Goal: Communication & Community: Connect with others

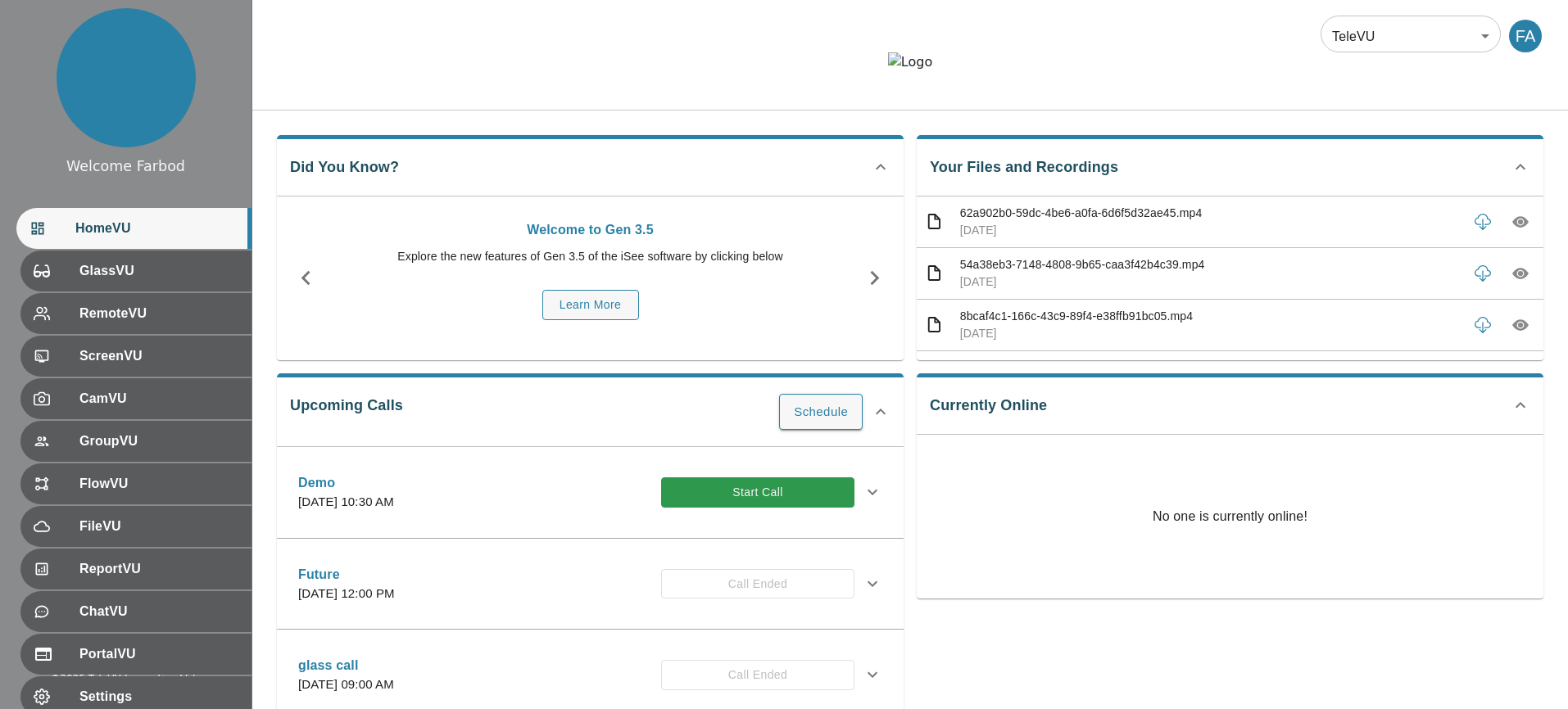
click at [688, 96] on div at bounding box center [910, 75] width 1316 height 44
click at [754, 508] on button "Start Call" at bounding box center [757, 493] width 194 height 31
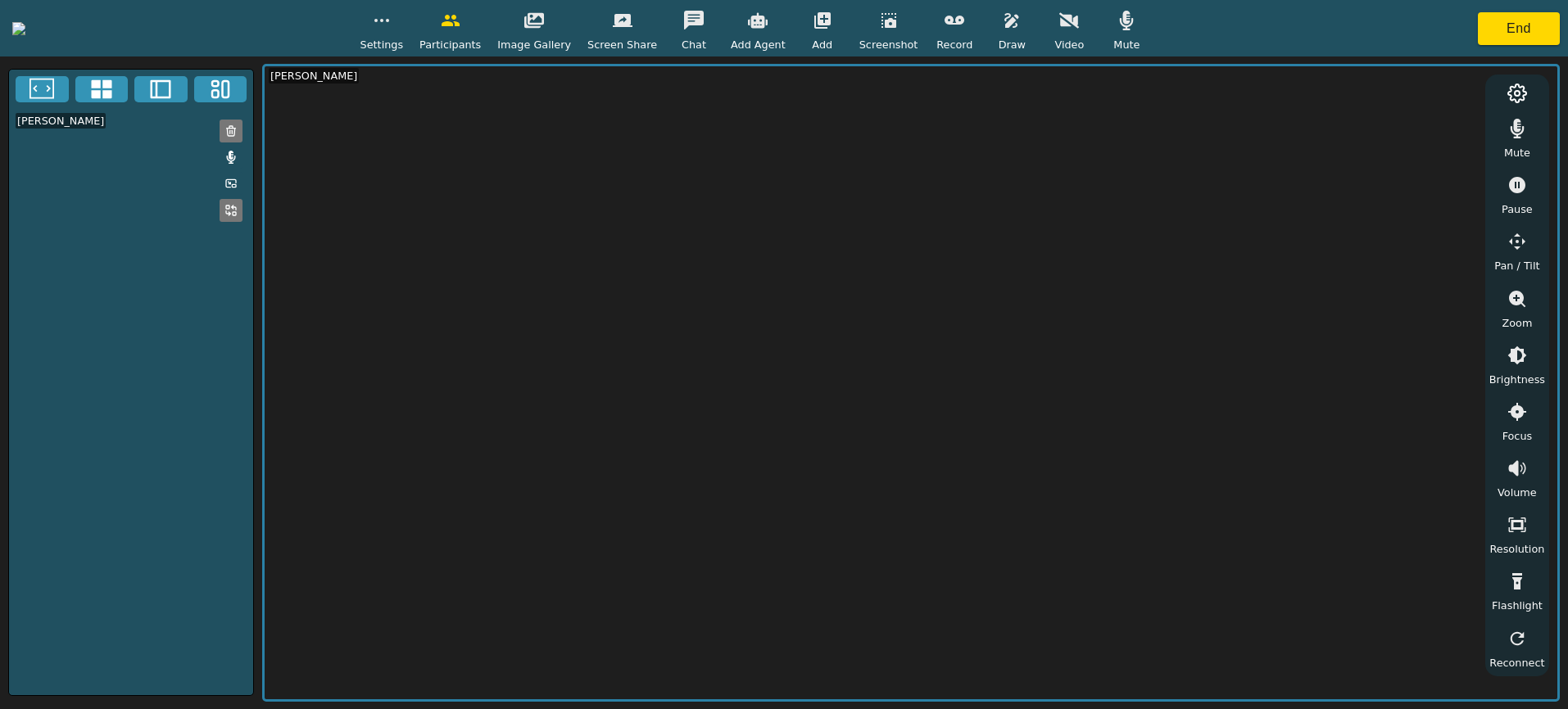
click at [1084, 38] on span "Video" at bounding box center [1069, 44] width 30 height 15
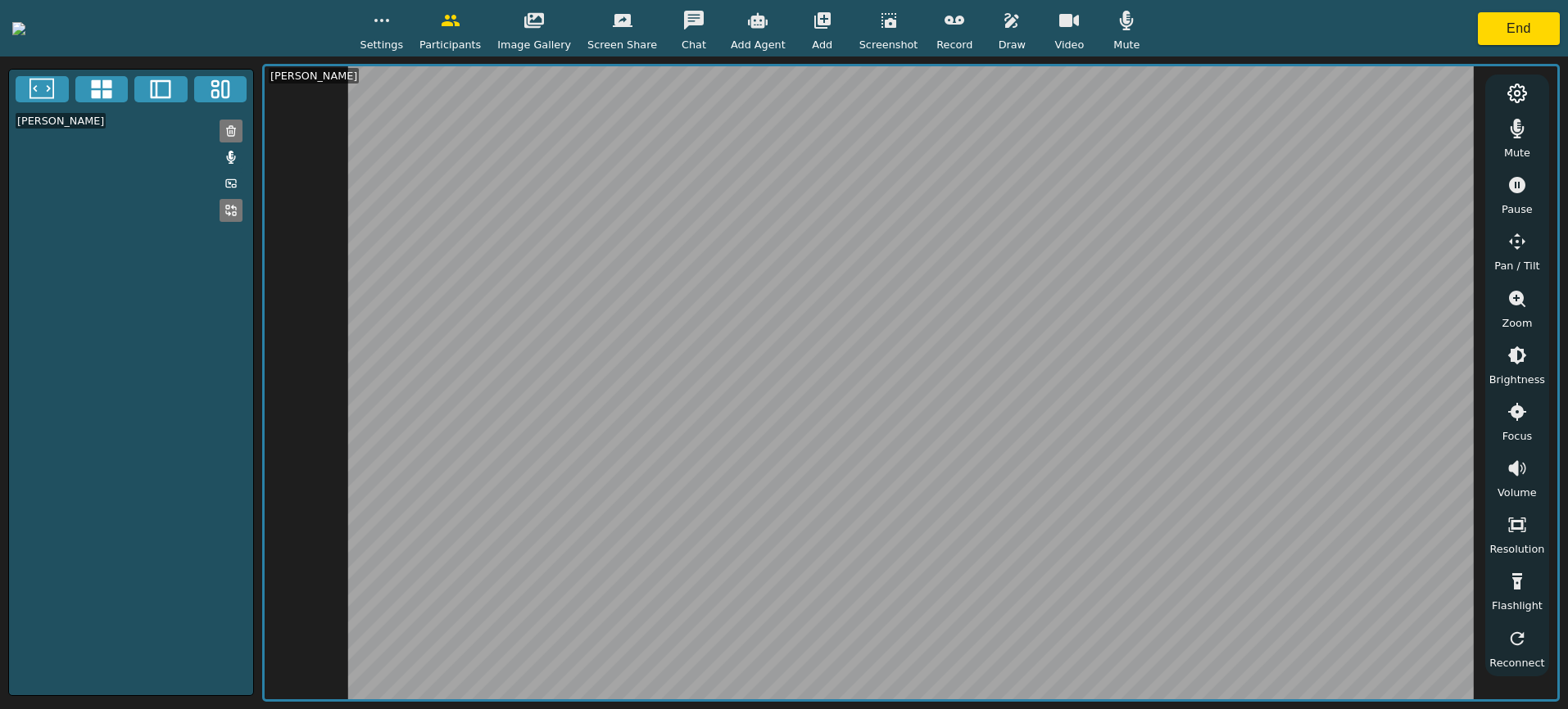
click at [391, 30] on icon "button" at bounding box center [381, 20] width 20 height 20
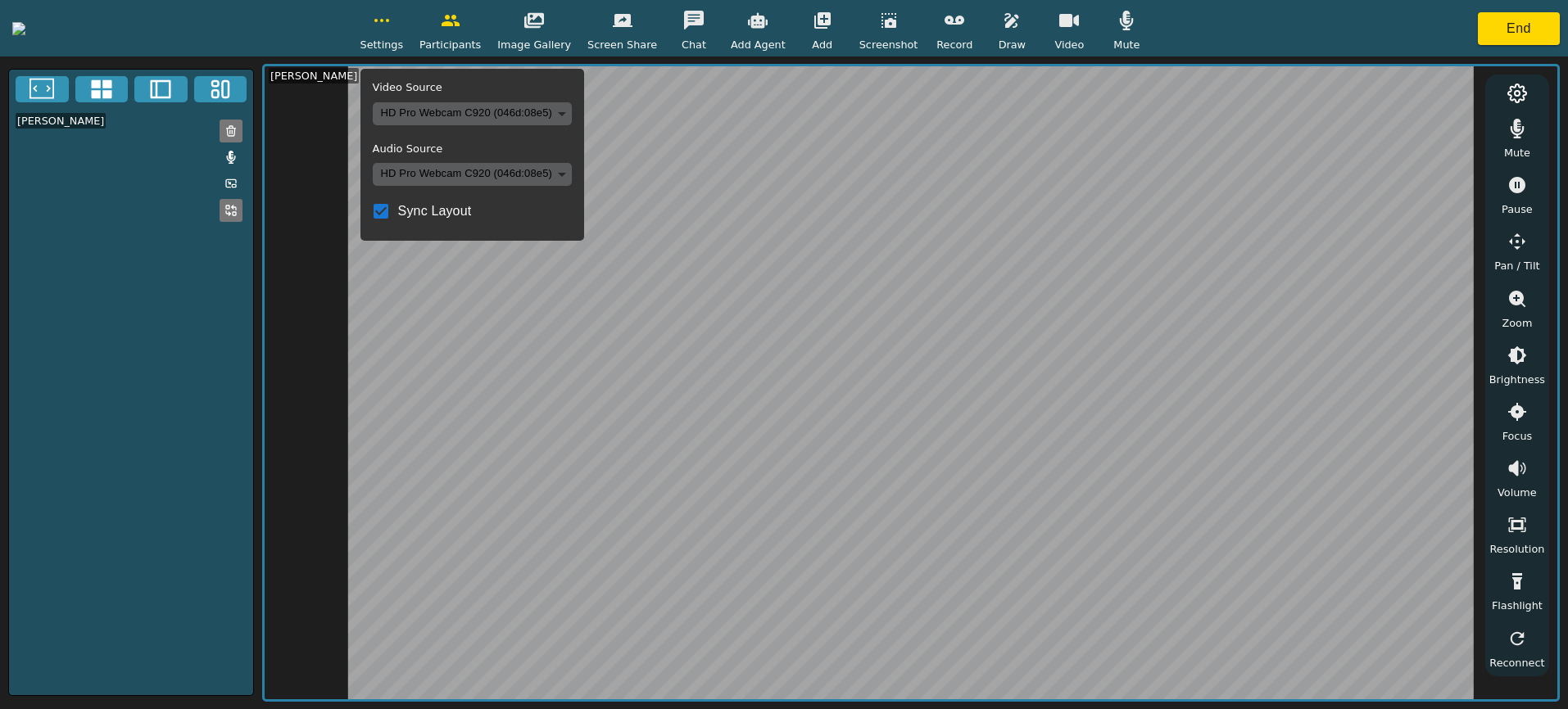
click at [550, 105] on body "Settings Video Source HD Pro Webcam C920 (046d:08e5) ba6f1127a410741a1aded7512e…" at bounding box center [784, 354] width 1568 height 709
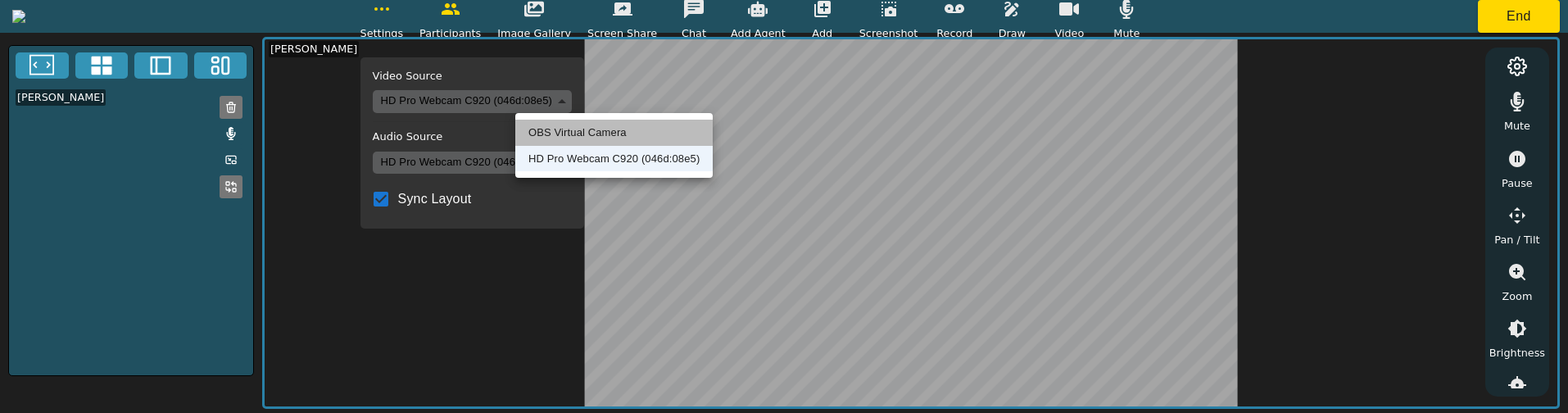
click at [560, 134] on li "OBS Virtual Camera" at bounding box center [614, 132] width 198 height 26
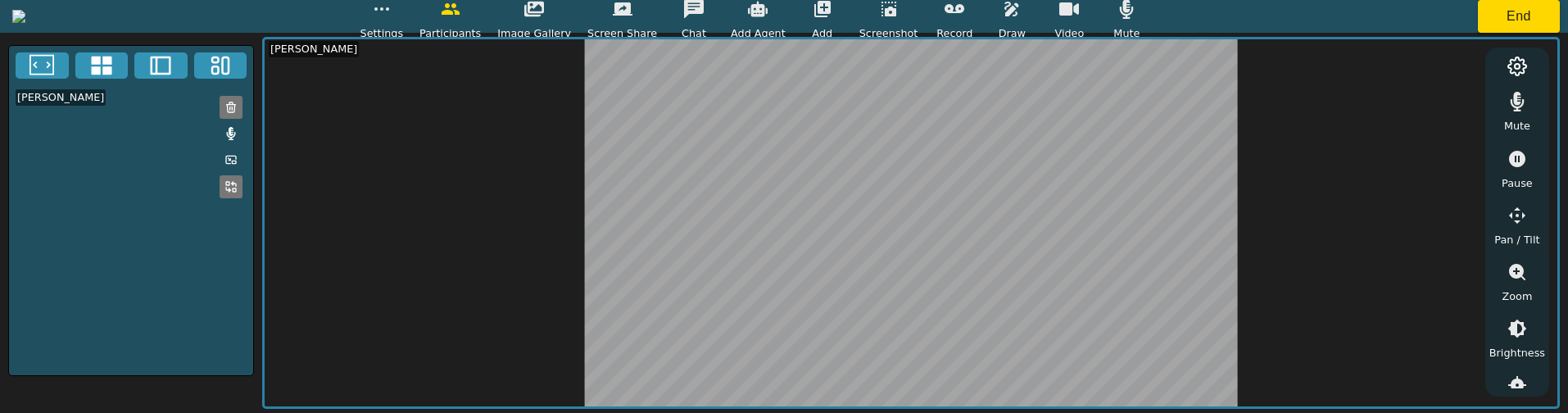
click at [402, 11] on button "button" at bounding box center [382, 9] width 41 height 32
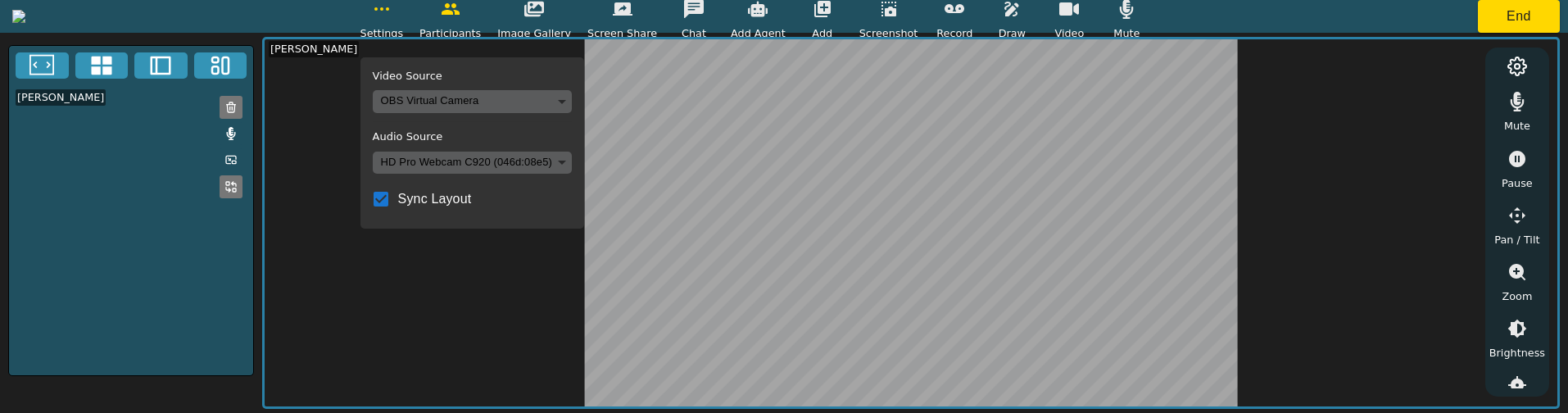
click at [574, 102] on body "Settings Video Source OBS Virtual Camera 8def1697e7aab0bac117425f10e484e6825f1a…" at bounding box center [784, 206] width 1568 height 413
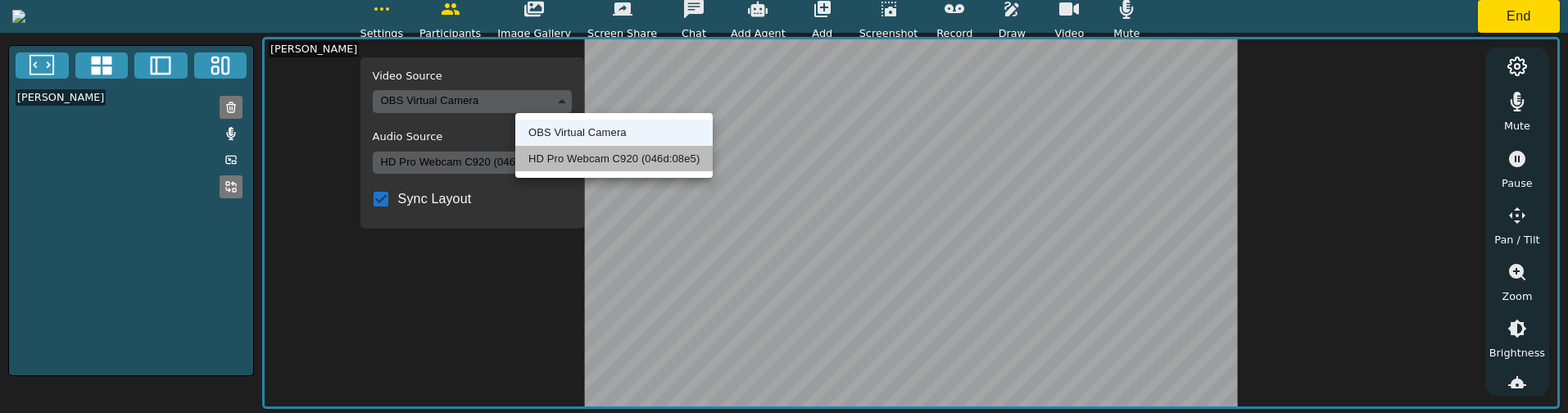
click at [568, 150] on li "HD Pro Webcam C920 (046d:08e5)" at bounding box center [614, 159] width 198 height 26
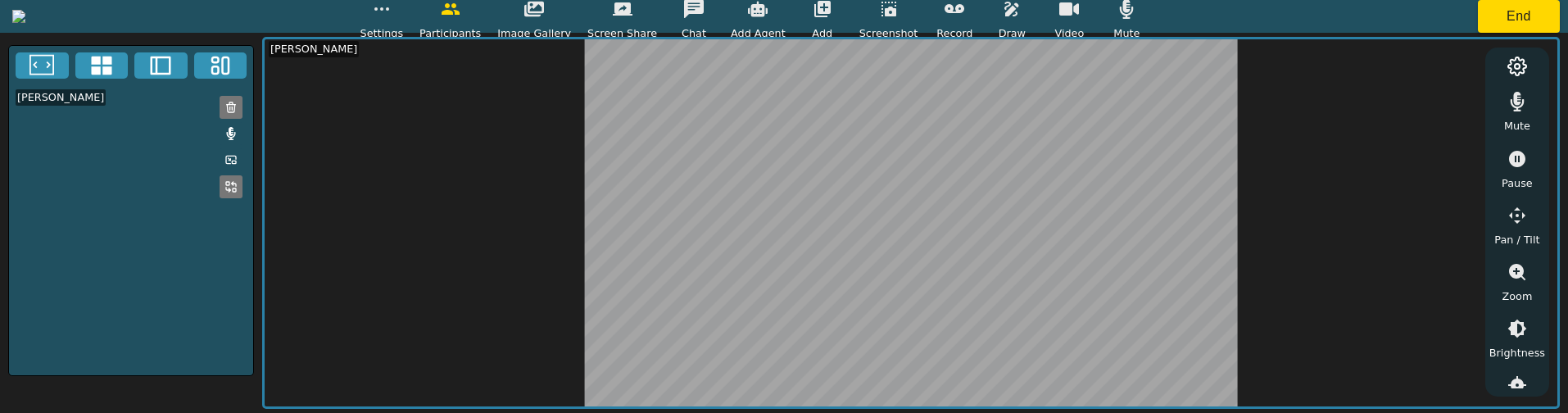
drag, startPoint x: 528, startPoint y: 40, endPoint x: 525, endPoint y: 20, distance: 20.2
click at [527, 39] on video at bounding box center [911, 223] width 1293 height 368
click at [391, 15] on icon "button" at bounding box center [381, 9] width 20 height 20
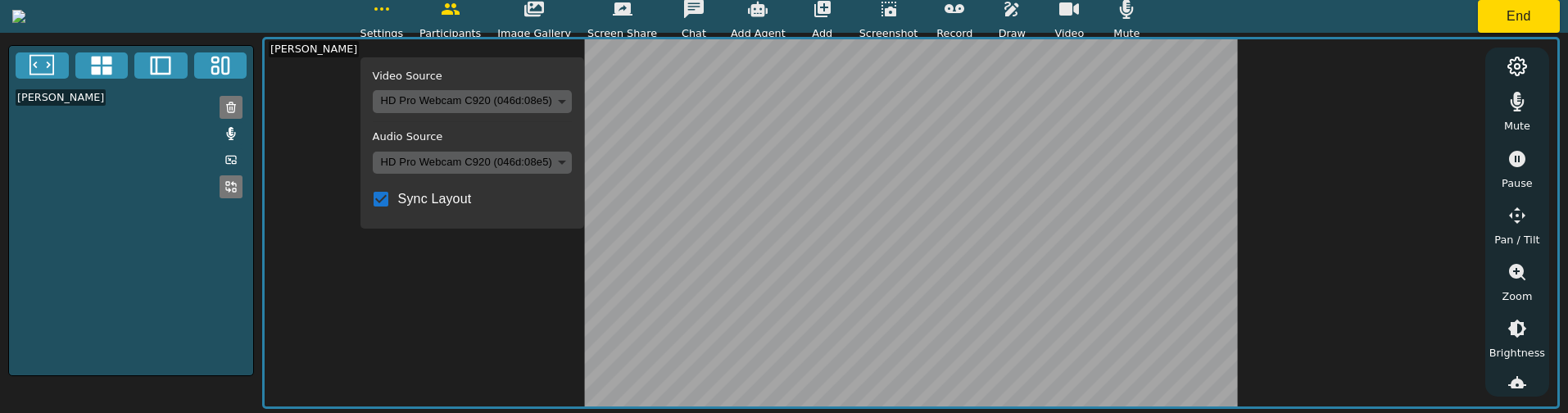
click at [591, 96] on body "Settings Video Source HD Pro Webcam C920 (046d:08e5) ba6f1127a410741a1aded7512e…" at bounding box center [784, 206] width 1568 height 413
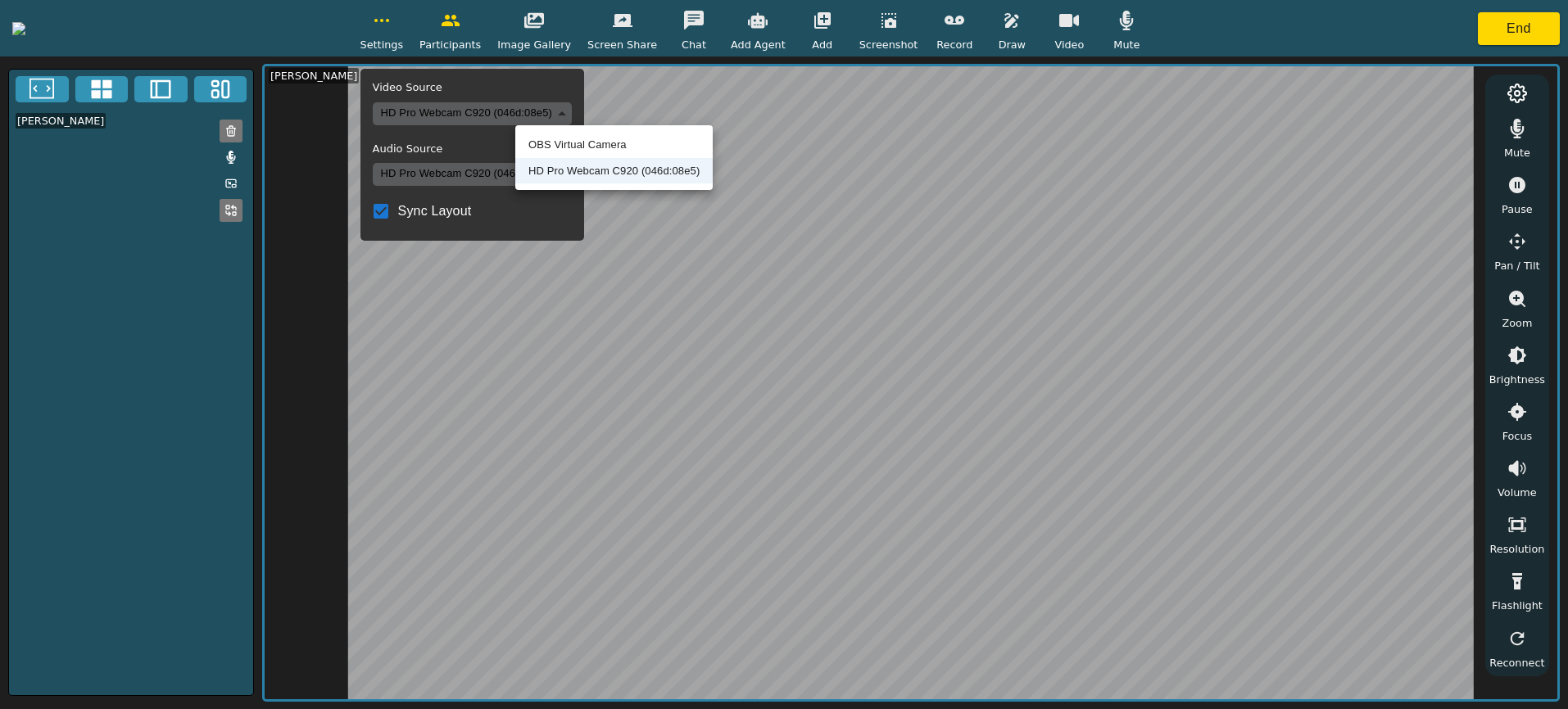
click at [599, 36] on div at bounding box center [784, 354] width 1568 height 709
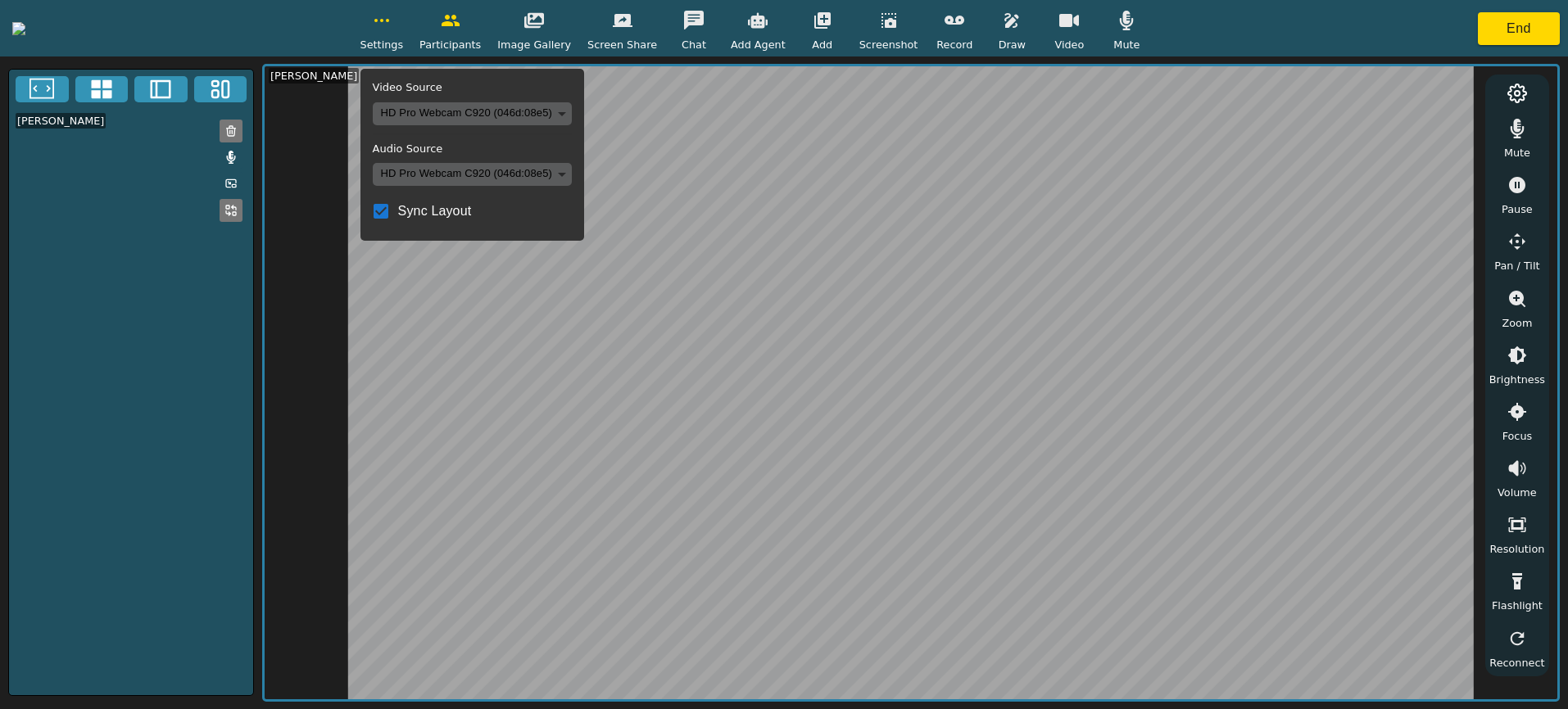
click at [402, 35] on button "button" at bounding box center [382, 20] width 41 height 32
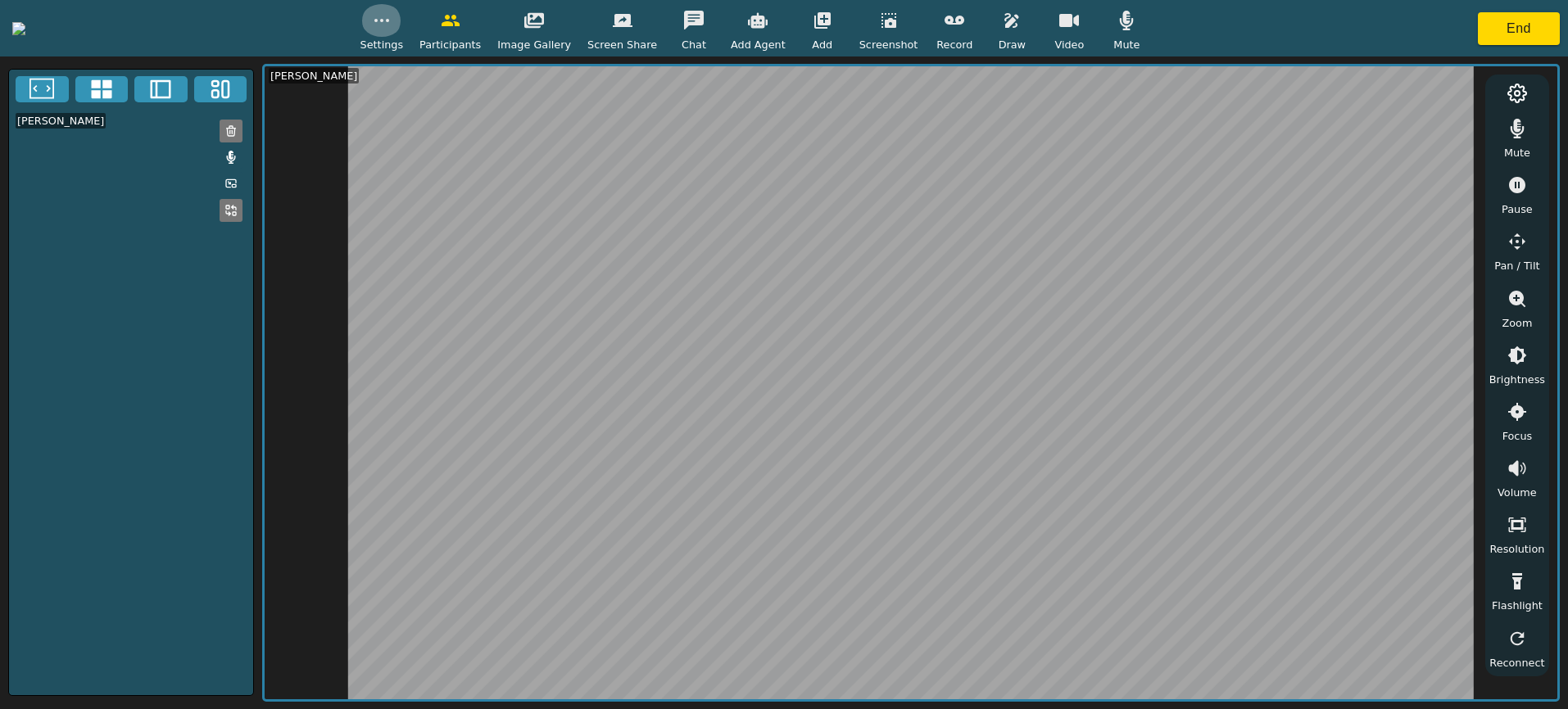
click at [402, 17] on button "button" at bounding box center [382, 20] width 41 height 32
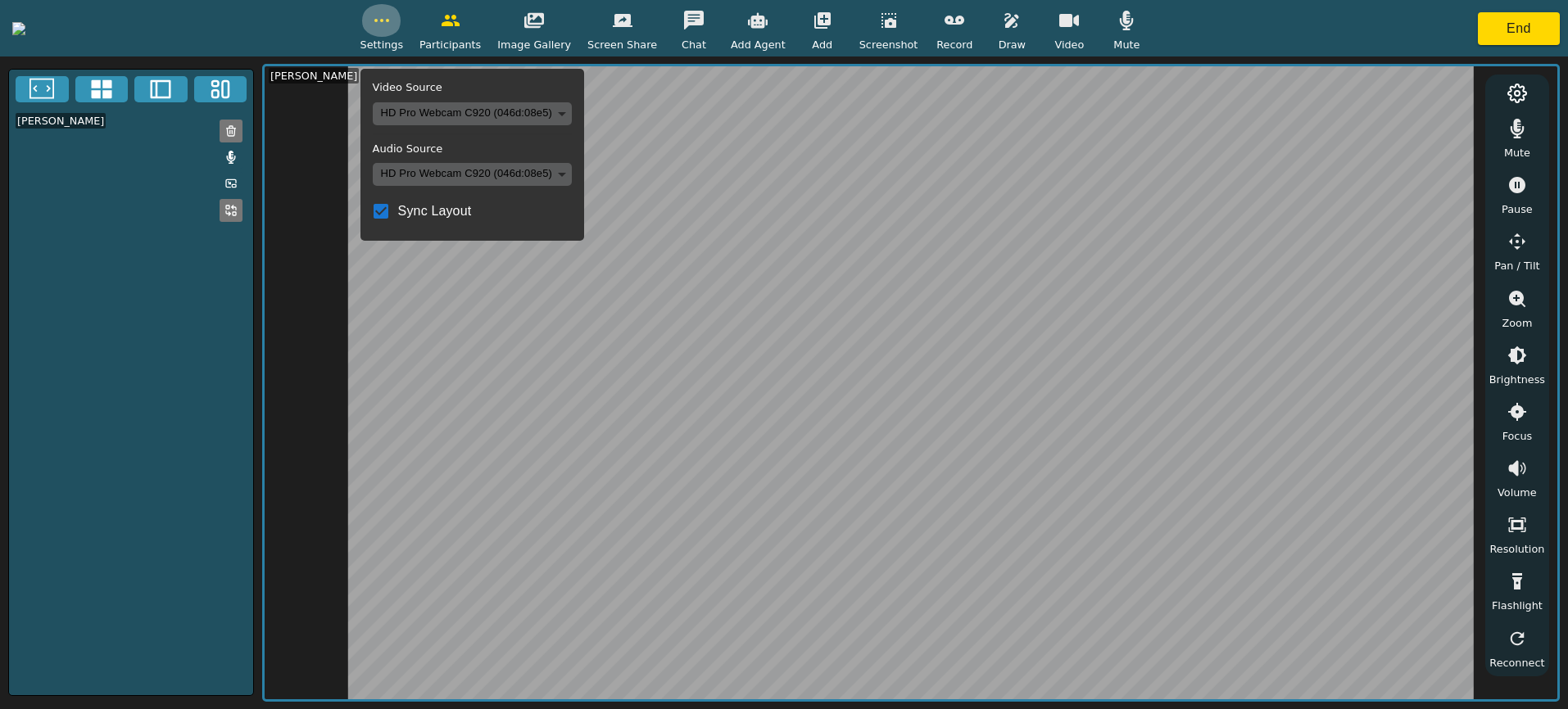
click at [391, 20] on icon "button" at bounding box center [381, 20] width 20 height 20
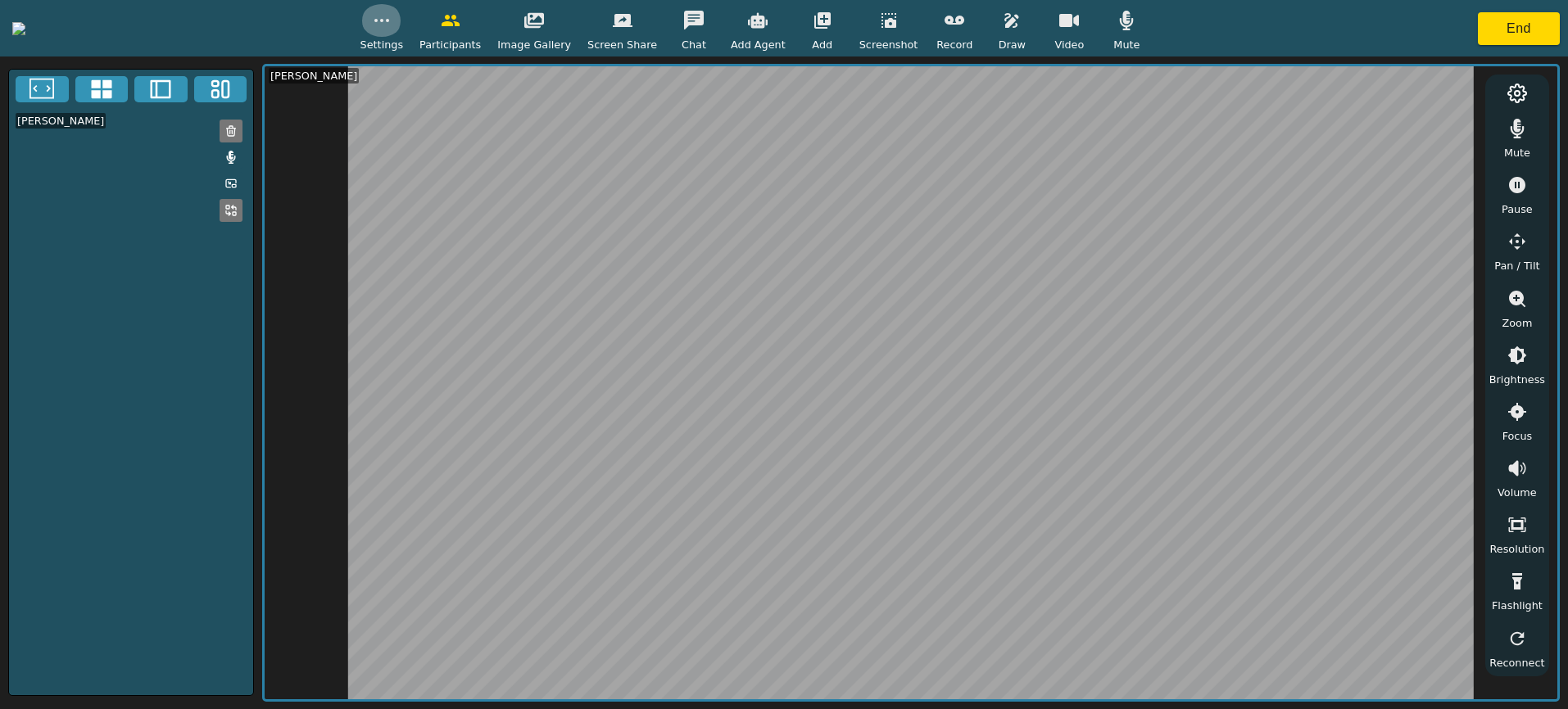
click at [391, 20] on icon "button" at bounding box center [381, 20] width 20 height 20
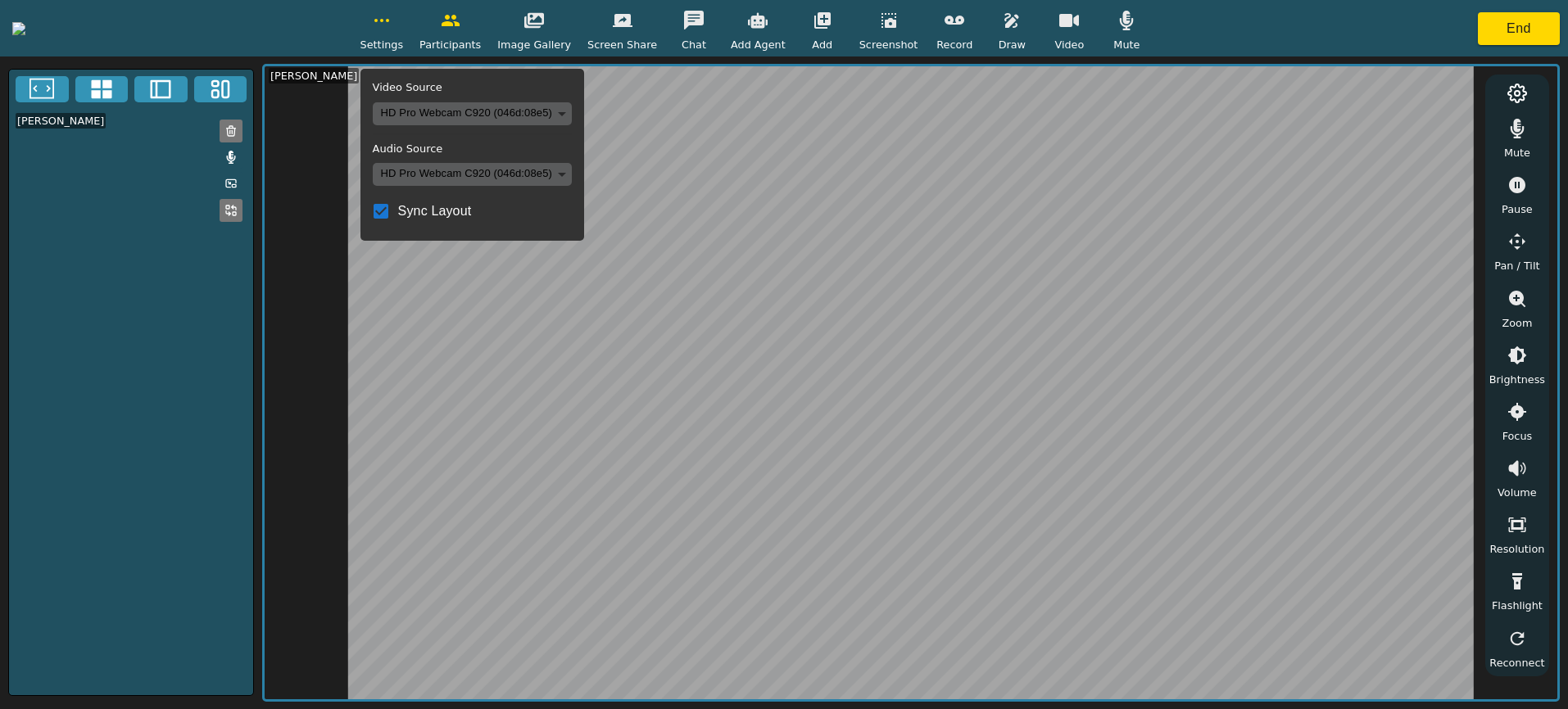
click at [391, 20] on icon "button" at bounding box center [381, 20] width 20 height 20
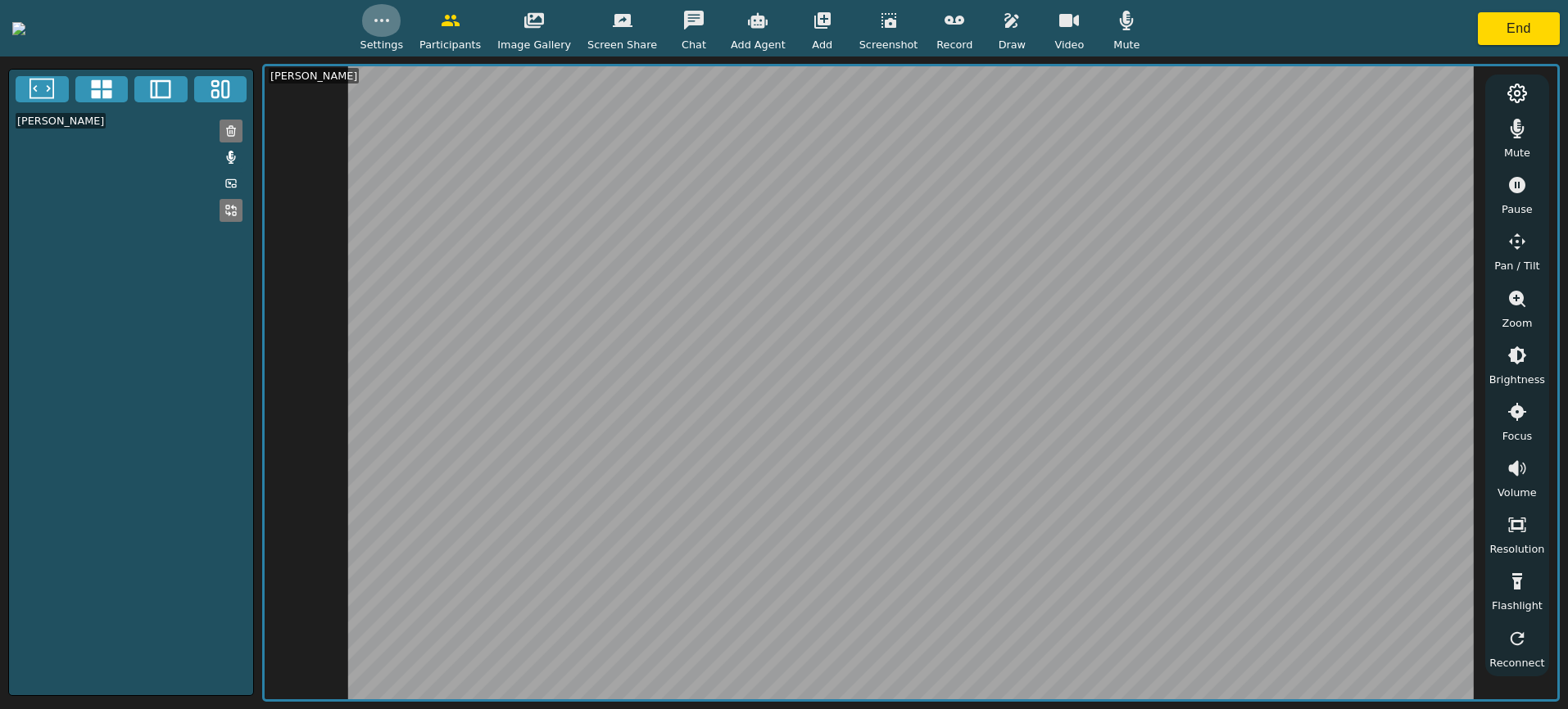
click at [391, 20] on icon "button" at bounding box center [381, 20] width 20 height 20
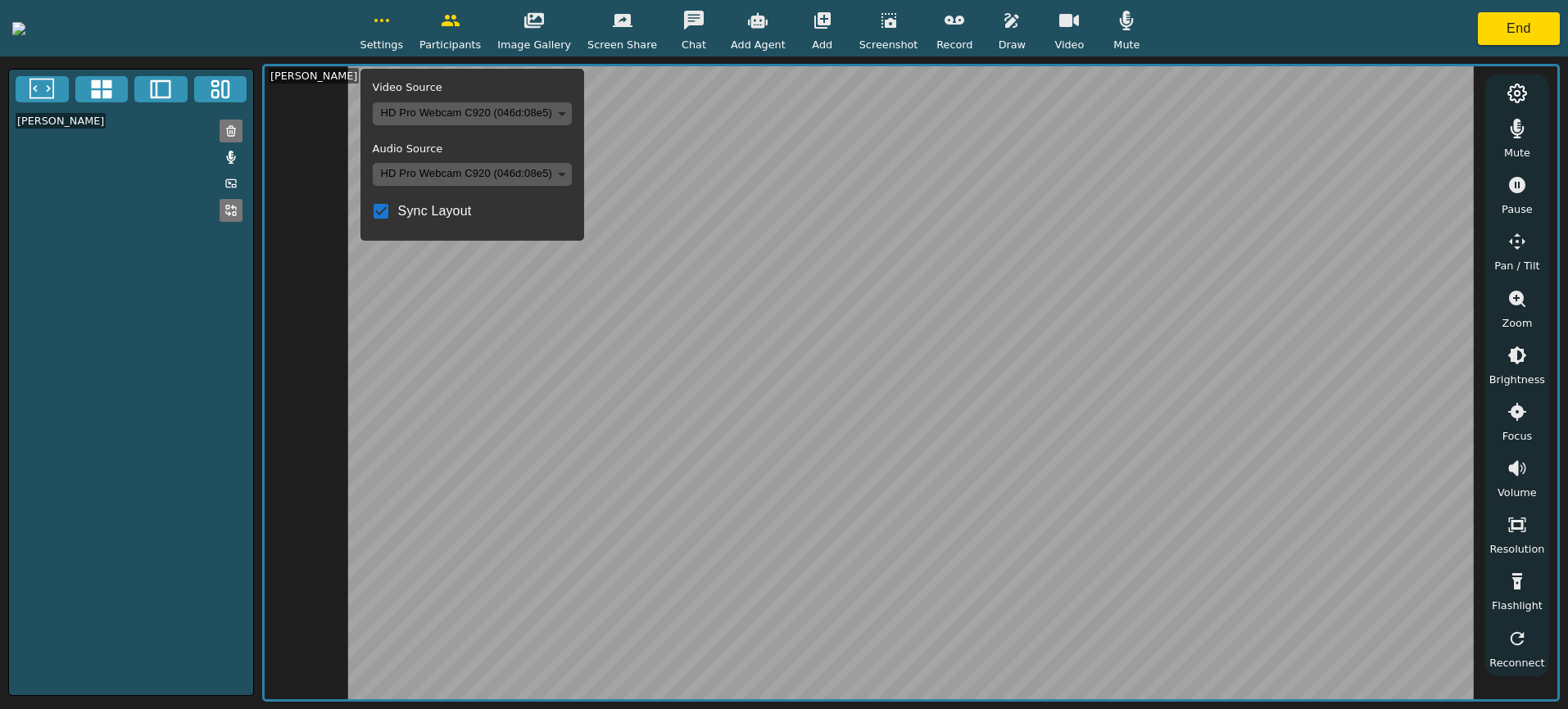
click at [391, 20] on icon "button" at bounding box center [381, 20] width 20 height 20
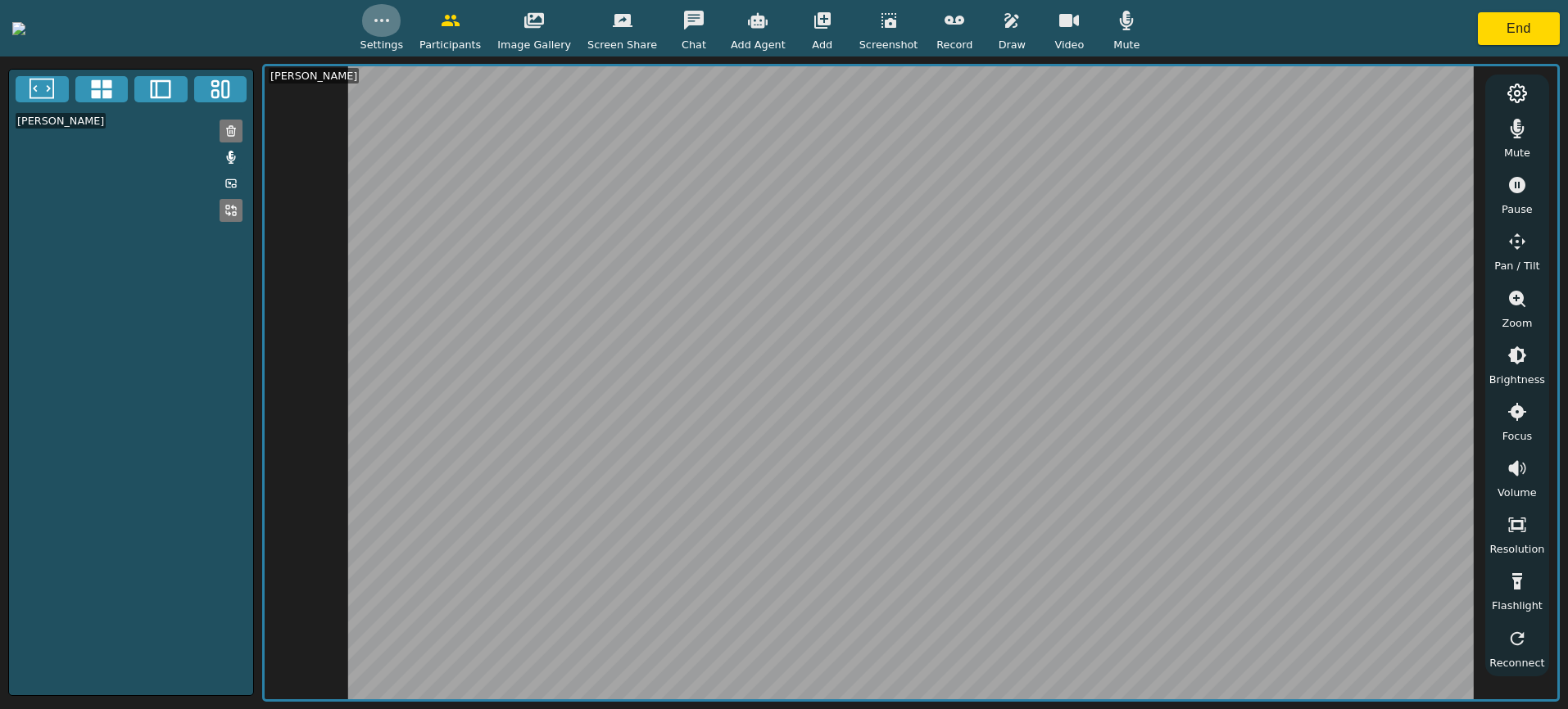
click at [402, 33] on button "button" at bounding box center [382, 20] width 41 height 32
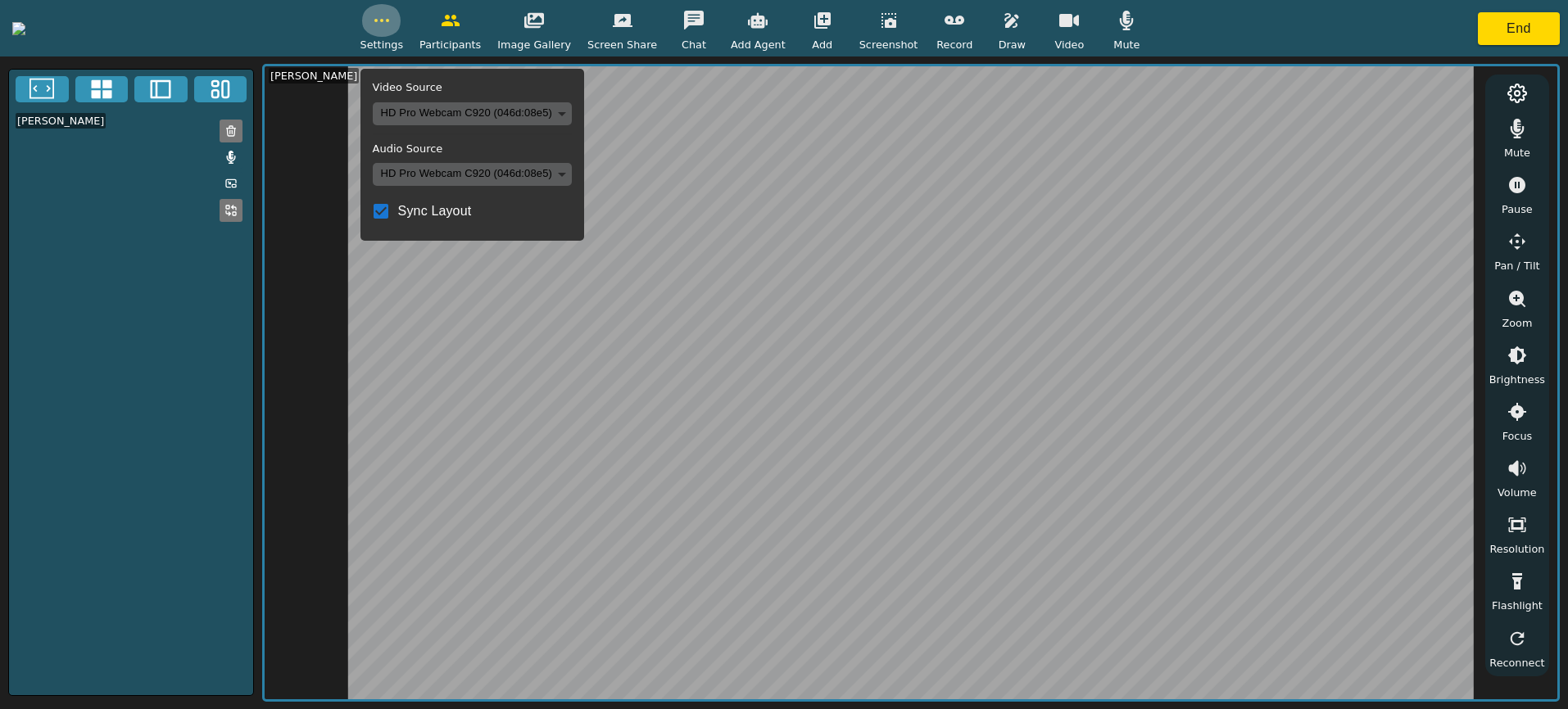
click at [391, 26] on icon "button" at bounding box center [381, 20] width 20 height 20
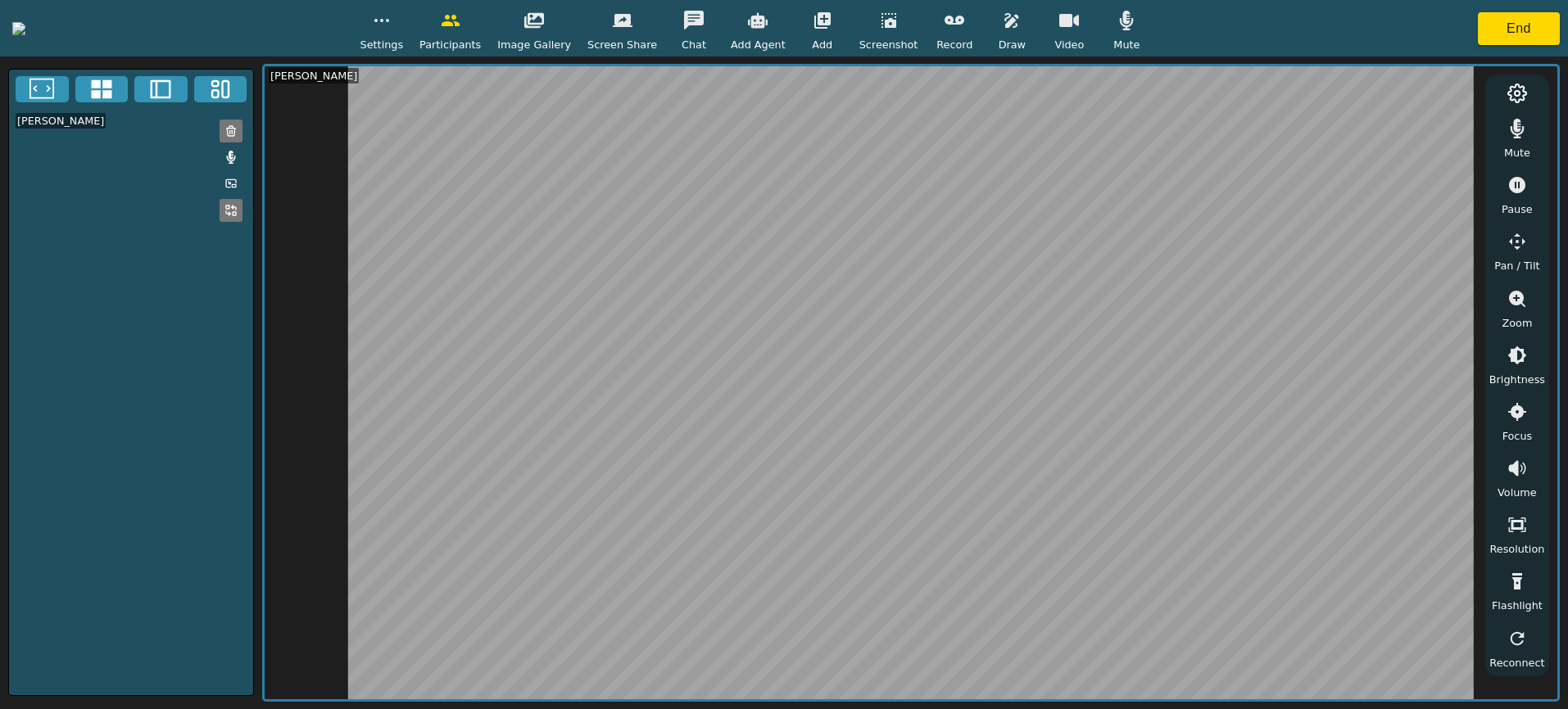
click at [1079, 26] on icon "button" at bounding box center [1069, 20] width 20 height 20
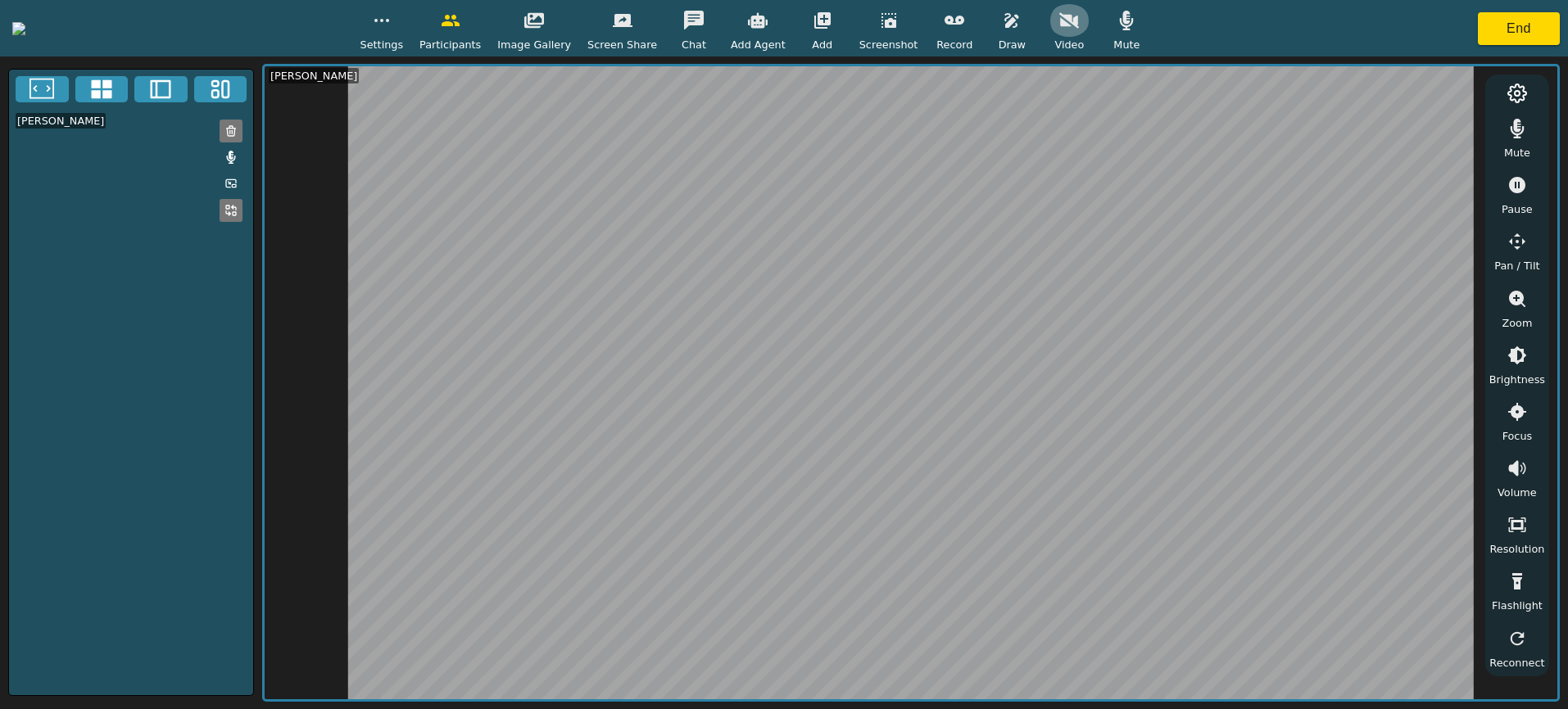
click at [1079, 26] on icon "button" at bounding box center [1069, 20] width 20 height 20
click at [391, 22] on icon "button" at bounding box center [381, 20] width 20 height 20
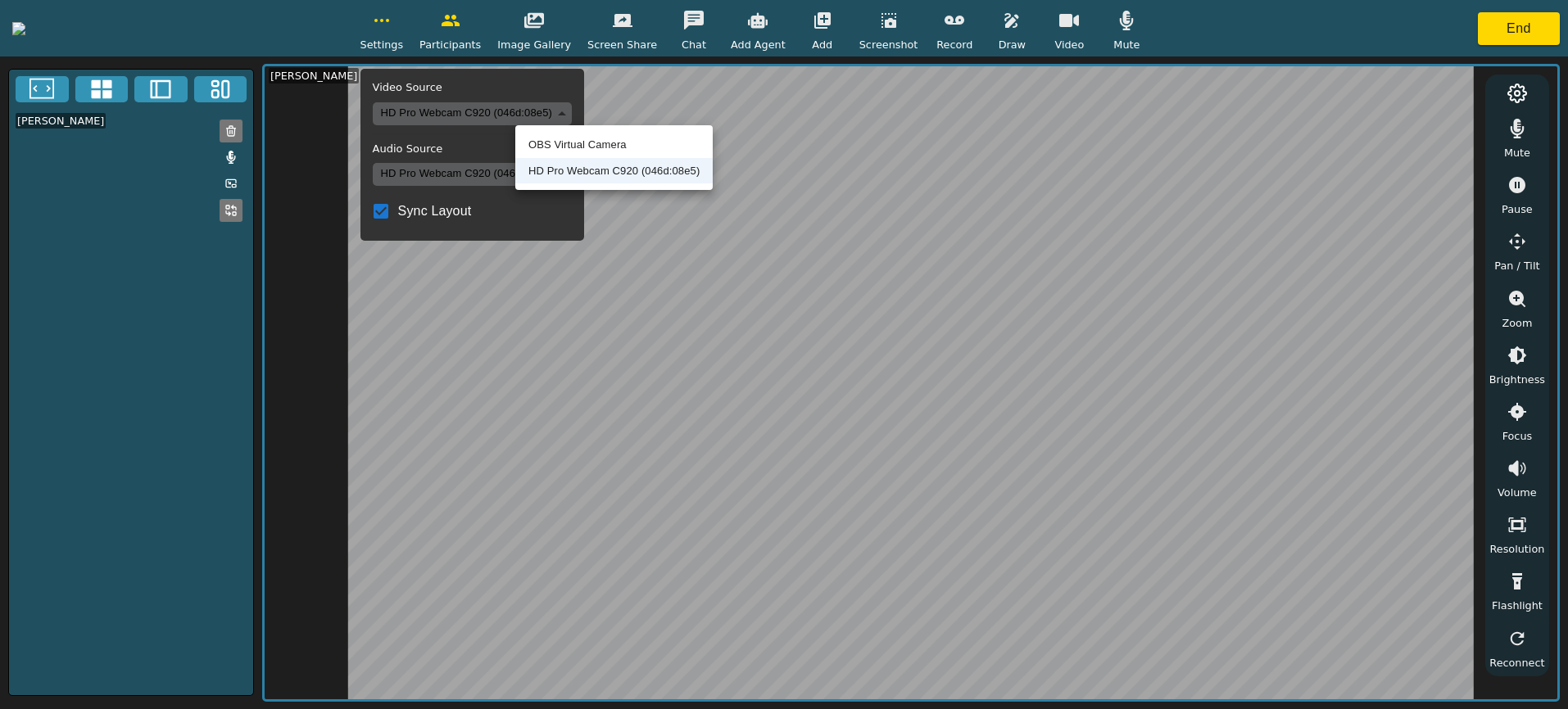
click at [553, 105] on body "Settings Video Source HD Pro Webcam C920 (046d:08e5) ba6f1127a410741a1aded7512e…" at bounding box center [784, 354] width 1568 height 709
click at [552, 149] on li "OBS Virtual Camera" at bounding box center [614, 145] width 198 height 26
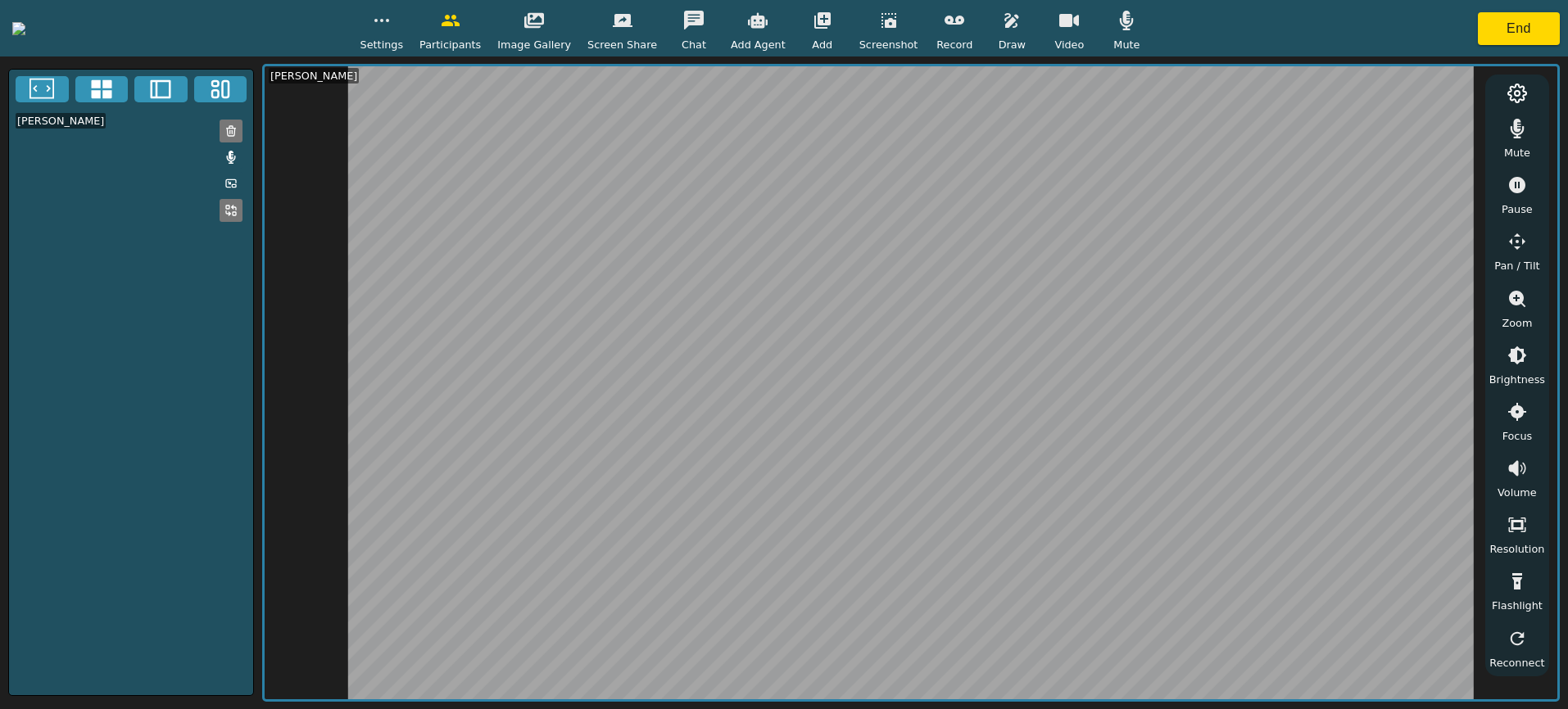
click at [404, 27] on div "Settings" at bounding box center [382, 28] width 43 height 49
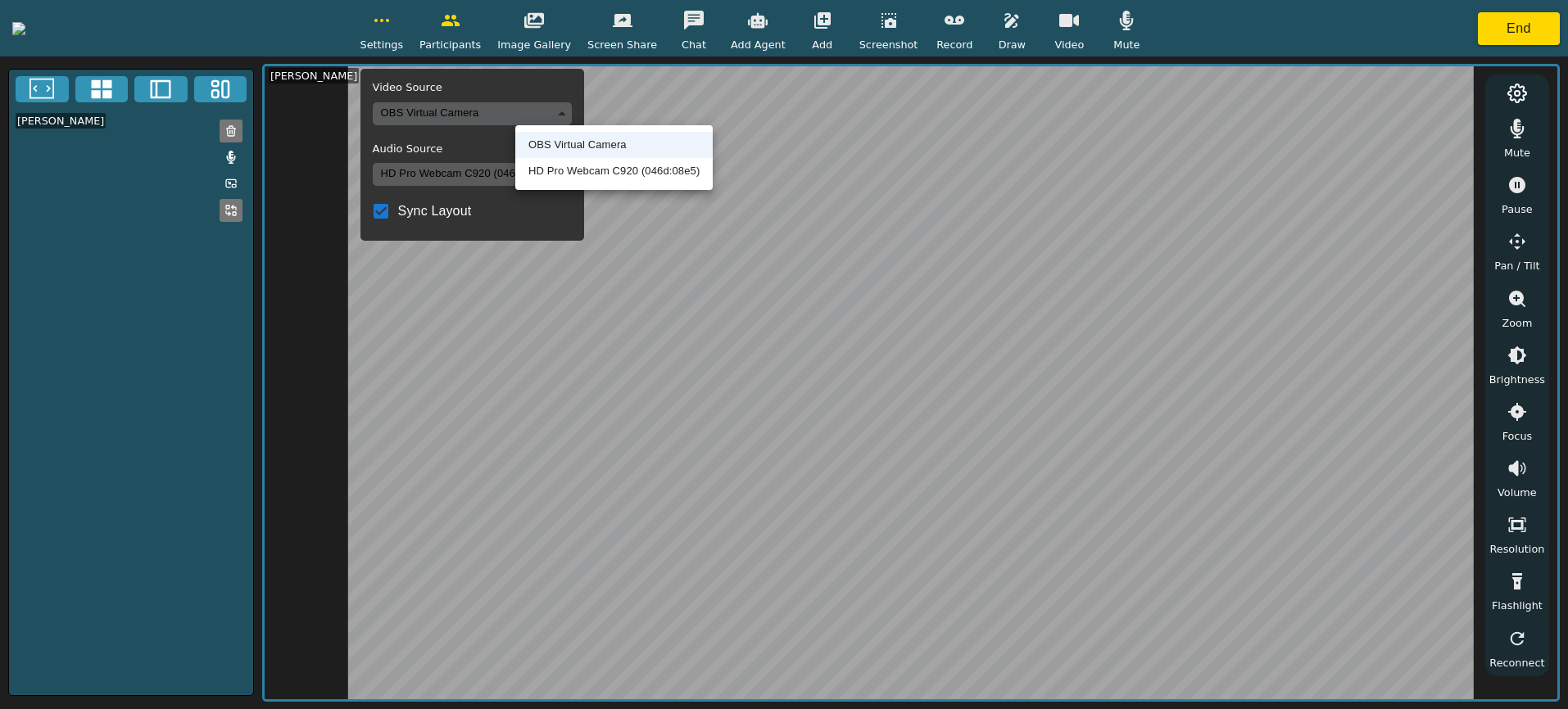
click at [536, 104] on body "Settings Video Source OBS Virtual Camera 8def1697e7aab0bac117425f10e484e6825f1a…" at bounding box center [784, 354] width 1568 height 709
click at [553, 161] on li "HD Pro Webcam C920 (046d:08e5)" at bounding box center [614, 170] width 198 height 26
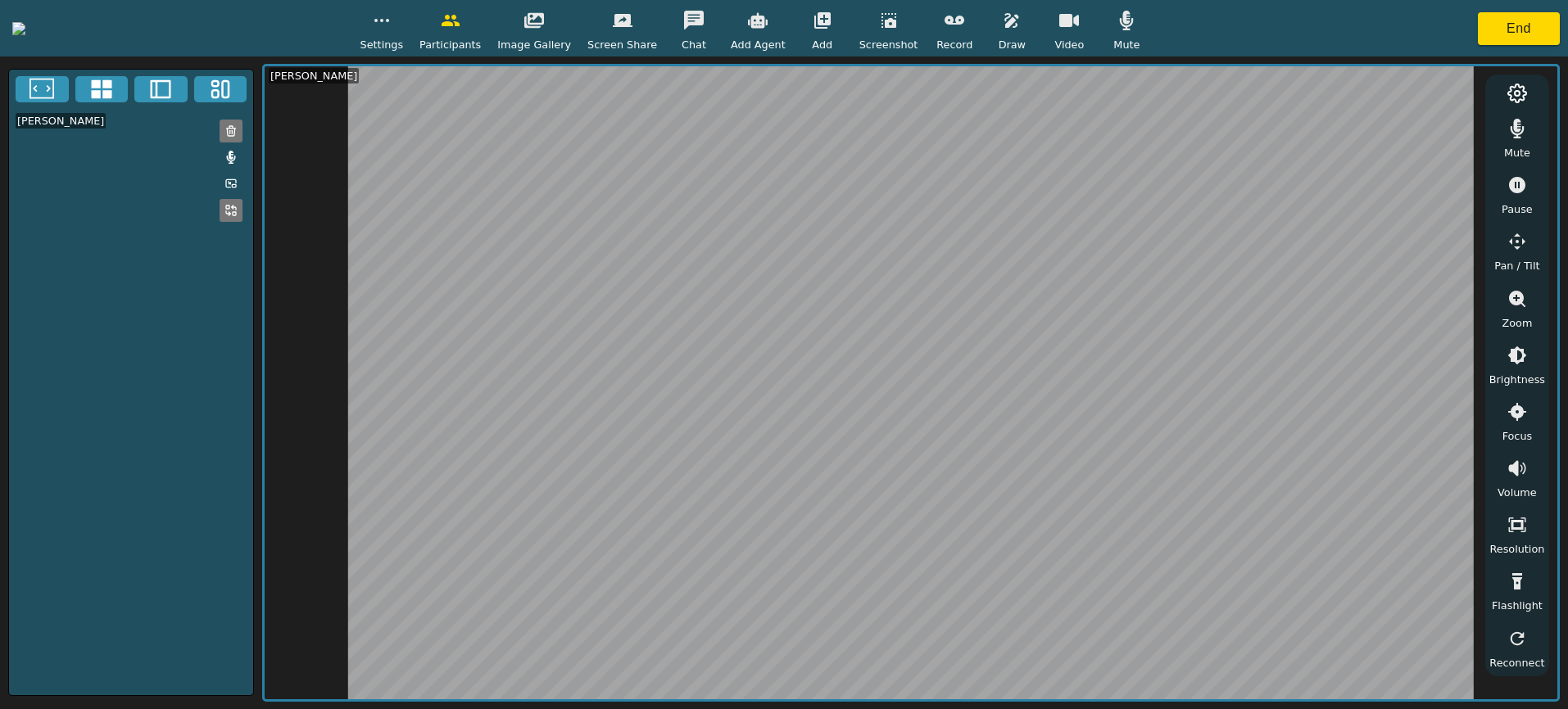
click at [1090, 32] on button "button" at bounding box center [1069, 20] width 41 height 32
click at [482, 30] on div "Settings Participants Image Gallery Screen Share Chat Add Agent Add Screenshot …" at bounding box center [784, 28] width 1568 height 56
click at [402, 32] on button "button" at bounding box center [382, 20] width 41 height 32
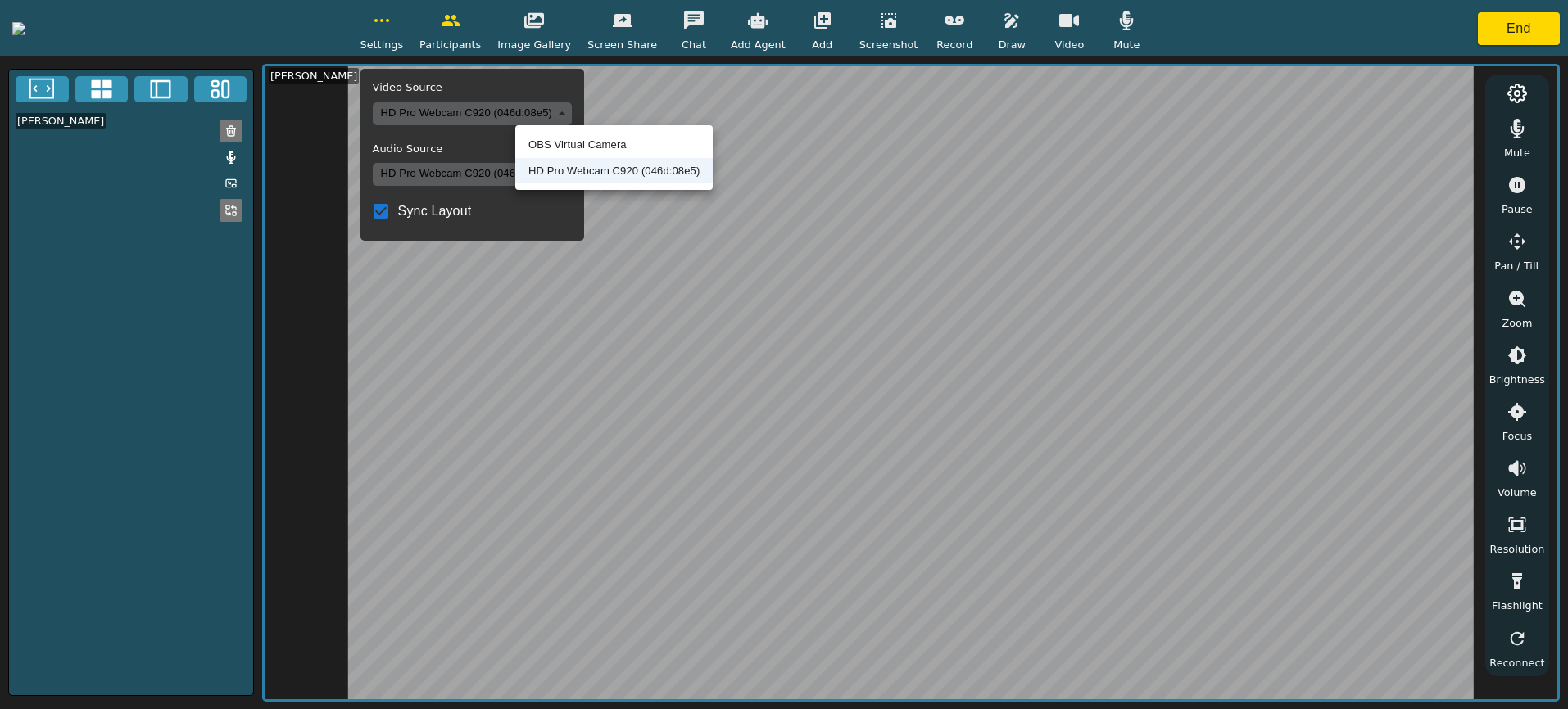
click at [564, 113] on body "Settings Video Source HD Pro Webcam C920 (046d:08e5) ba6f1127a410741a1aded7512e…" at bounding box center [784, 354] width 1568 height 709
click at [568, 149] on li "OBS Virtual Camera" at bounding box center [614, 145] width 198 height 26
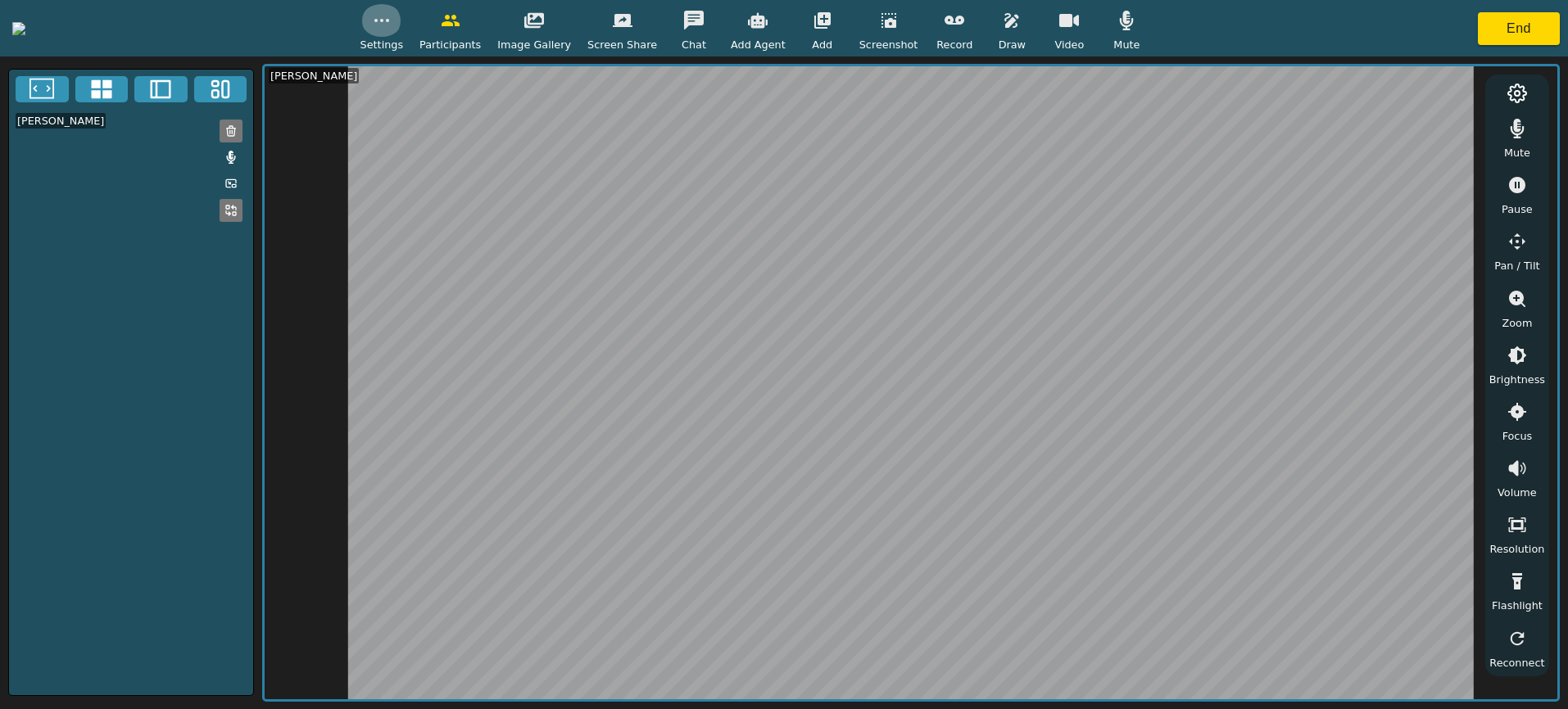
click at [402, 34] on button "button" at bounding box center [382, 20] width 41 height 32
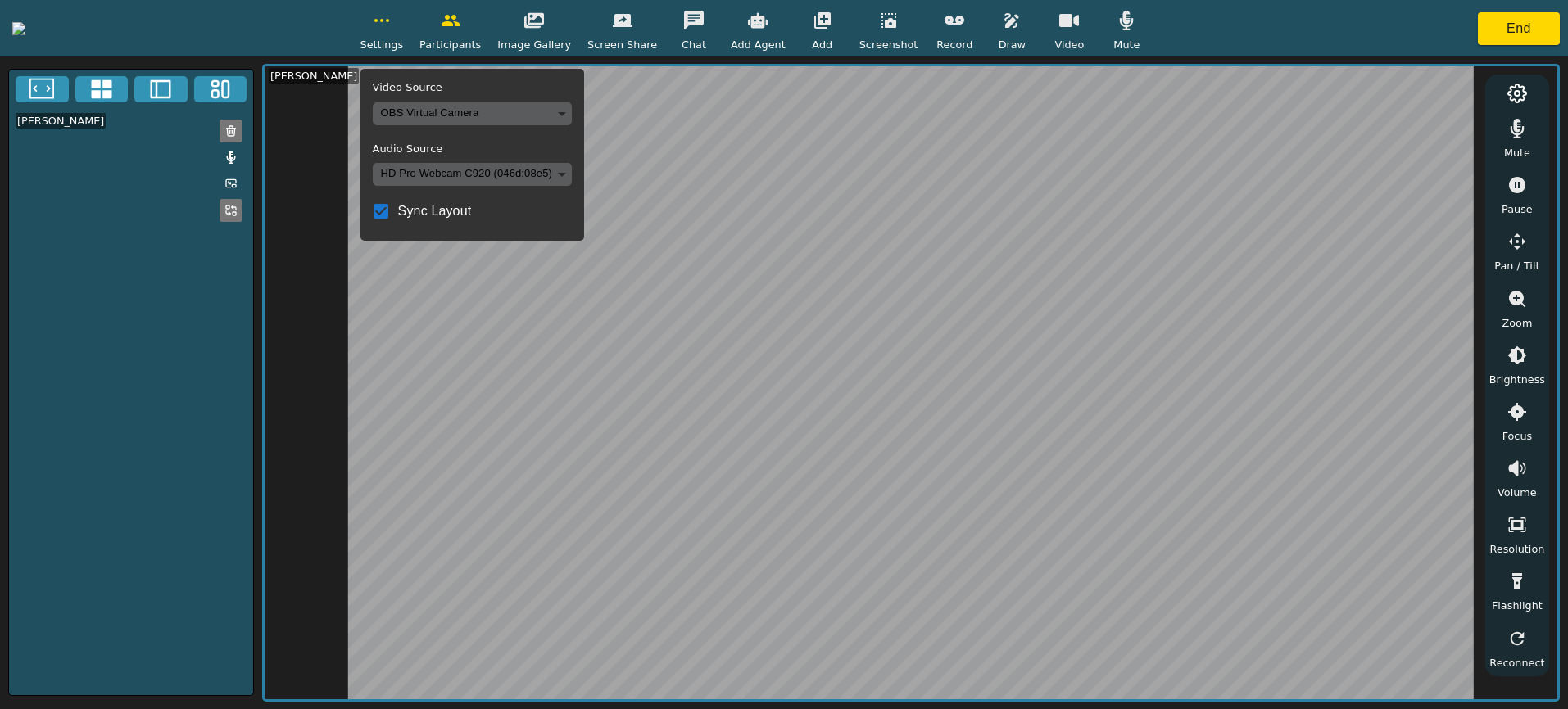
click at [570, 107] on body "Settings Video Source OBS Virtual Camera 8def1697e7aab0bac117425f10e484e6825f1a…" at bounding box center [784, 354] width 1568 height 709
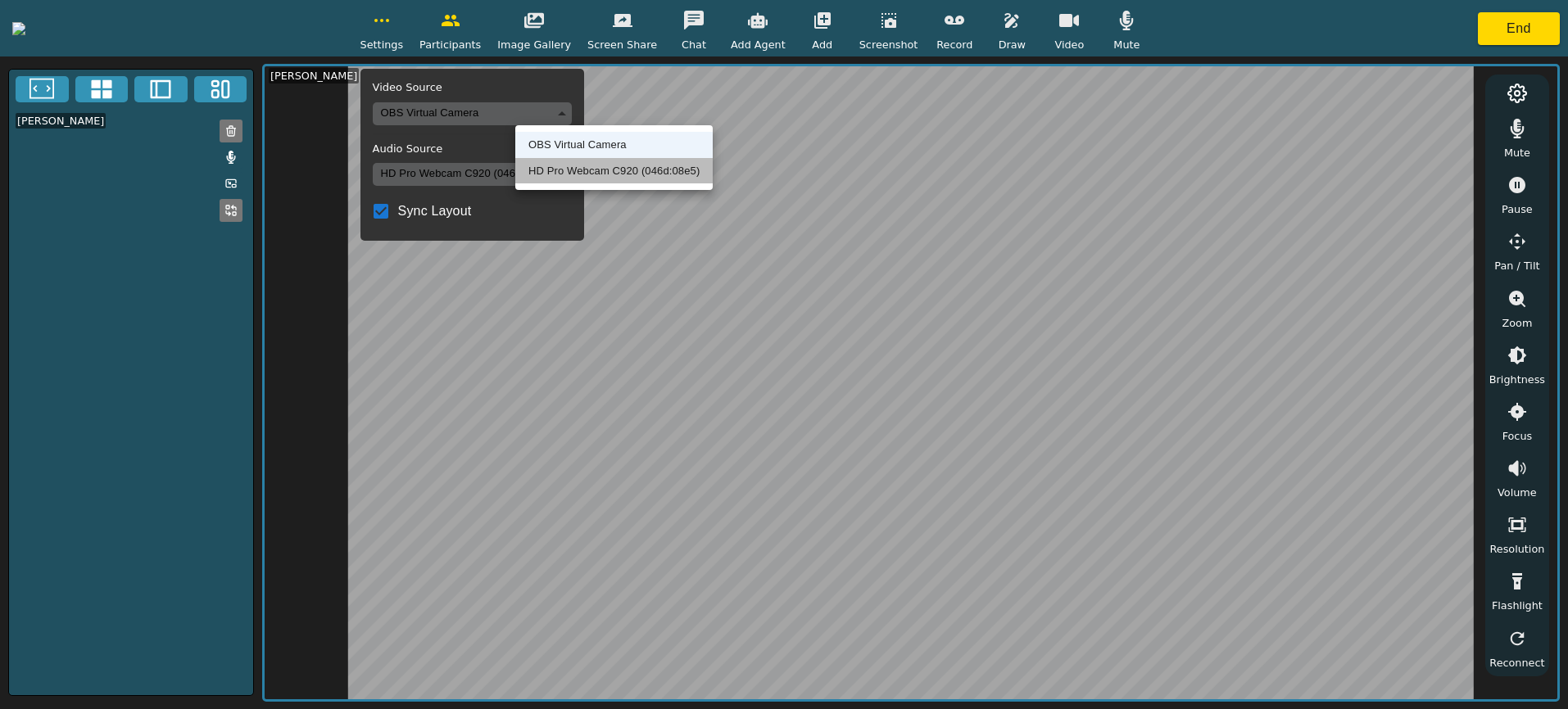
click at [573, 176] on li "HD Pro Webcam C920 (046d:08e5)" at bounding box center [614, 170] width 198 height 26
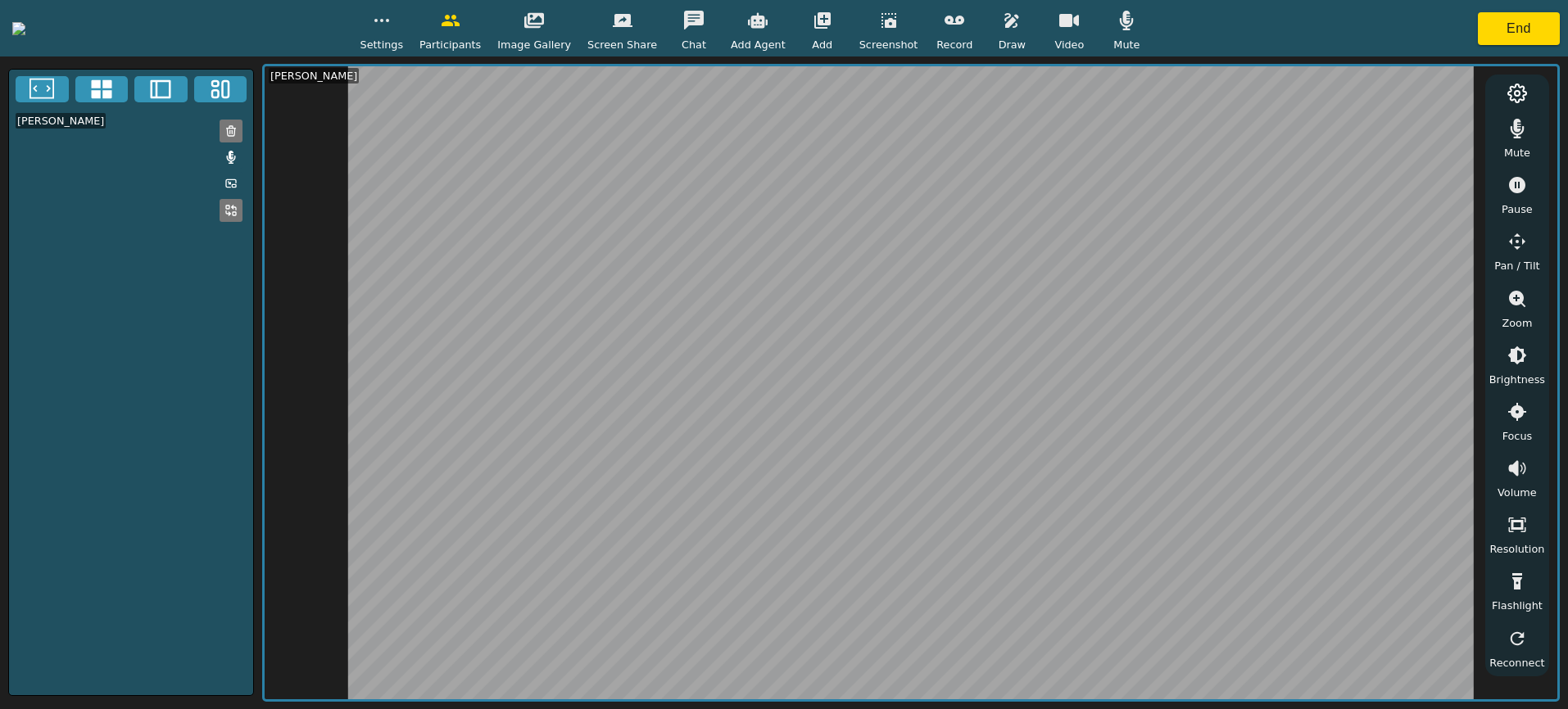
click at [1090, 32] on button "button" at bounding box center [1069, 20] width 41 height 32
click at [404, 34] on div "Settings" at bounding box center [382, 28] width 43 height 49
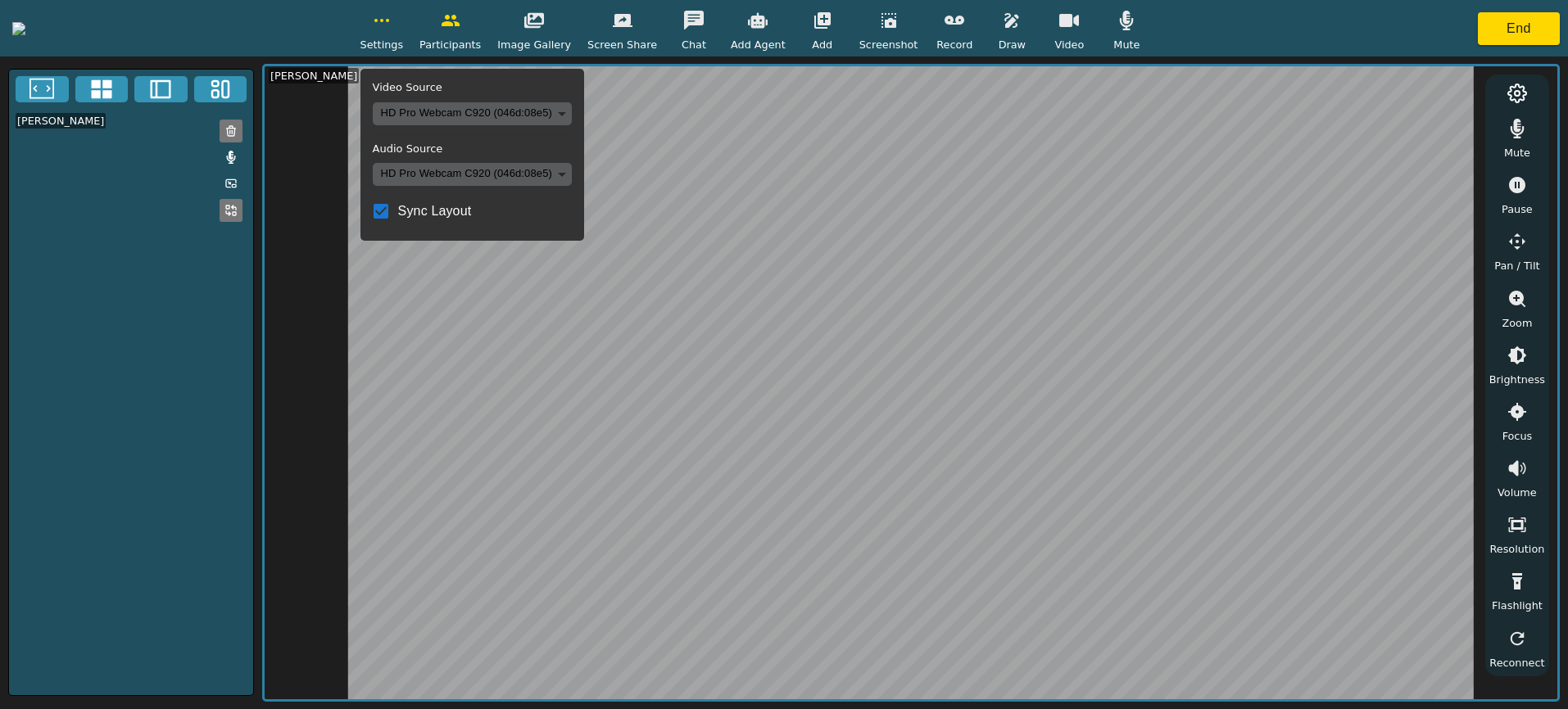
click at [585, 113] on body "Settings Video Source HD Pro Webcam C920 (046d:08e5) ba6f1127a410741a1aded7512e…" at bounding box center [784, 354] width 1568 height 709
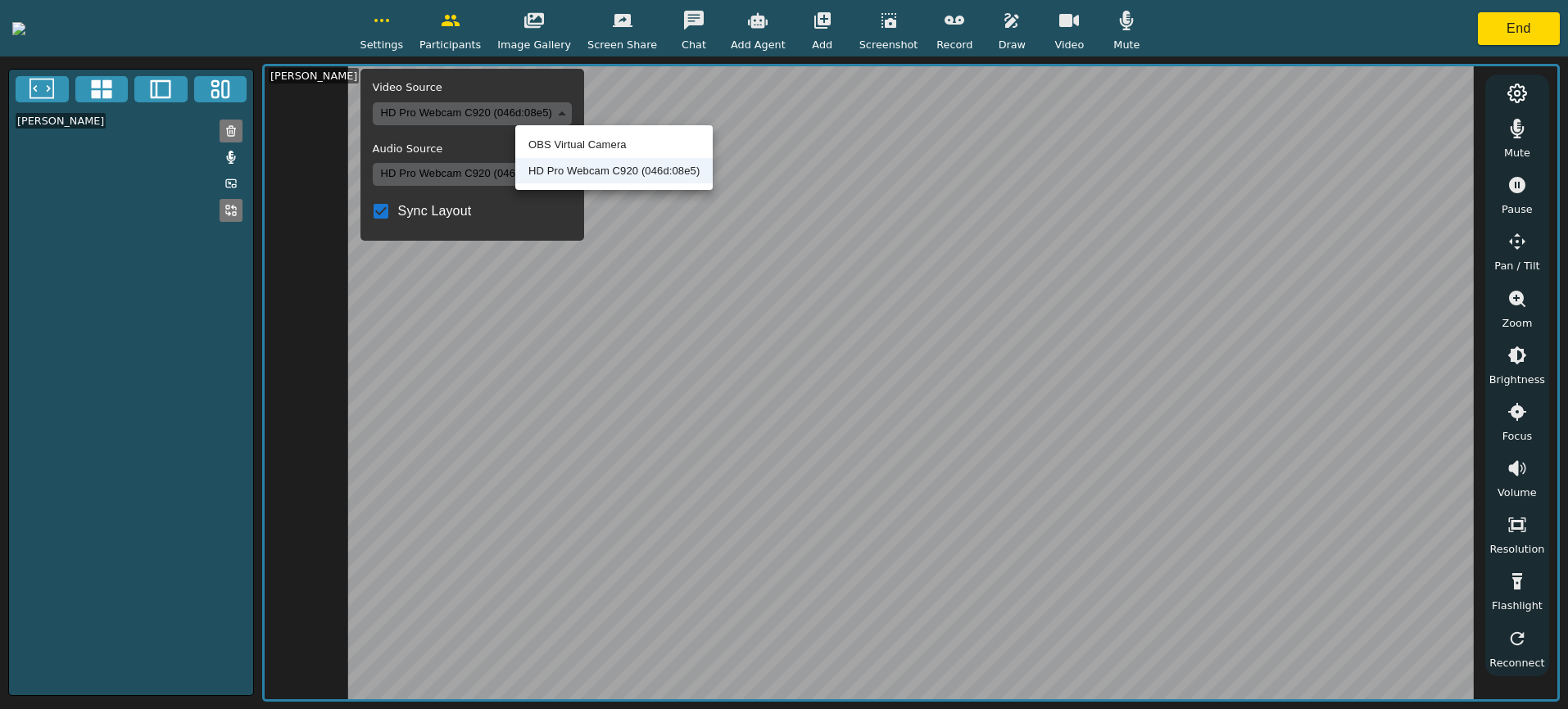
click at [577, 147] on li "OBS Virtual Camera" at bounding box center [614, 145] width 198 height 26
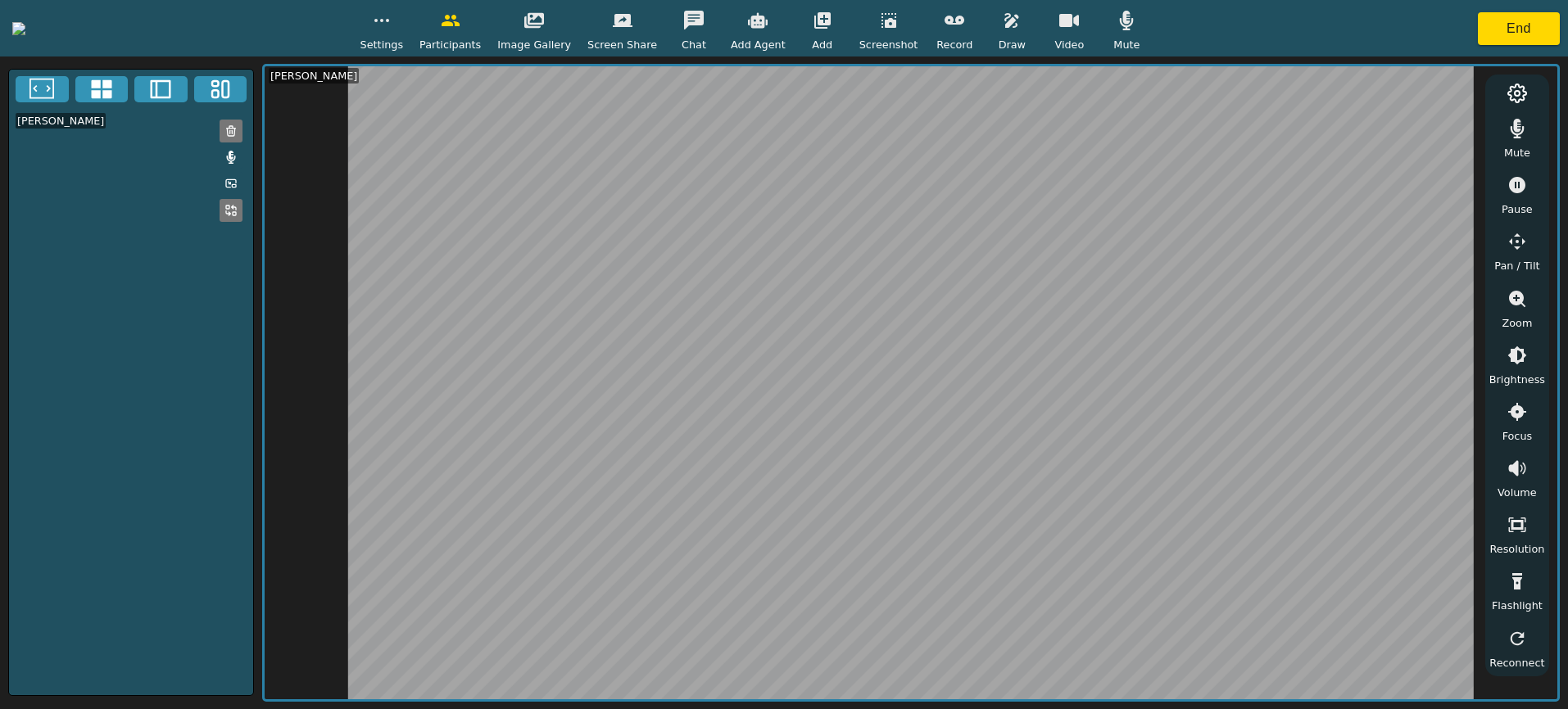
click at [404, 45] on span "Settings" at bounding box center [382, 44] width 43 height 15
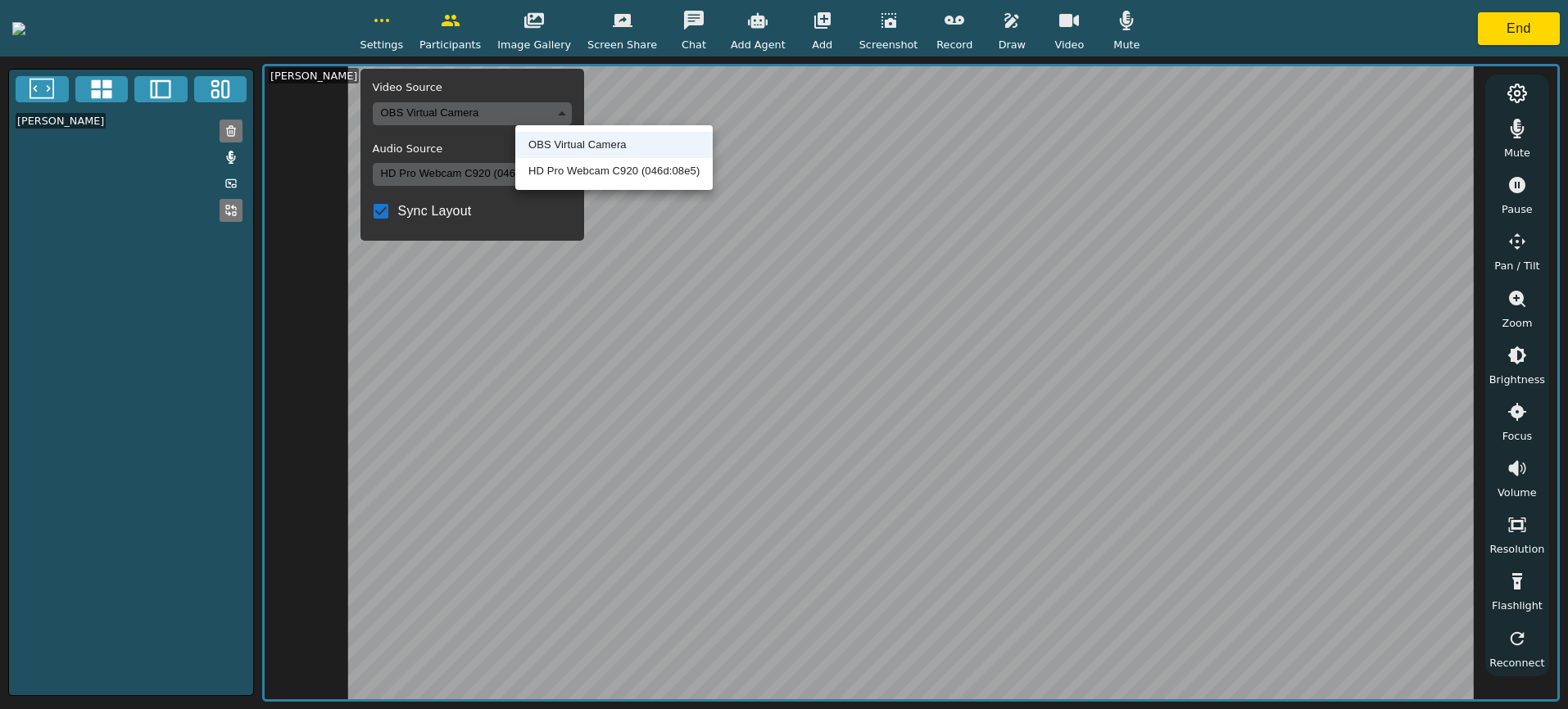
click at [544, 108] on body "Settings Video Source OBS Virtual Camera 8def1697e7aab0bac117425f10e484e6825f1a…" at bounding box center [784, 354] width 1568 height 709
click at [523, 26] on div at bounding box center [784, 354] width 1568 height 709
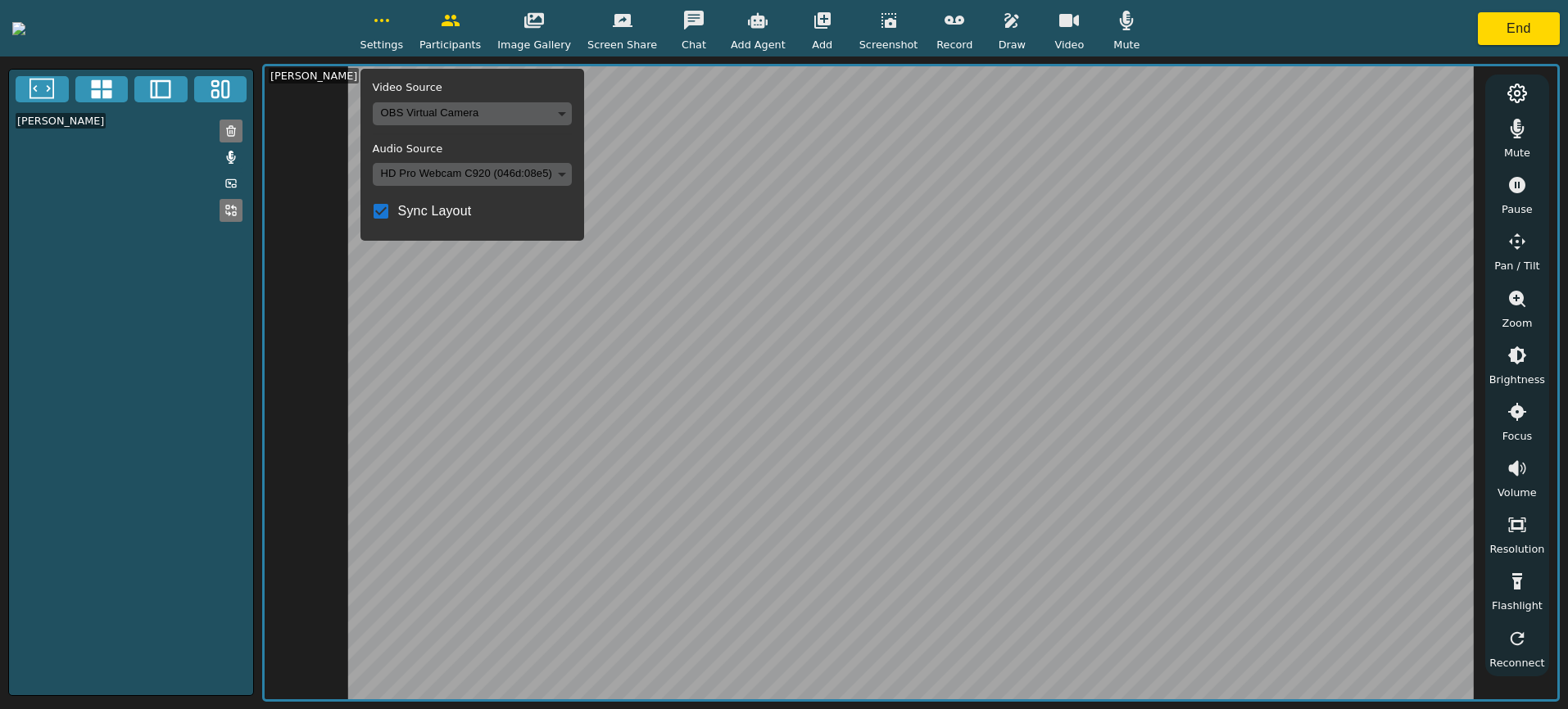
click at [553, 117] on body "Settings Video Source OBS Virtual Camera 8def1697e7aab0bac117425f10e484e6825f1a…" at bounding box center [784, 354] width 1568 height 709
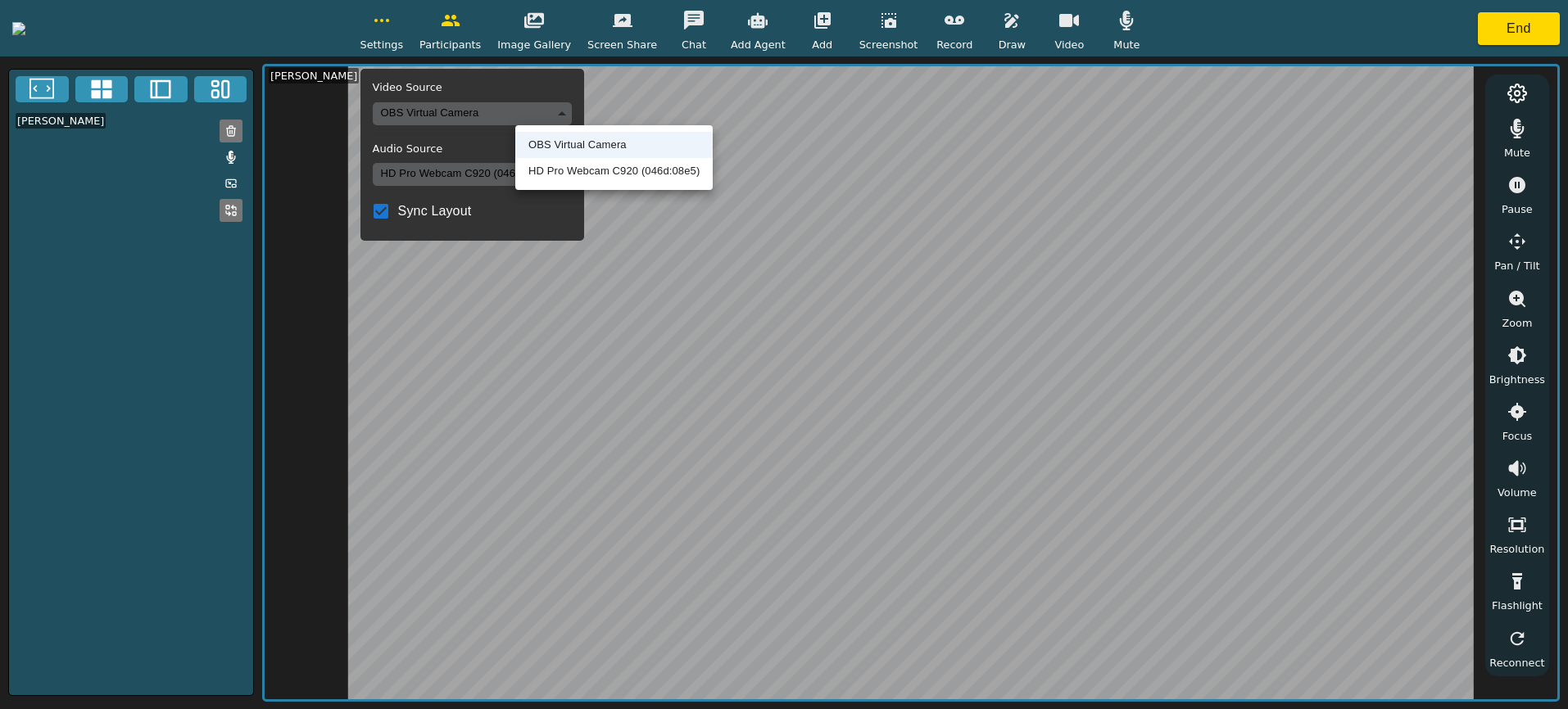
click at [554, 167] on li "HD Pro Webcam C920 (046d:08e5)" at bounding box center [614, 170] width 198 height 26
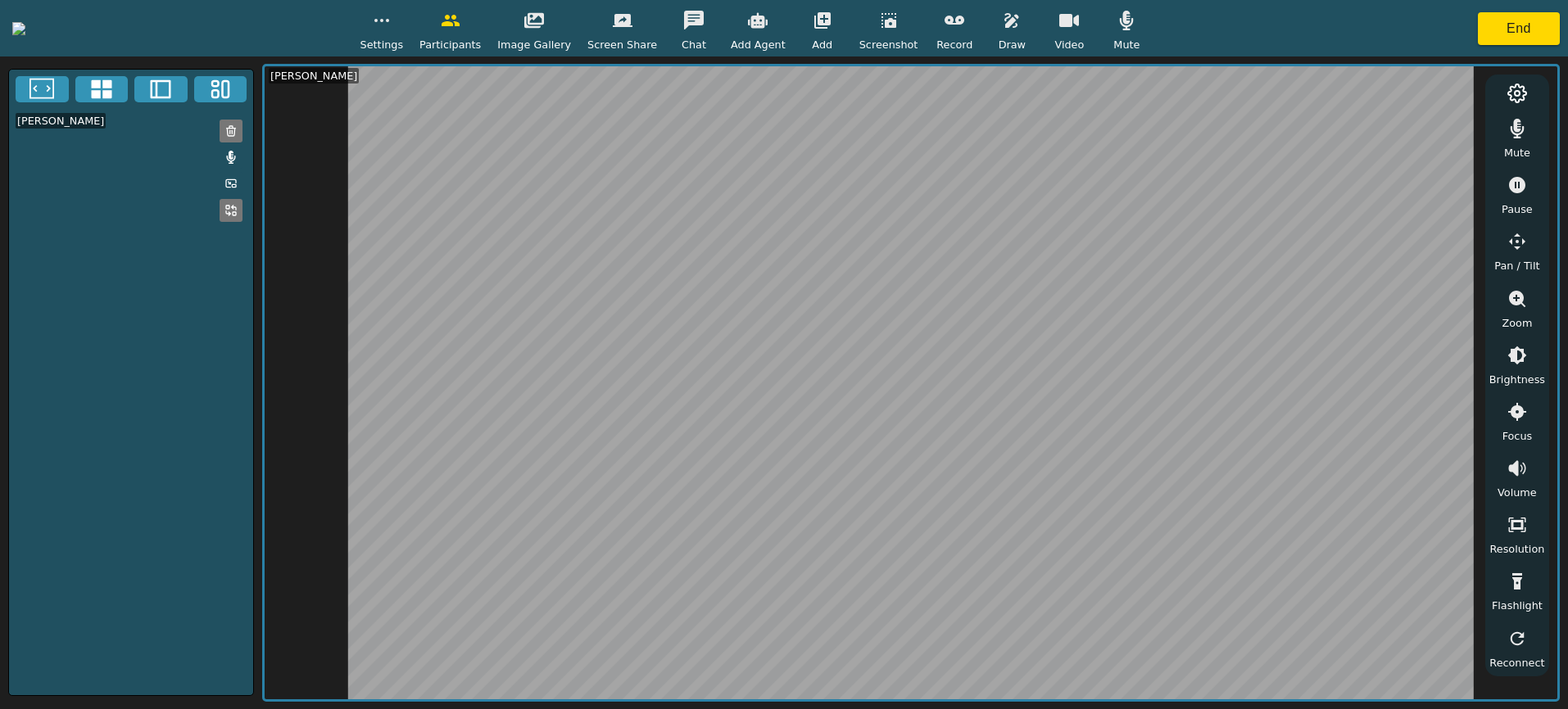
click at [402, 29] on button "button" at bounding box center [382, 20] width 41 height 32
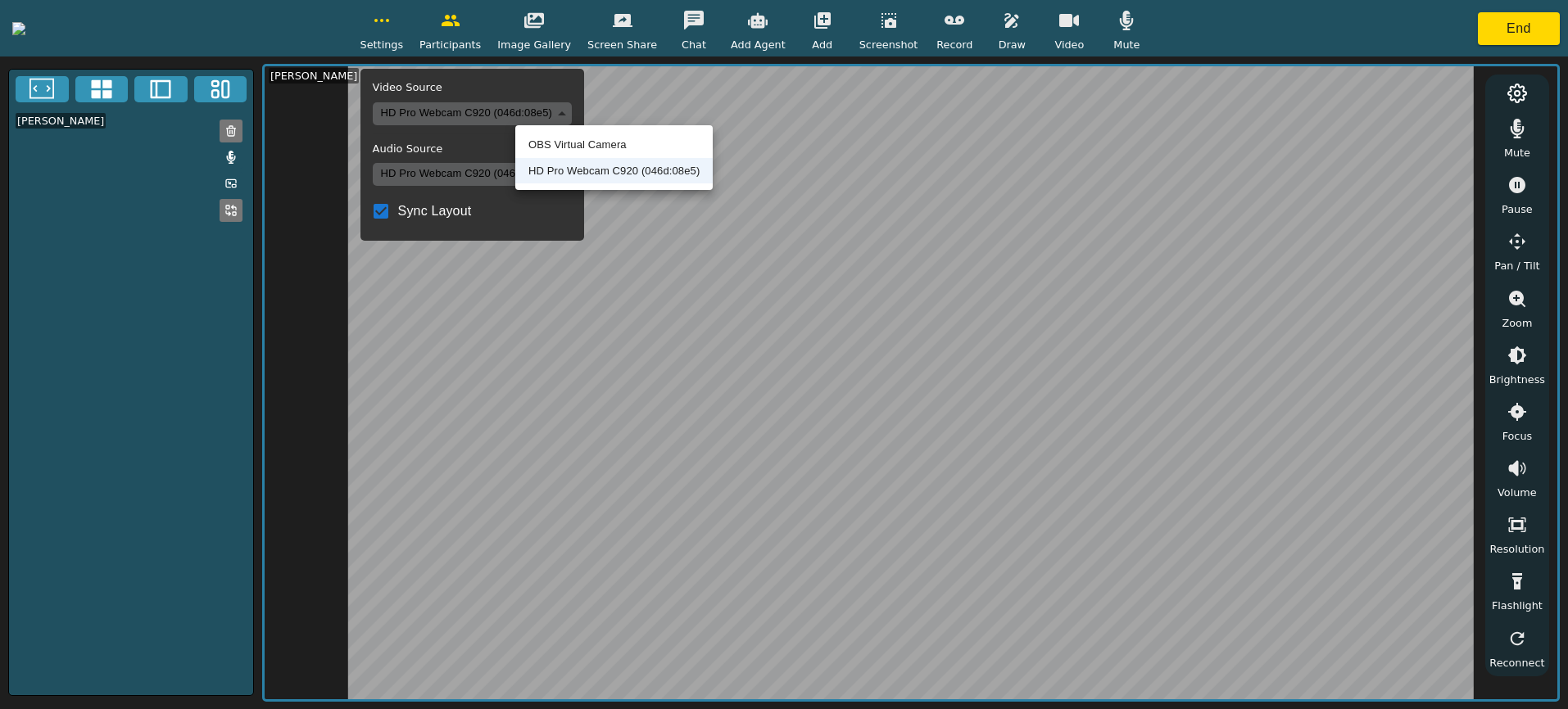
click at [564, 112] on body "Settings Video Source HD Pro Webcam C920 (046d:08e5) ba6f1127a410741a1aded7512e…" at bounding box center [784, 354] width 1568 height 709
click at [565, 145] on li "OBS Virtual Camera" at bounding box center [614, 145] width 198 height 26
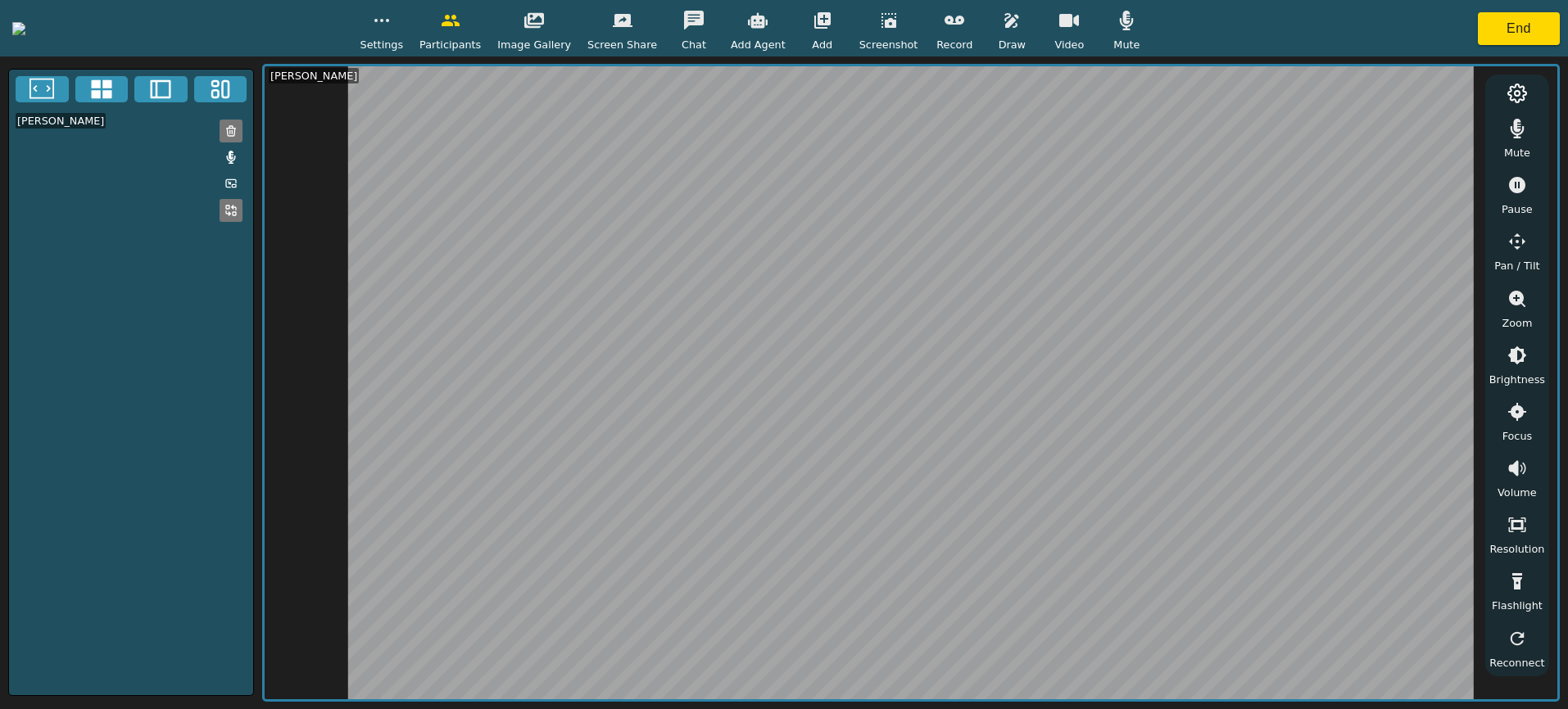
click at [402, 32] on button "button" at bounding box center [382, 20] width 41 height 32
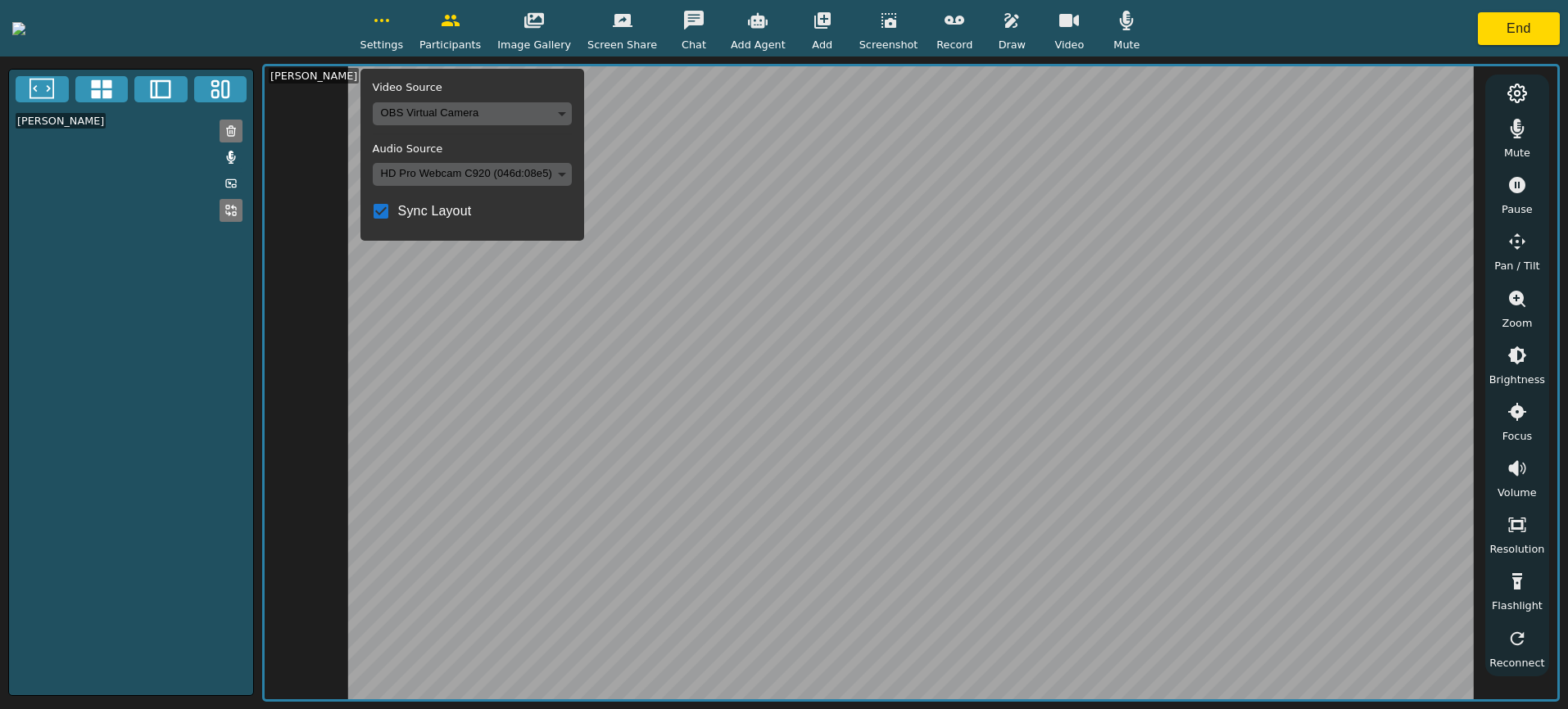
click at [573, 108] on body "Settings Video Source OBS Virtual Camera 8def1697e7aab0bac117425f10e484e6825f1a…" at bounding box center [784, 354] width 1568 height 709
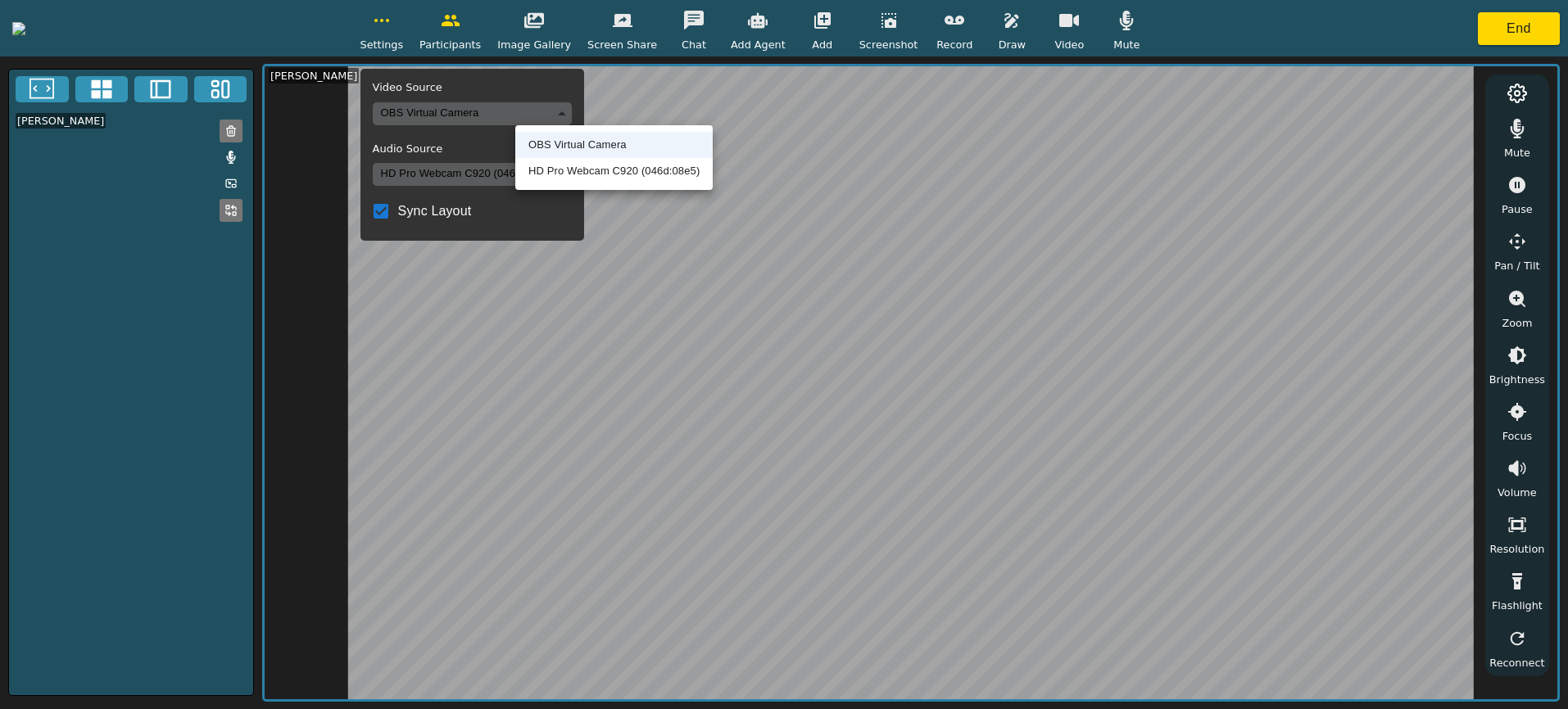
click at [573, 108] on div at bounding box center [784, 354] width 1568 height 709
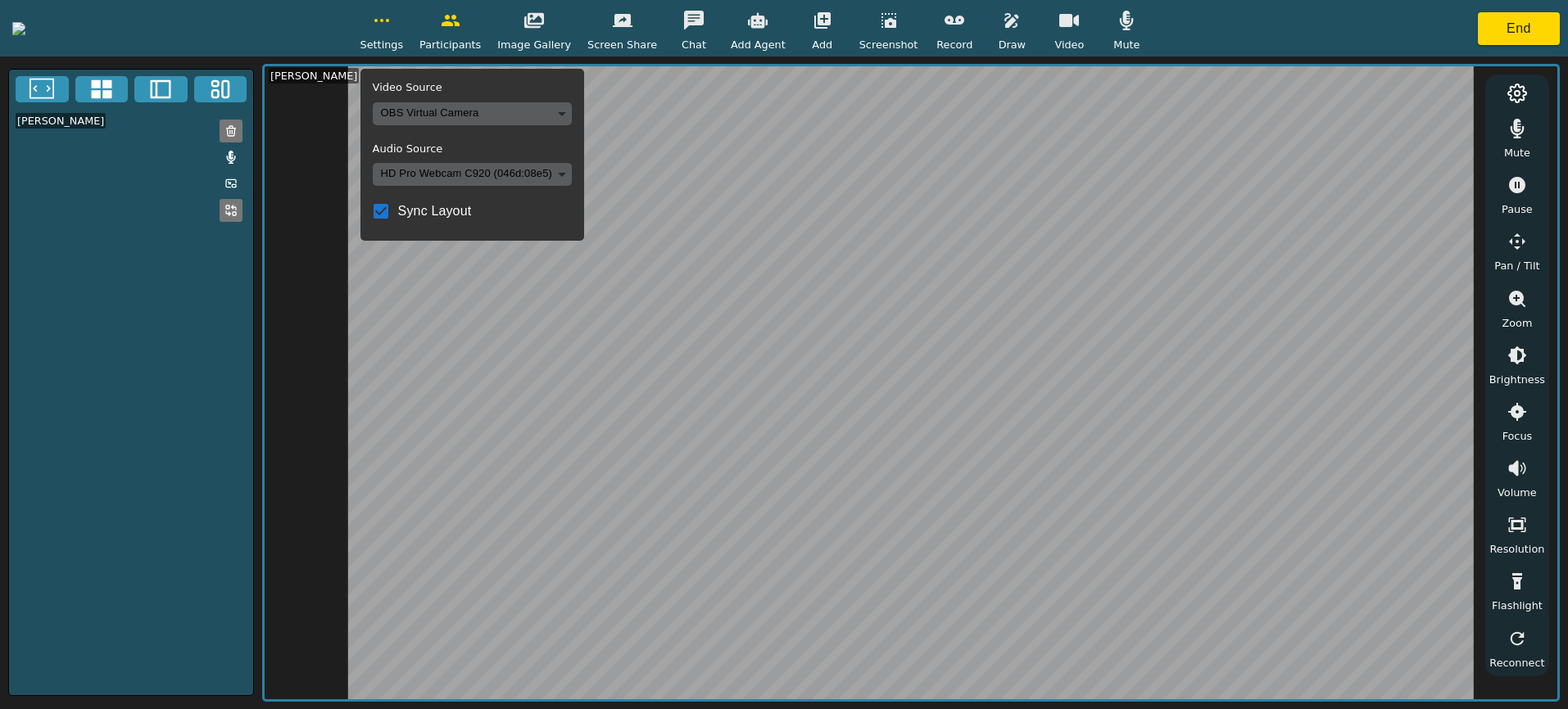
click at [584, 138] on div "Video Source OBS Virtual Camera 8def1697e7aab0bac117425f10e484e6825f1ab90ed3922…" at bounding box center [472, 155] width 223 height 172
click at [572, 142] on h5 "Audio Source" at bounding box center [472, 148] width 200 height 13
click at [402, 32] on button "button" at bounding box center [382, 20] width 41 height 32
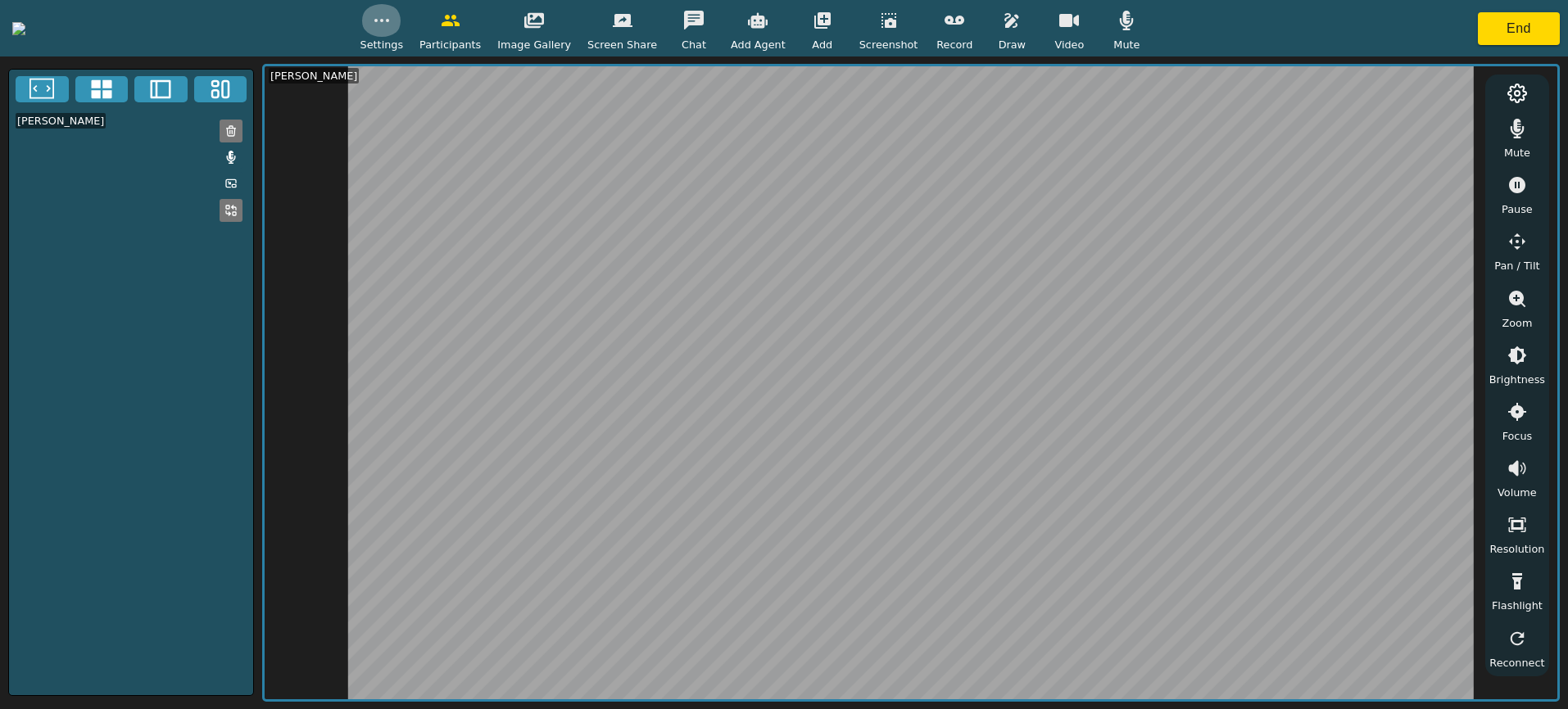
click at [402, 32] on button "button" at bounding box center [382, 20] width 41 height 32
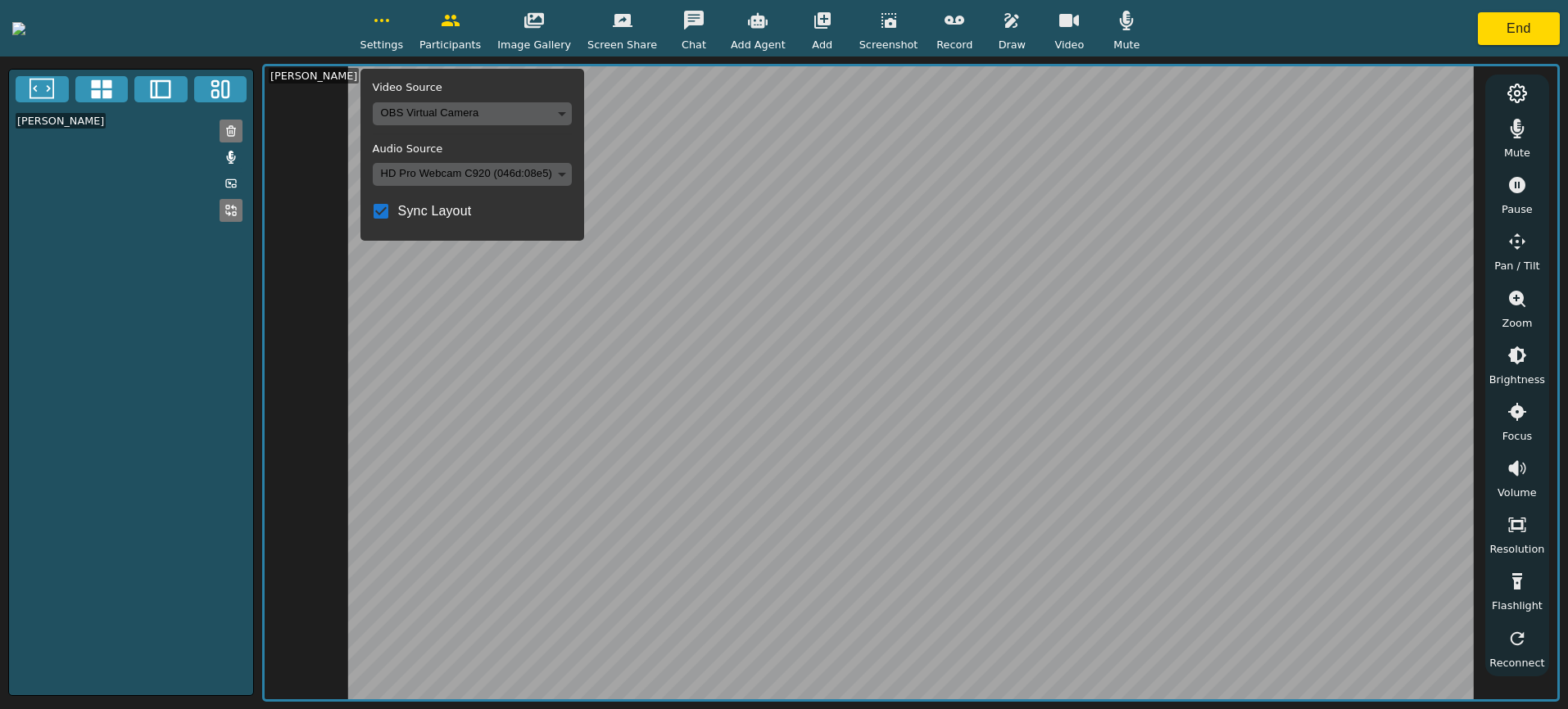
click at [598, 112] on body "Settings Video Source OBS Virtual Camera 8def1697e7aab0bac117425f10e484e6825f1a…" at bounding box center [784, 354] width 1568 height 709
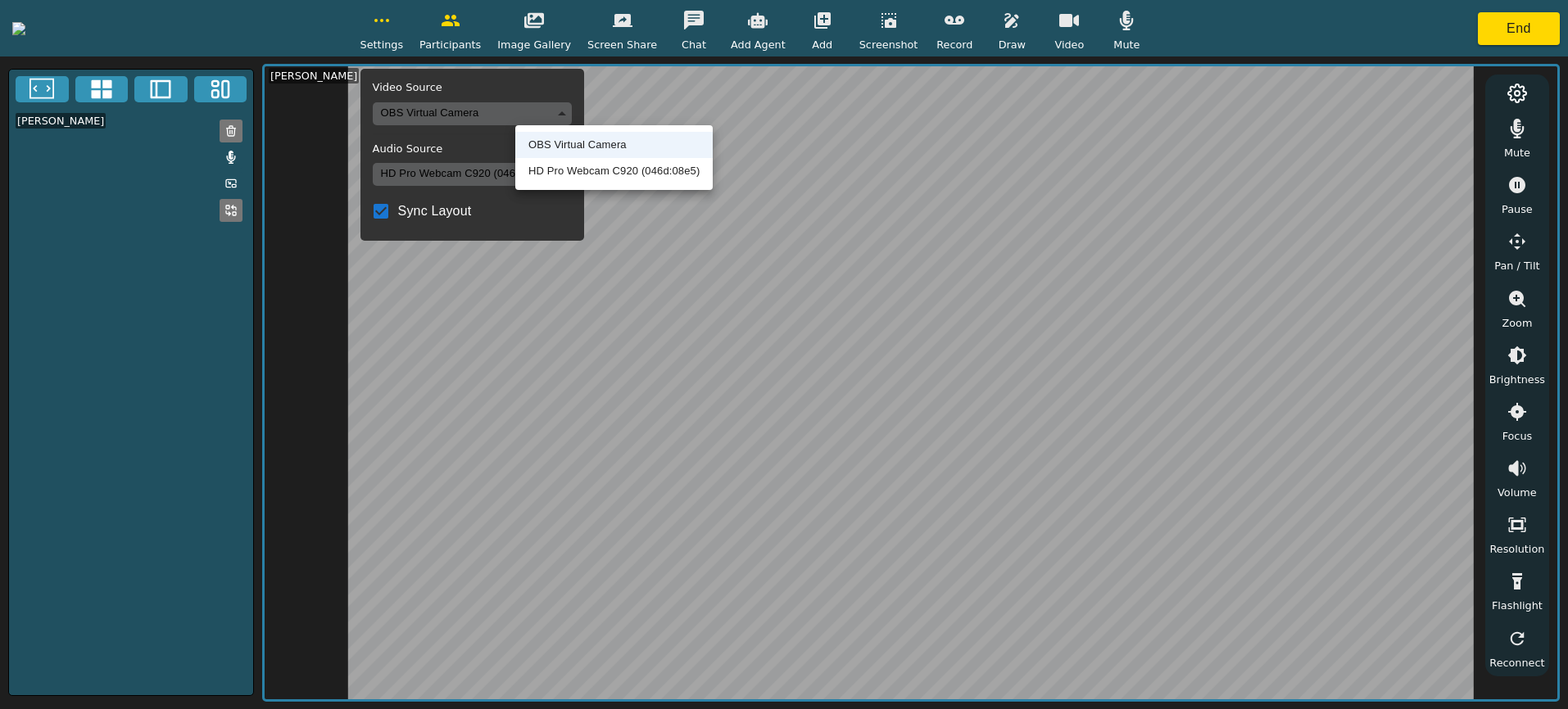
click at [598, 112] on div at bounding box center [784, 354] width 1568 height 709
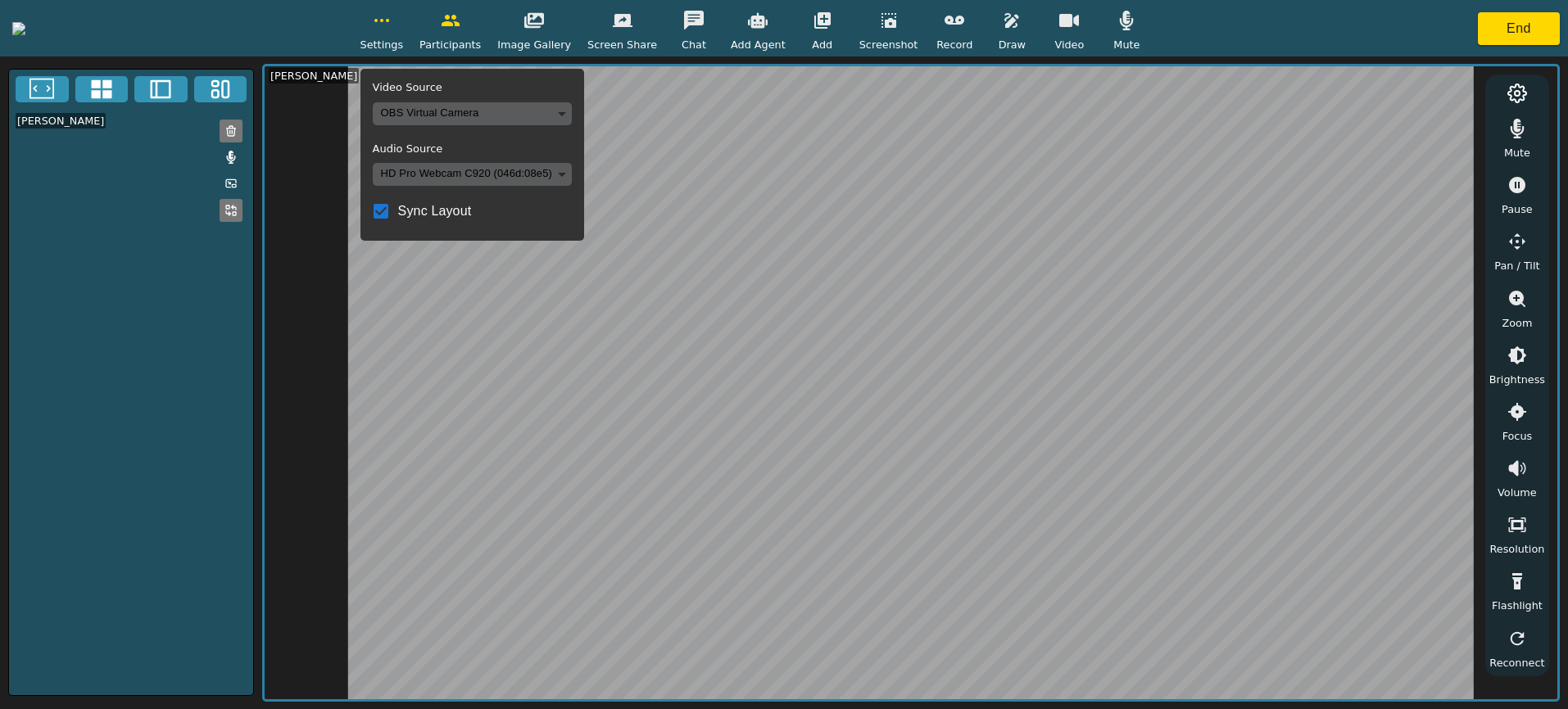
click at [594, 116] on body "Settings Video Source OBS Virtual Camera 8def1697e7aab0bac117425f10e484e6825f1a…" at bounding box center [784, 354] width 1568 height 709
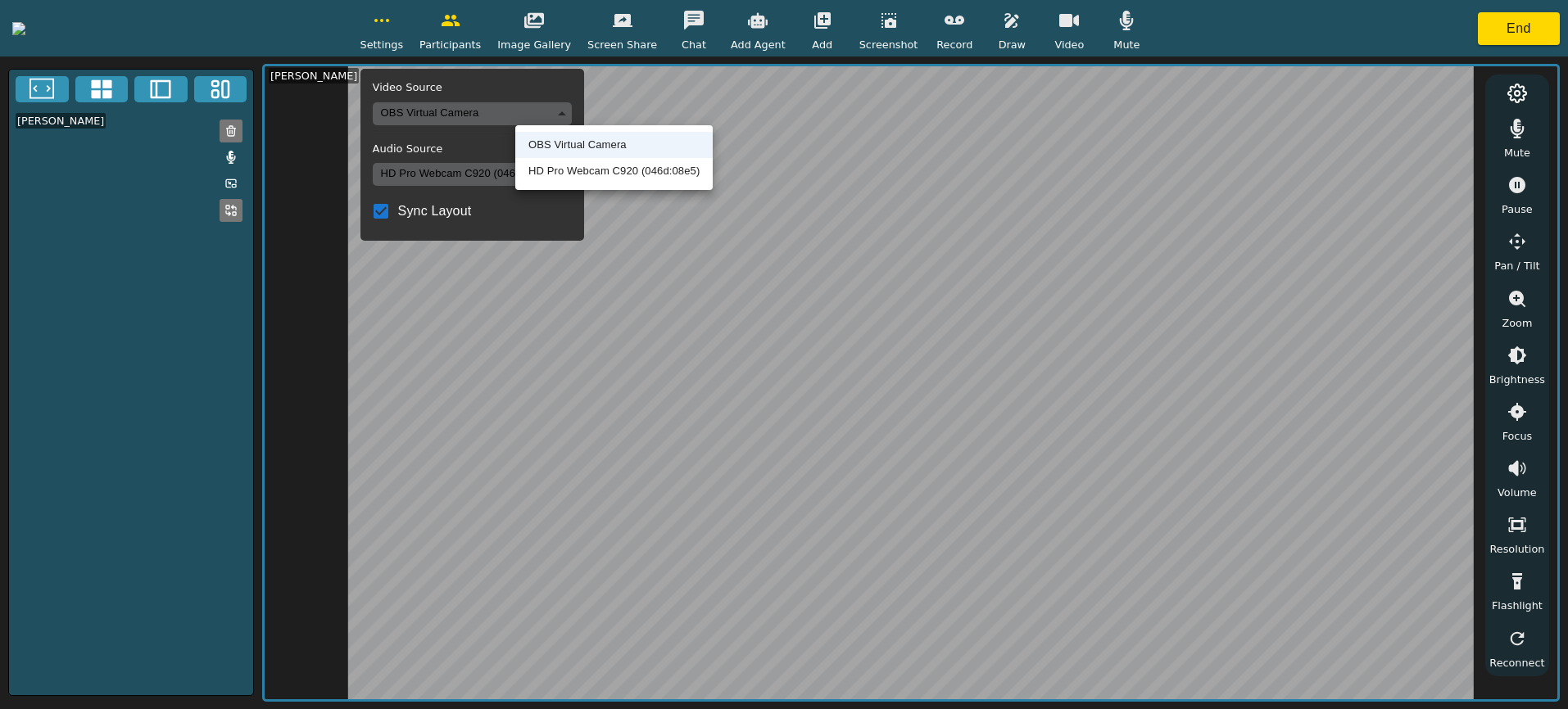
click at [577, 114] on div at bounding box center [784, 354] width 1568 height 709
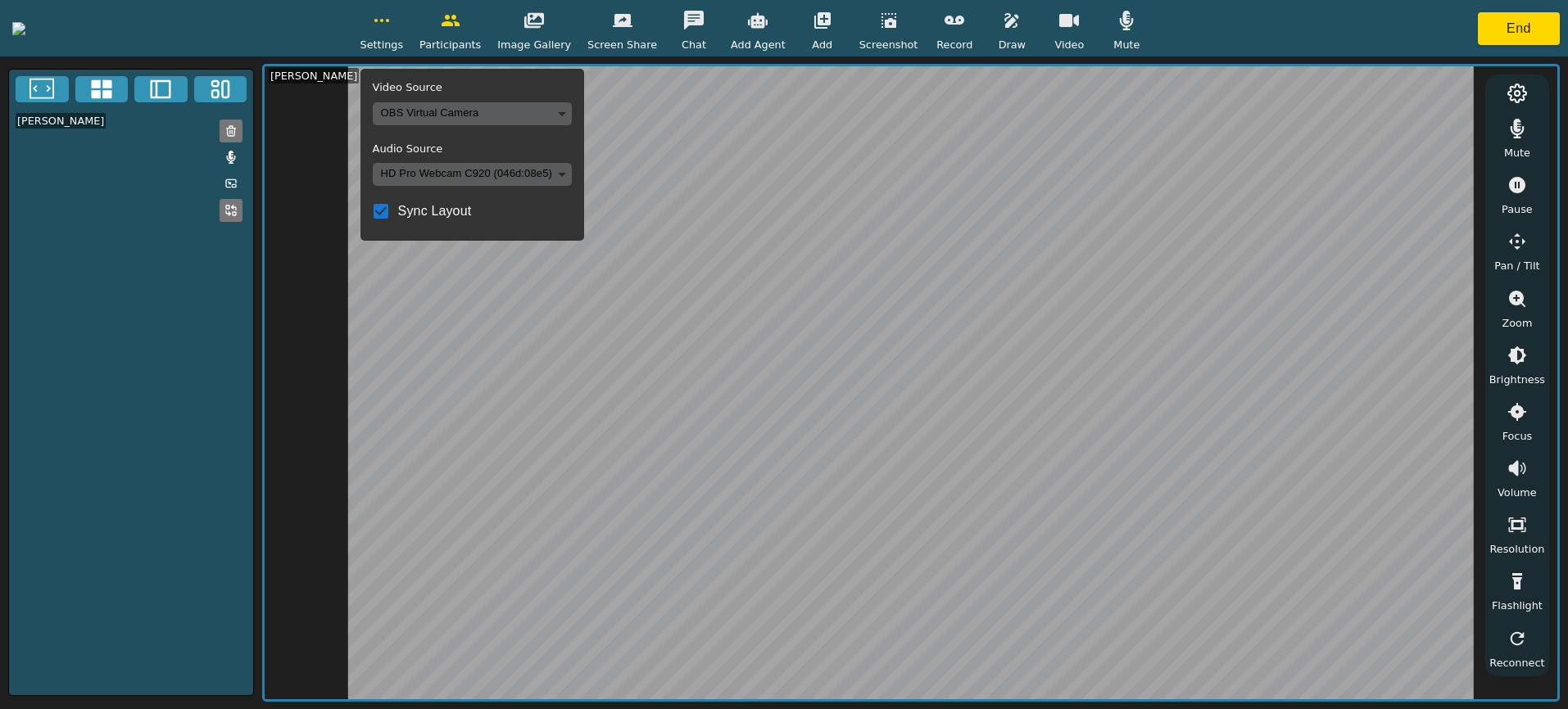
click at [391, 28] on icon "button" at bounding box center [381, 20] width 20 height 20
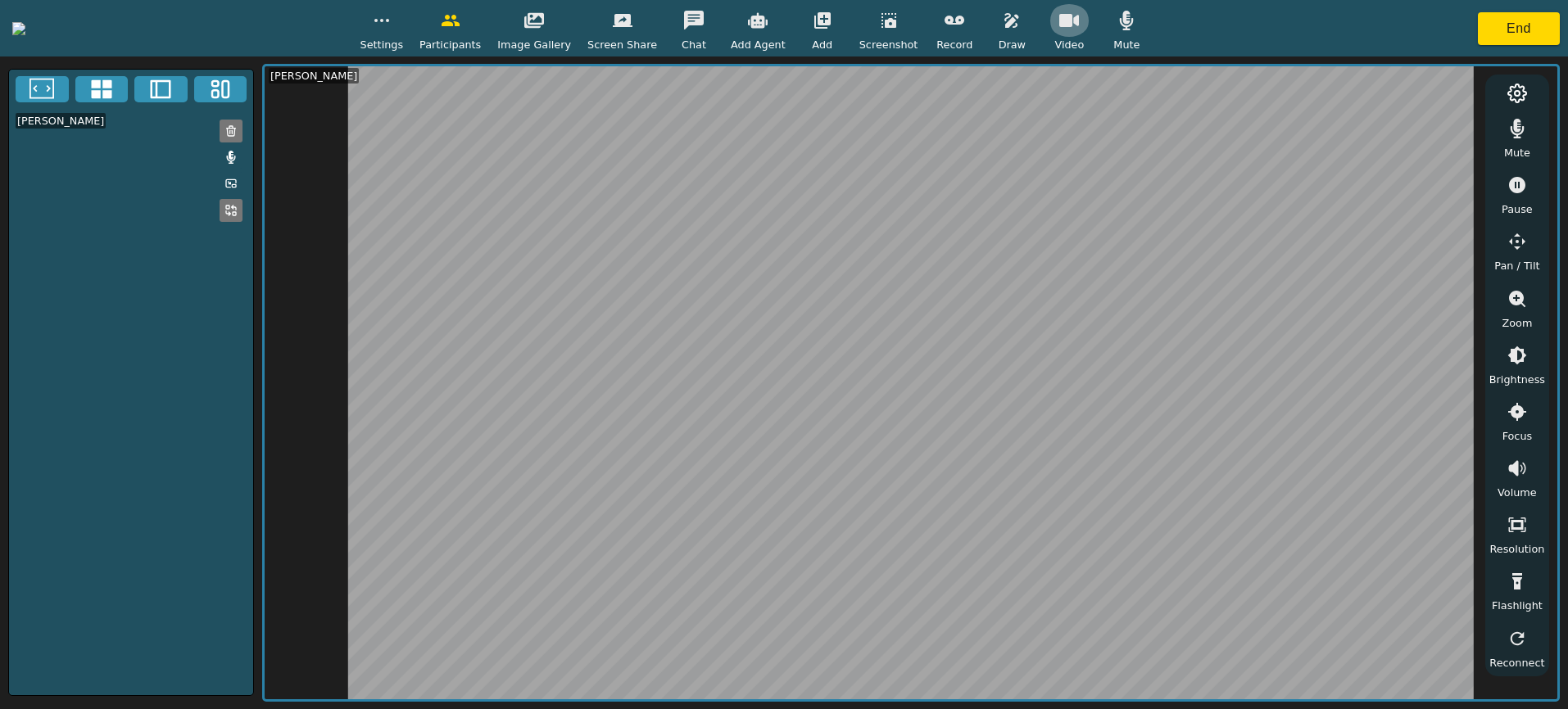
click at [1079, 25] on icon "button" at bounding box center [1069, 20] width 20 height 13
click at [1079, 25] on icon "button" at bounding box center [1069, 20] width 20 height 15
click at [633, 28] on icon "button" at bounding box center [622, 20] width 20 height 20
click at [1079, 30] on icon "button" at bounding box center [1069, 20] width 20 height 20
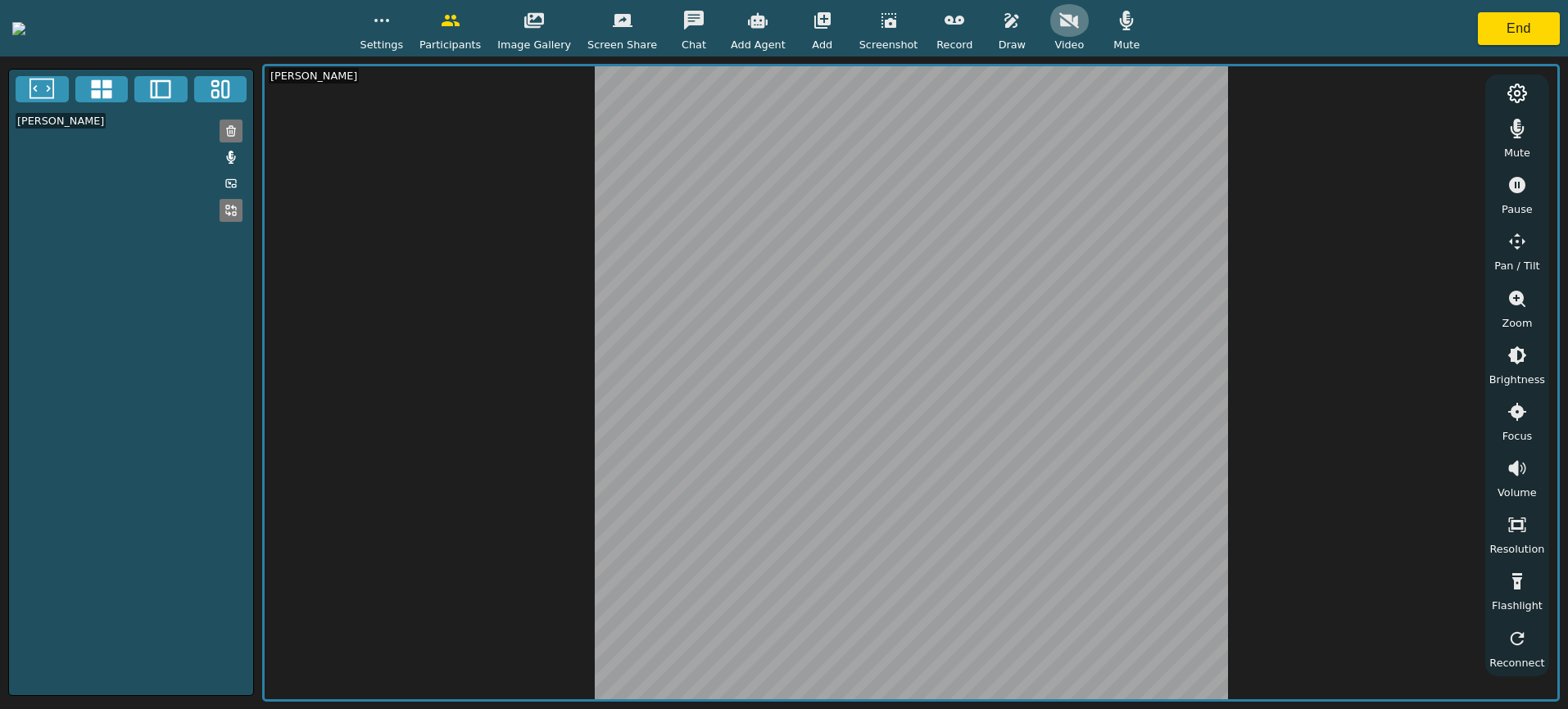
click at [1079, 23] on icon "button" at bounding box center [1069, 20] width 20 height 15
click at [391, 28] on icon "button" at bounding box center [381, 20] width 20 height 20
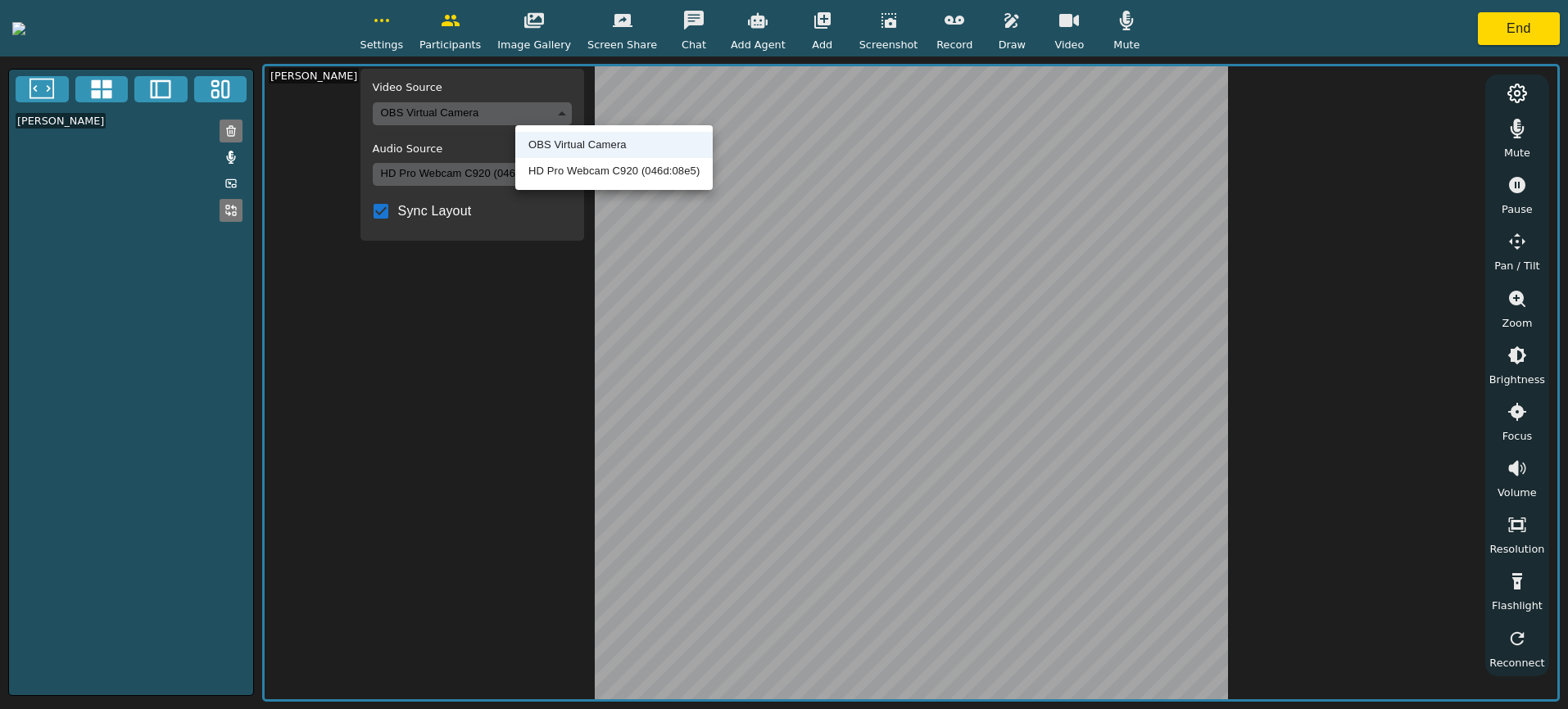
click at [556, 111] on body "Settings Video Source OBS Virtual Camera 8def1697e7aab0bac117425f10e484e6825f1a…" at bounding box center [784, 354] width 1568 height 709
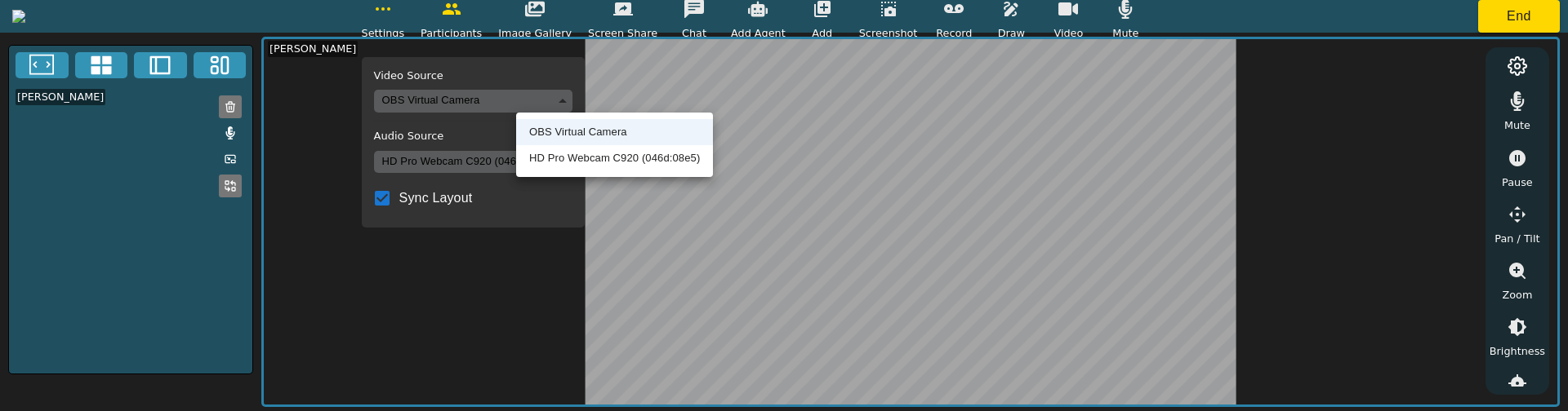
click at [529, 25] on div at bounding box center [784, 206] width 1568 height 411
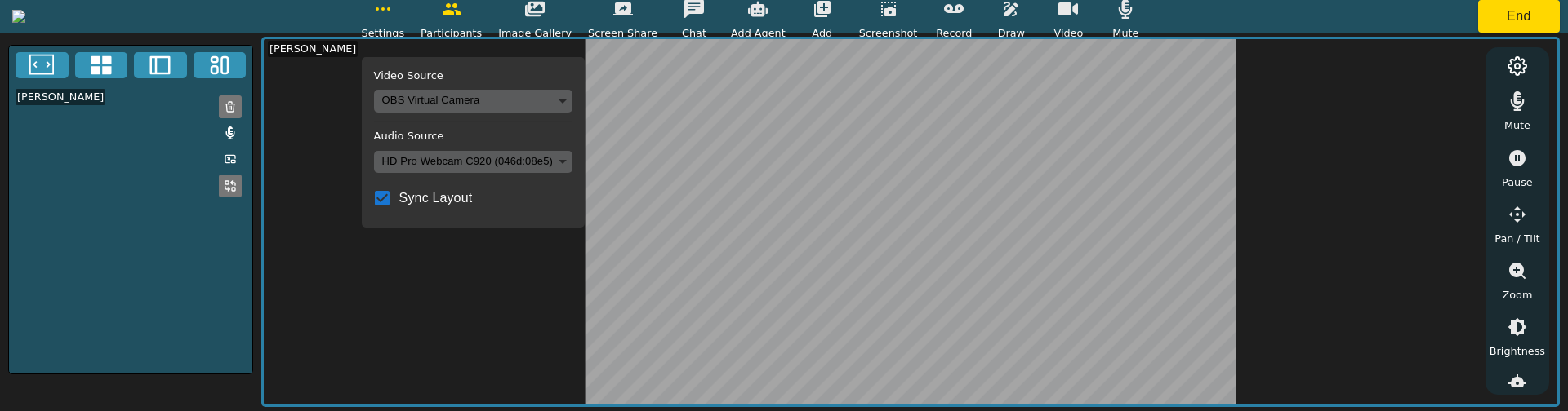
click at [393, 10] on icon "button" at bounding box center [382, 8] width 20 height 20
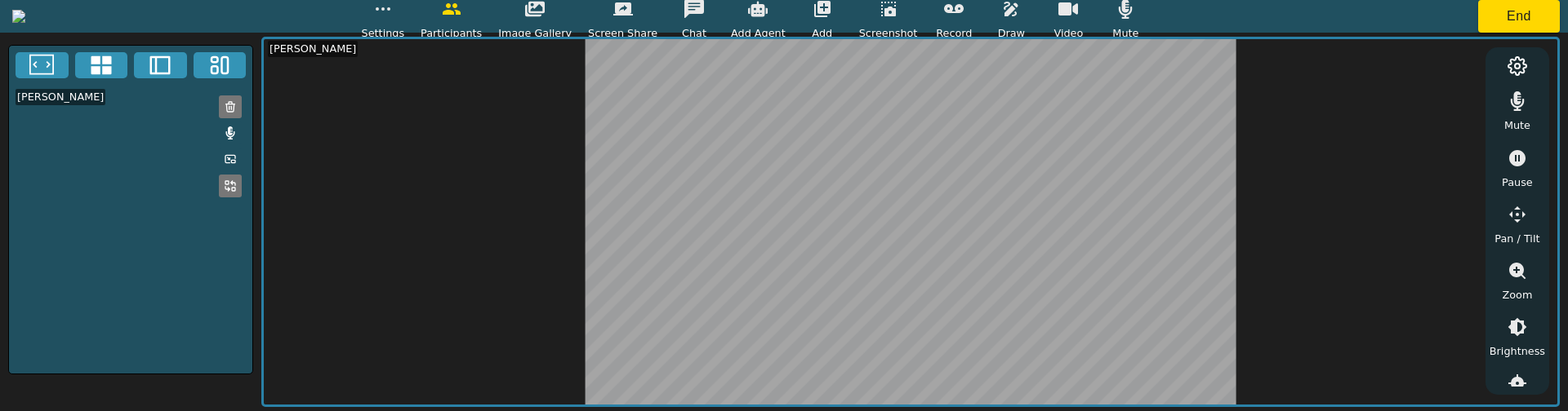
click at [393, 13] on icon "button" at bounding box center [382, 8] width 20 height 20
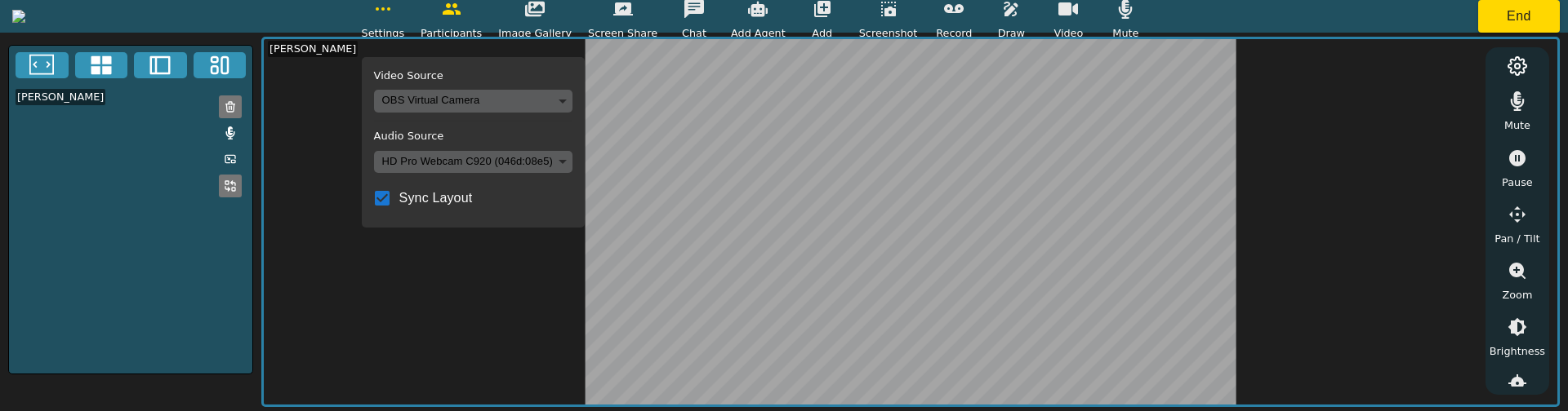
click at [393, 13] on icon "button" at bounding box center [382, 8] width 20 height 20
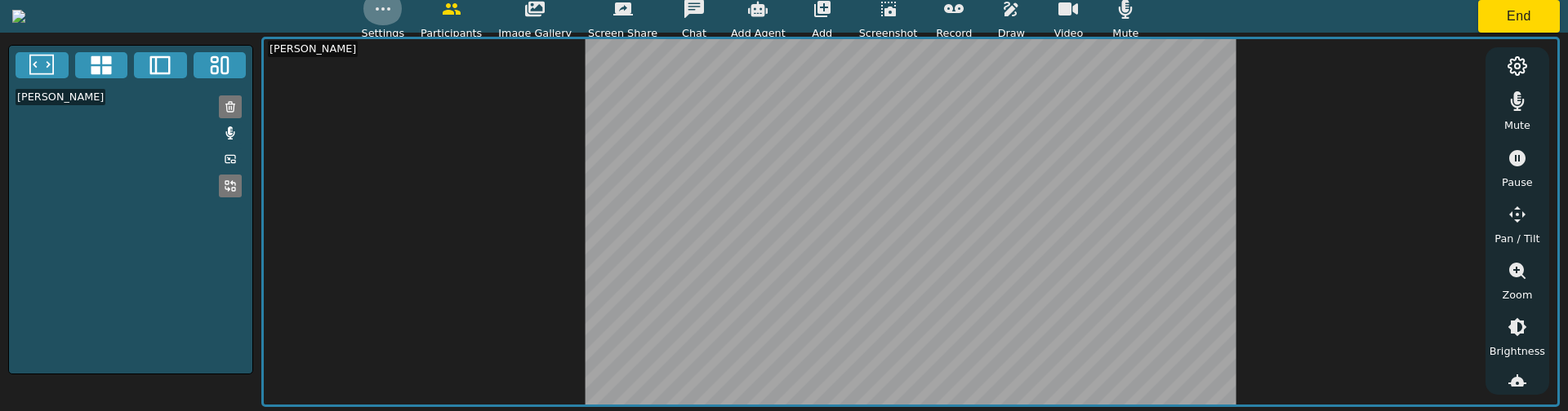
click at [393, 8] on icon "button" at bounding box center [382, 8] width 20 height 20
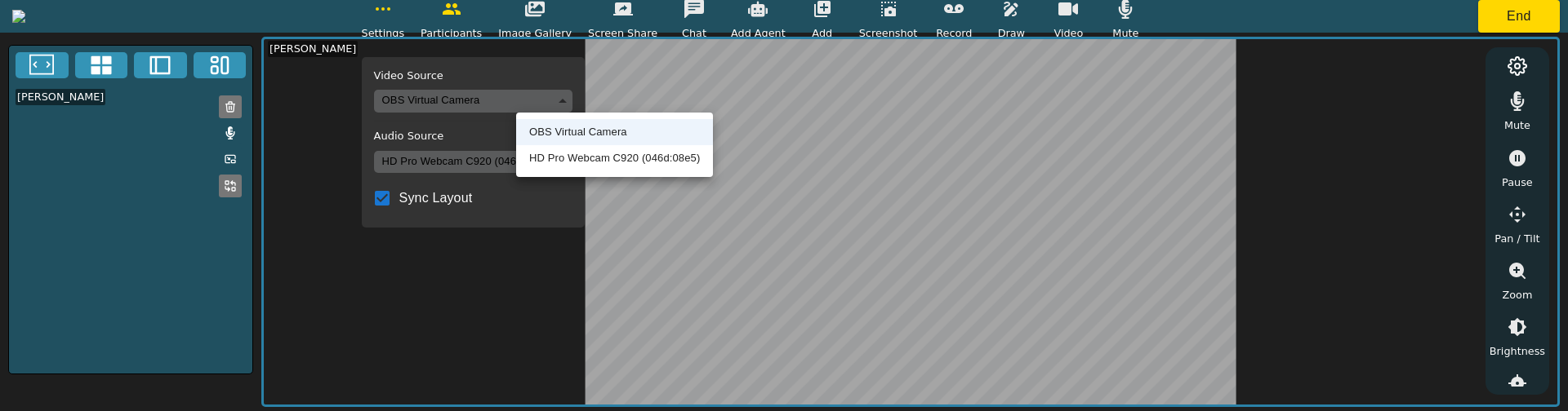
click at [541, 104] on body "Settings Video Source OBS Virtual Camera 8def1697e7aab0bac117425f10e484e6825f1a…" at bounding box center [784, 206] width 1568 height 411
click at [550, 156] on li "HD Pro Webcam C920 (046d:08e5)" at bounding box center [614, 158] width 197 height 26
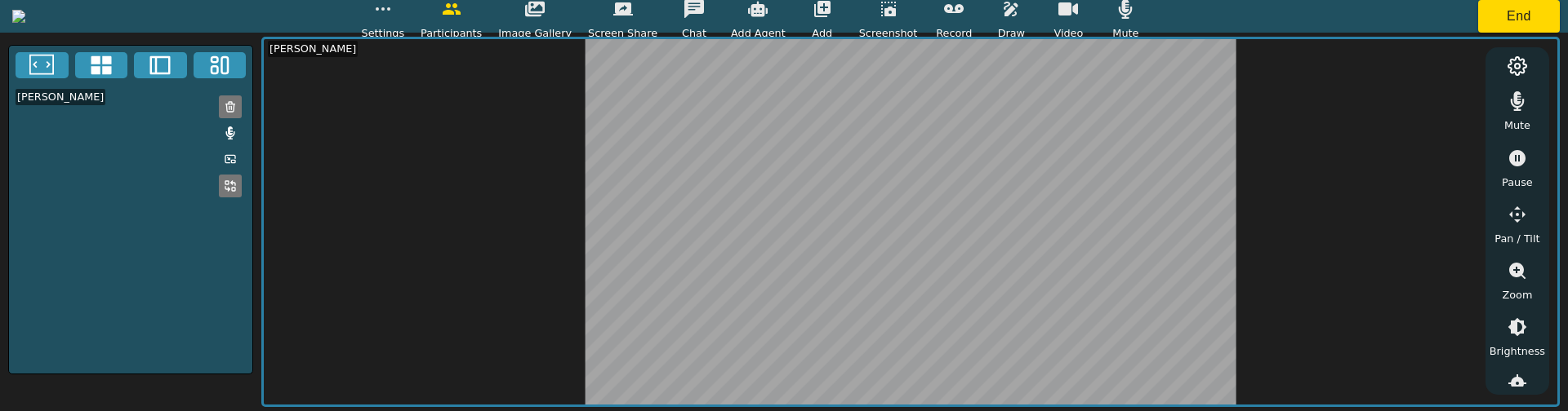
click at [393, 14] on icon "button" at bounding box center [382, 8] width 20 height 20
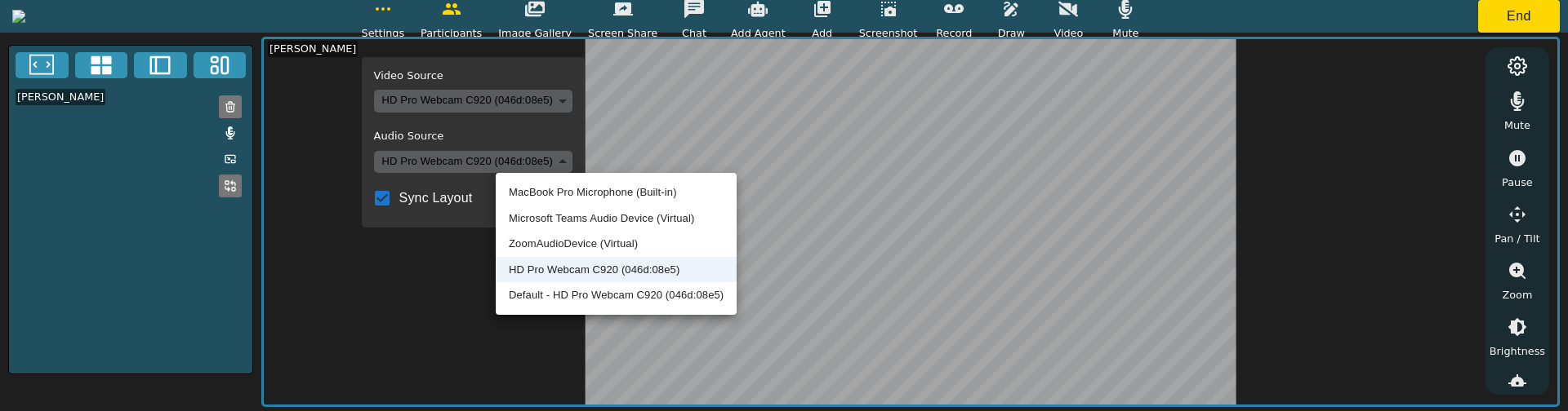
click at [552, 160] on body "Settings Video Source HD Pro Webcam C920 (046d:08e5) ba6f1127a410741a1aded7512e…" at bounding box center [784, 206] width 1568 height 411
click at [556, 161] on div at bounding box center [784, 206] width 1568 height 411
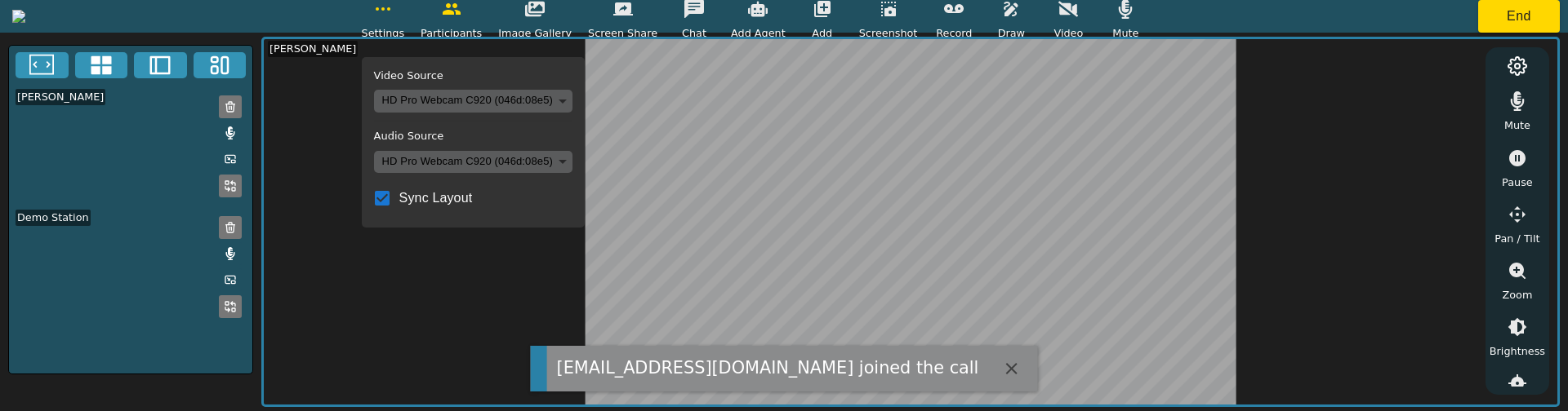
click at [631, 160] on body "screenvu+demo1@televu.ca joined the call Settings Video Source HD Pro Webcam C9…" at bounding box center [784, 206] width 1568 height 411
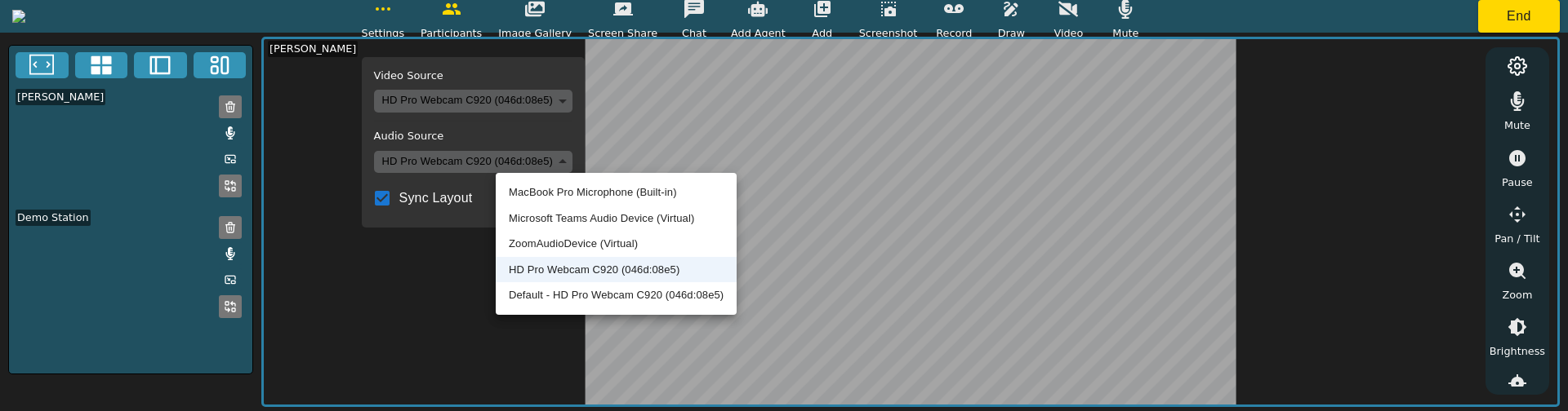
click at [575, 290] on li "Default - HD Pro Webcam C920 (046d:08e5)" at bounding box center [615, 295] width 241 height 26
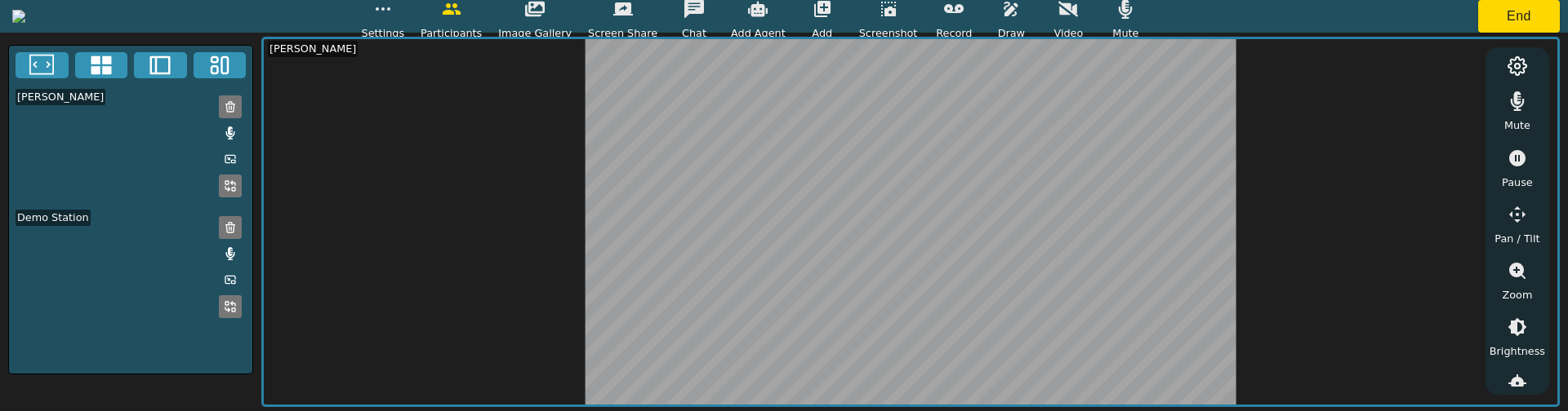
click at [393, 11] on icon "button" at bounding box center [382, 8] width 20 height 20
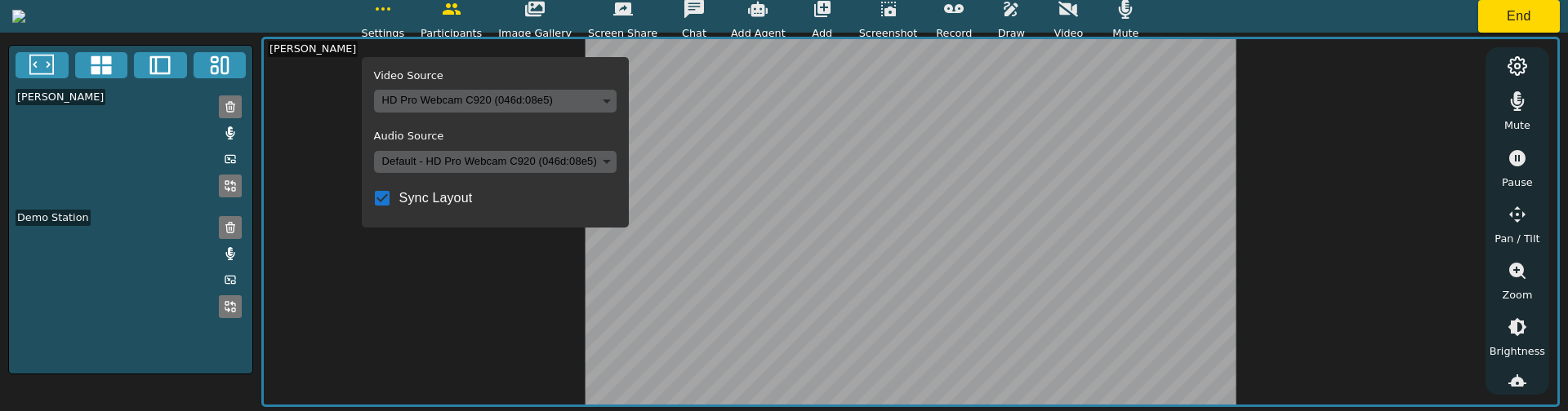
click at [626, 157] on body "Settings Video Source HD Pro Webcam C920 (046d:08e5) ba6f1127a410741a1aded7512e…" at bounding box center [784, 206] width 1568 height 411
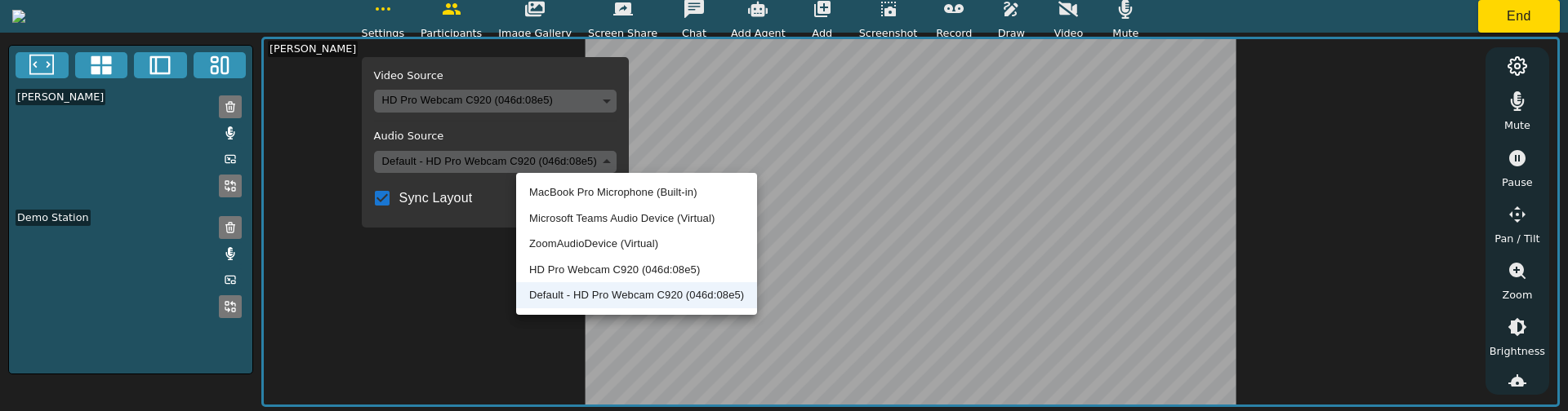
click at [581, 266] on li "HD Pro Webcam C920 (046d:08e5)" at bounding box center [636, 270] width 241 height 26
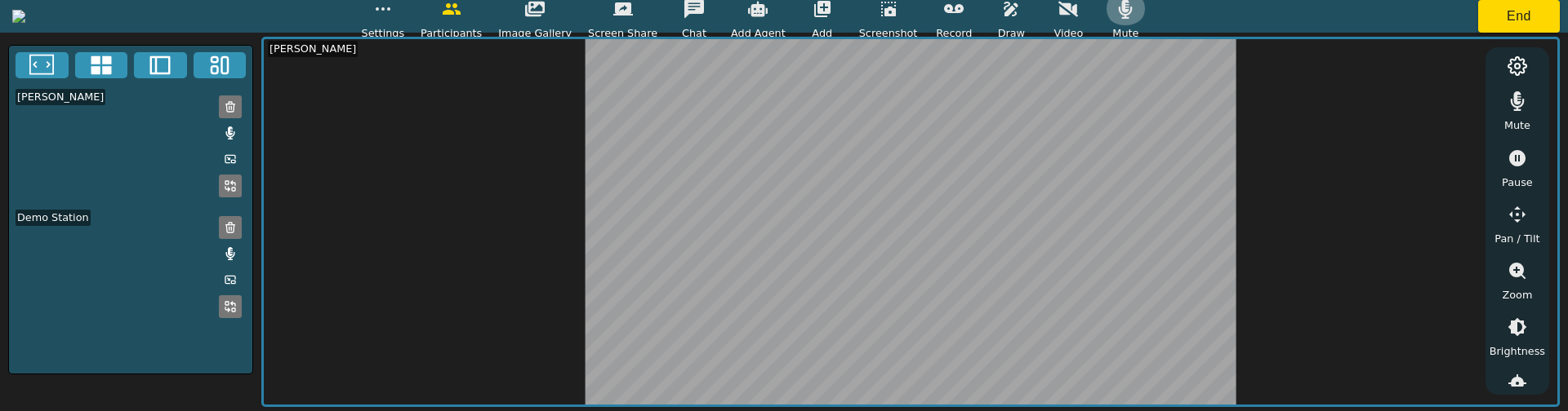
click at [1146, 21] on button "button" at bounding box center [1125, 8] width 41 height 32
click at [393, 11] on icon "button" at bounding box center [382, 8] width 20 height 20
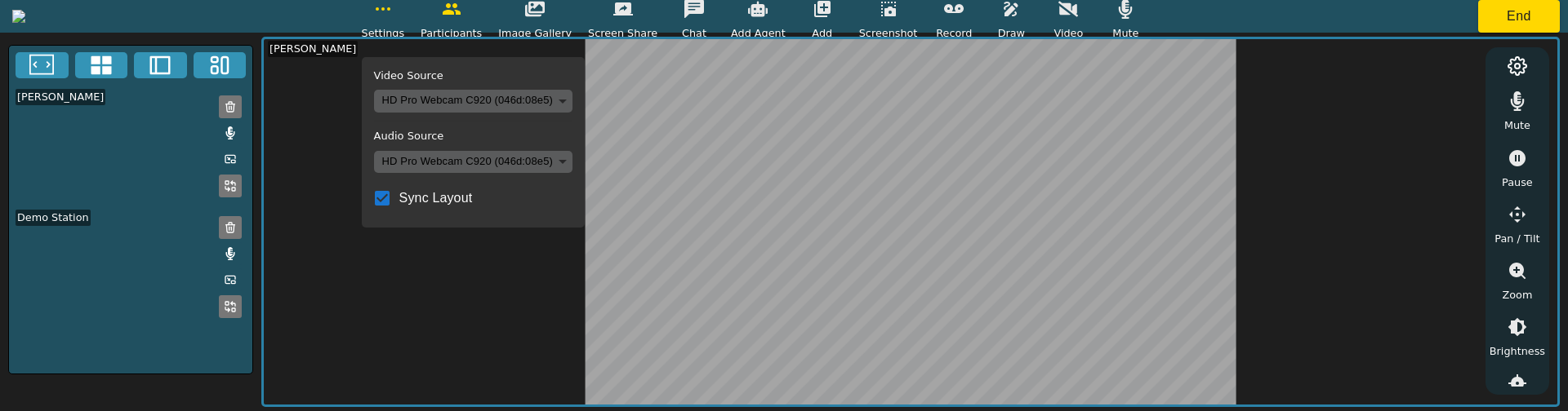
click at [580, 160] on body "Settings Video Source HD Pro Webcam C920 (046d:08e5) ba6f1127a410741a1aded7512e…" at bounding box center [784, 206] width 1568 height 411
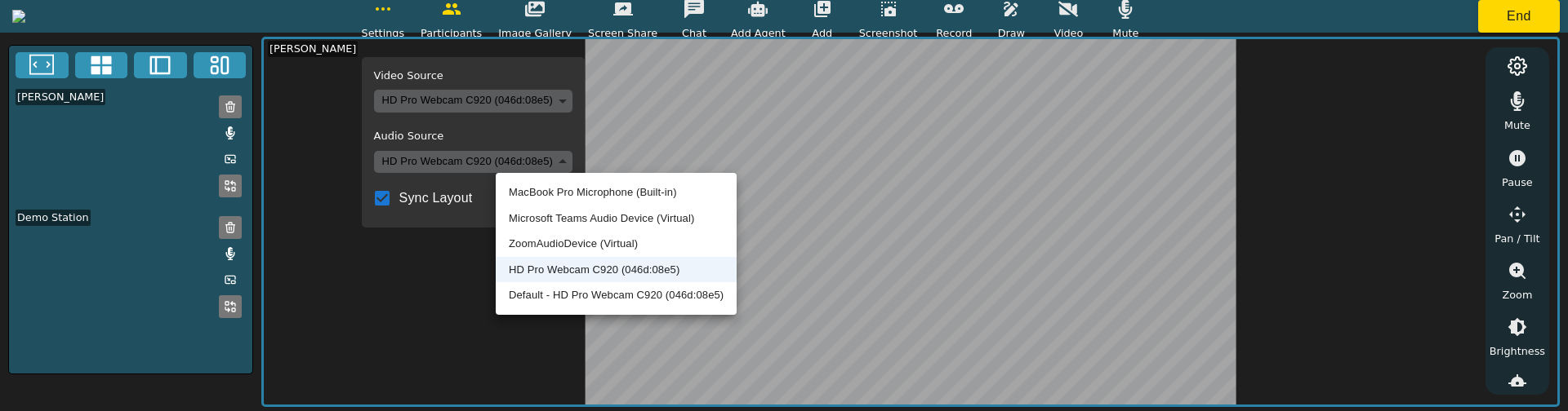
click at [537, 195] on li "MacBook Pro Microphone (Built-in)" at bounding box center [615, 192] width 241 height 26
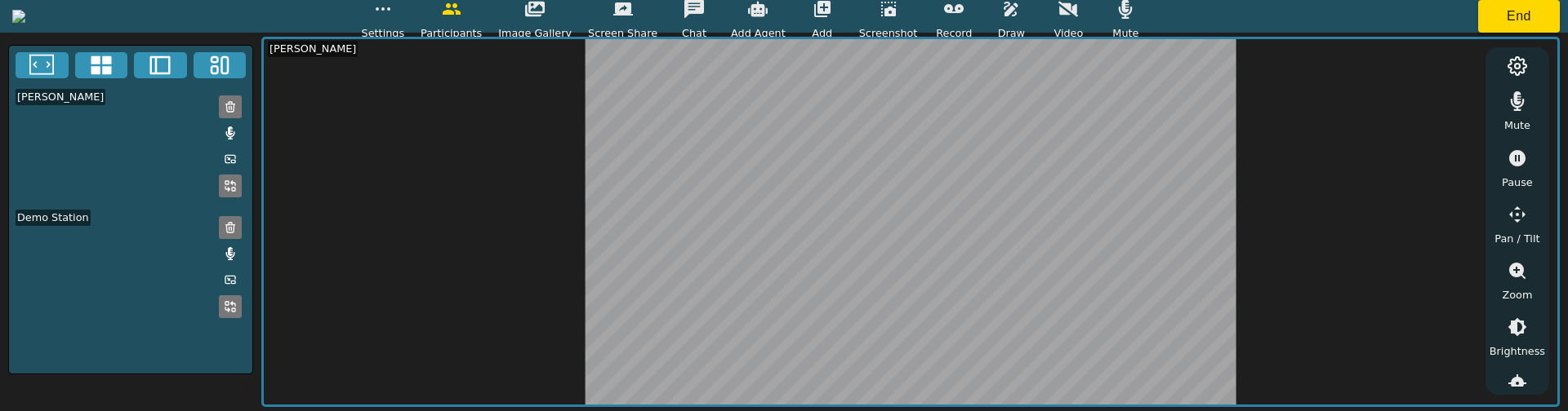
click at [404, 20] on button "button" at bounding box center [383, 8] width 41 height 32
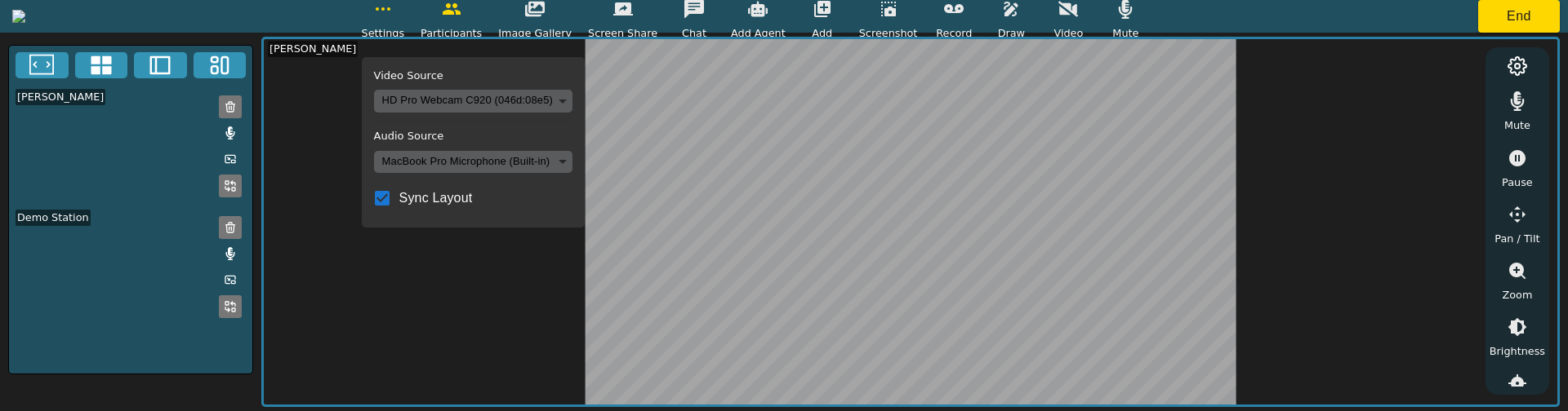
click at [584, 157] on body "Settings Video Source HD Pro Webcam C920 (046d:08e5) ba6f1127a410741a1aded7512e…" at bounding box center [784, 206] width 1568 height 411
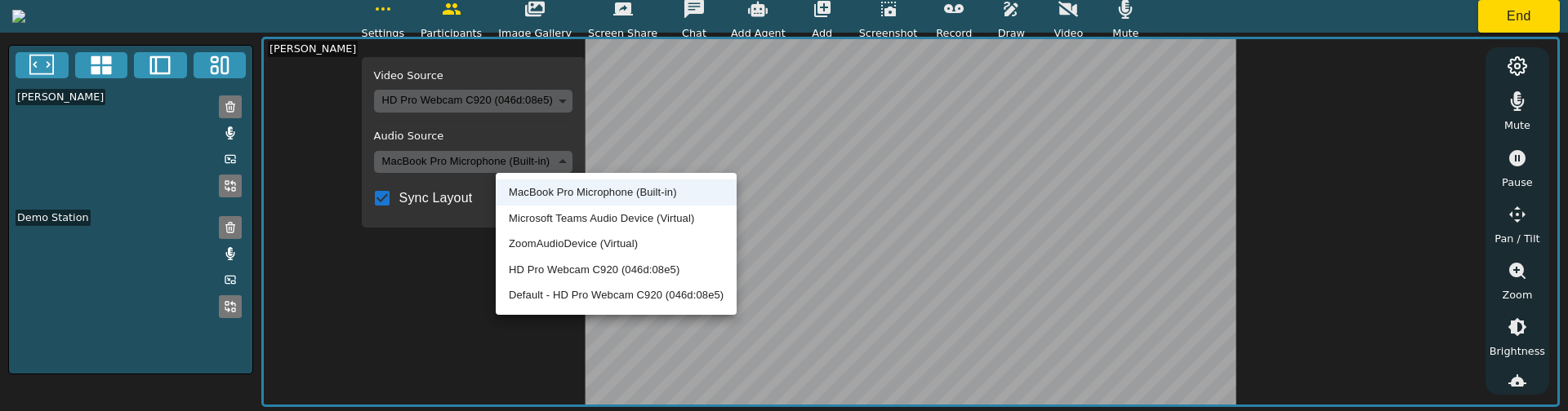
click at [563, 288] on li "Default - HD Pro Webcam C920 (046d:08e5)" at bounding box center [615, 295] width 241 height 26
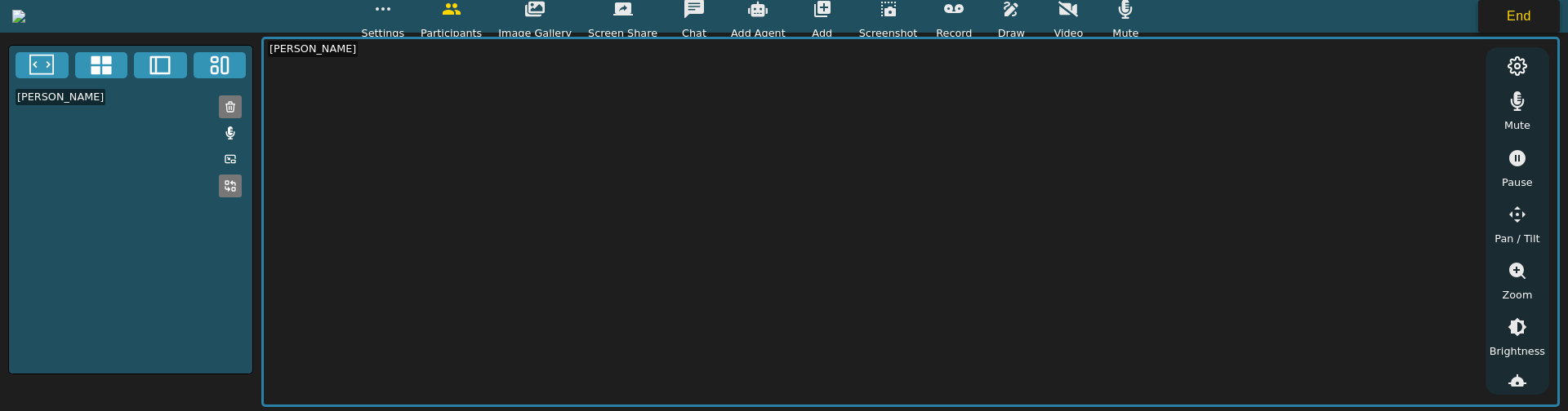
click at [1491, 20] on button "End" at bounding box center [1519, 16] width 82 height 32
